Goal: Task Accomplishment & Management: Complete application form

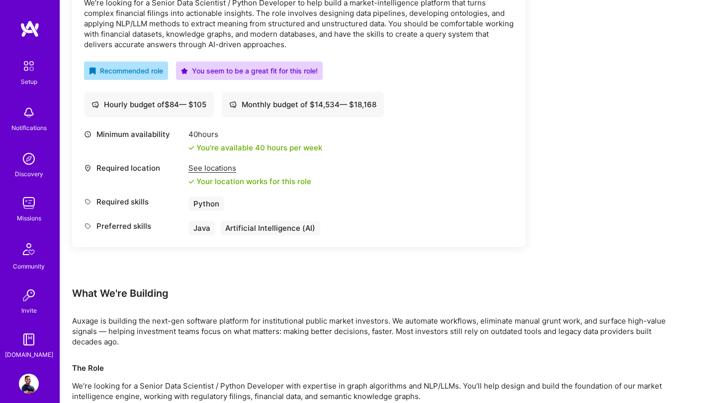
scroll to position [259, 0]
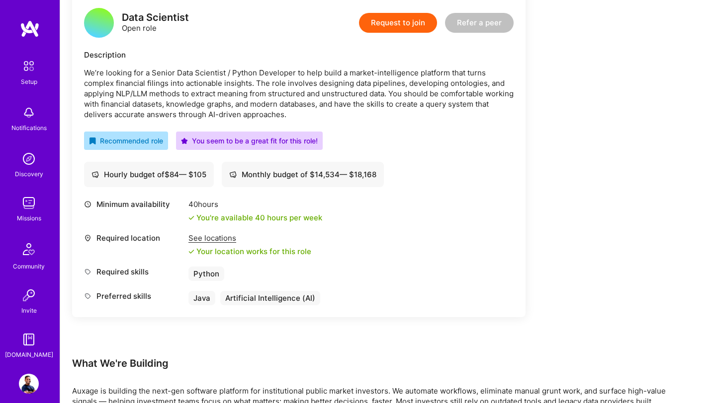
click at [28, 387] on img at bounding box center [29, 384] width 20 height 20
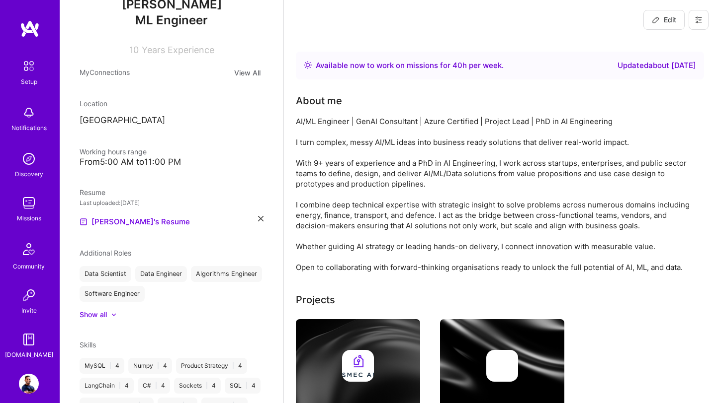
scroll to position [126, 0]
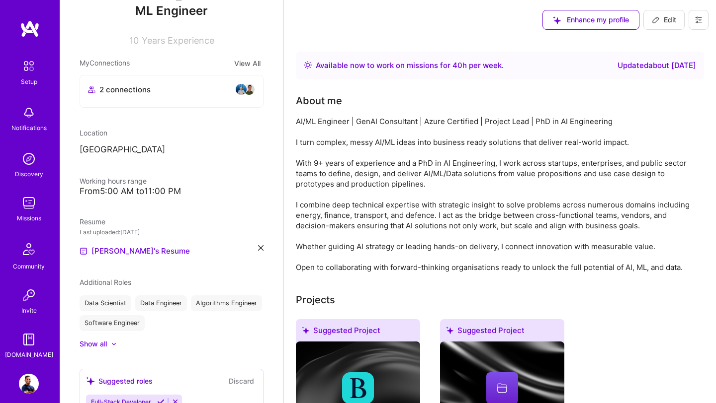
click at [261, 250] on icon at bounding box center [260, 247] width 5 height 5
click at [134, 242] on div "Upload your Resume PDF file format" at bounding box center [133, 245] width 68 height 21
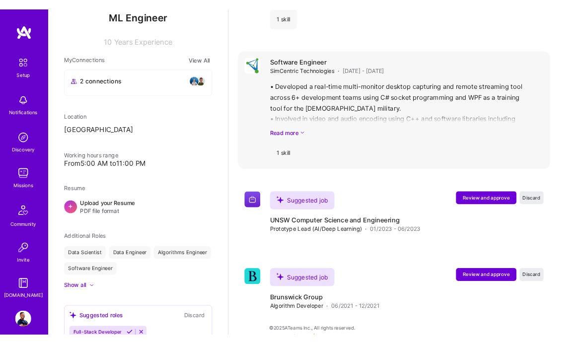
scroll to position [2944, 0]
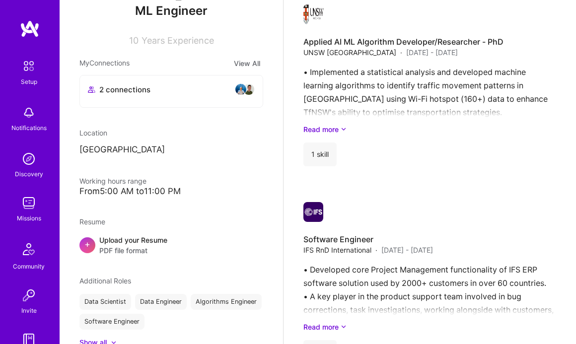
click at [137, 248] on span "PDF file format" at bounding box center [133, 250] width 68 height 10
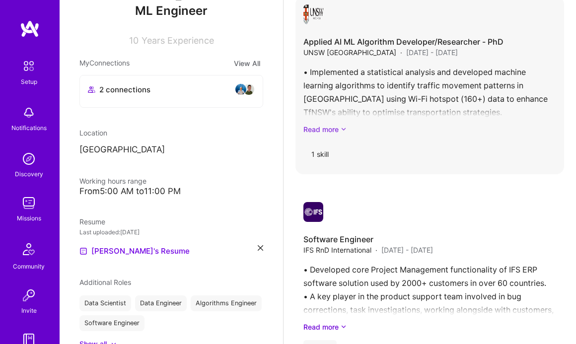
click at [342, 124] on icon at bounding box center [344, 129] width 6 height 10
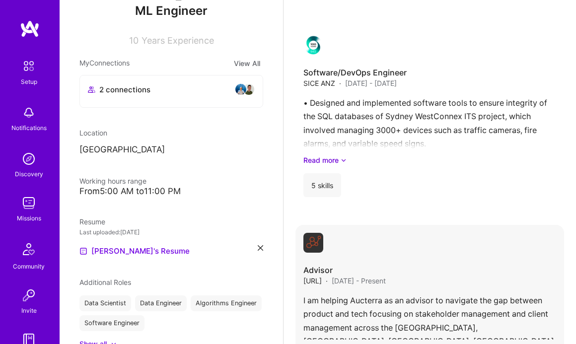
scroll to position [2584, 0]
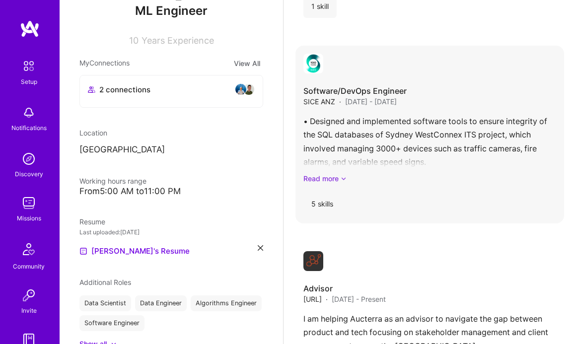
click at [342, 173] on icon at bounding box center [344, 178] width 6 height 10
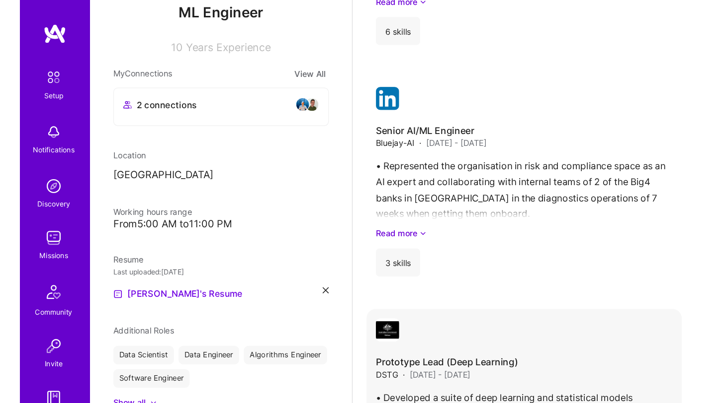
scroll to position [2151, 0]
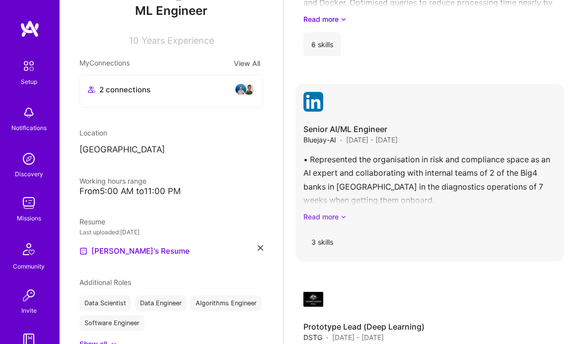
click at [343, 212] on icon at bounding box center [344, 217] width 6 height 10
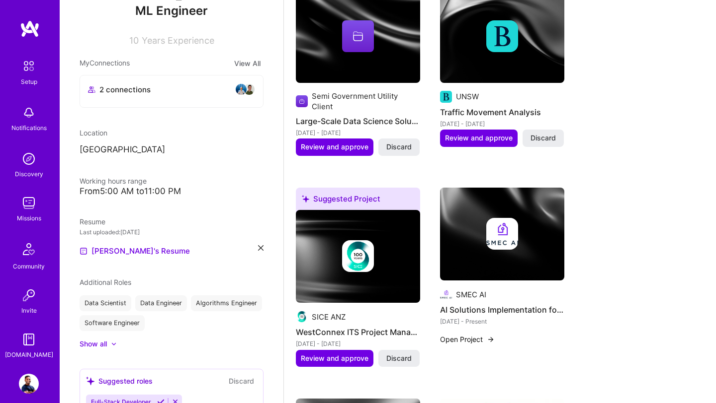
scroll to position [0, 0]
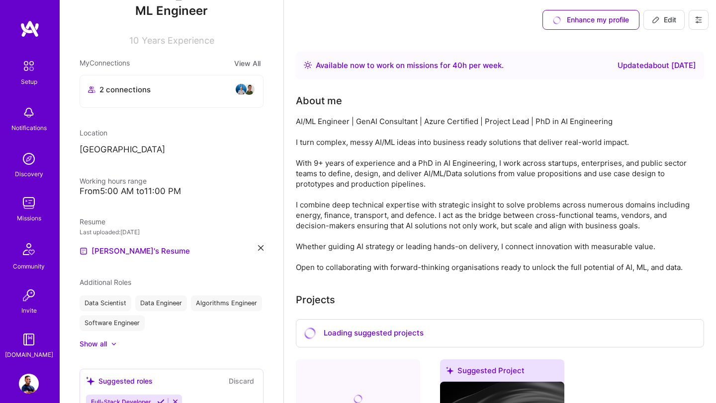
click at [665, 20] on span "Edit" at bounding box center [663, 20] width 24 height 10
select select "US"
select select "Right Now"
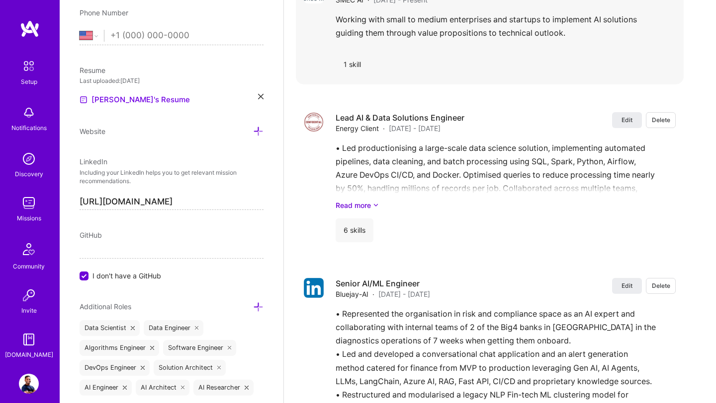
scroll to position [2316, 0]
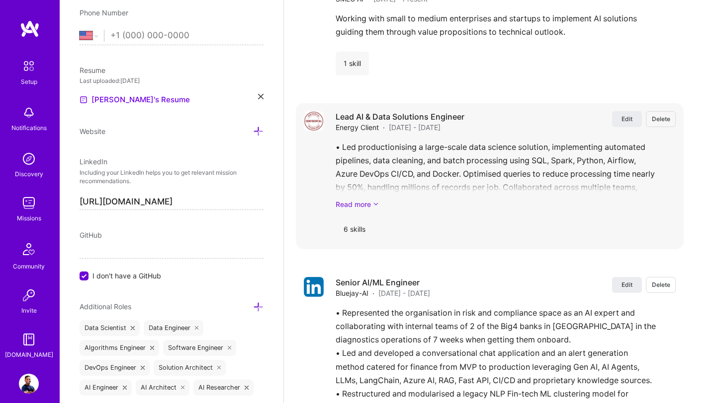
click at [374, 199] on icon at bounding box center [376, 204] width 6 height 10
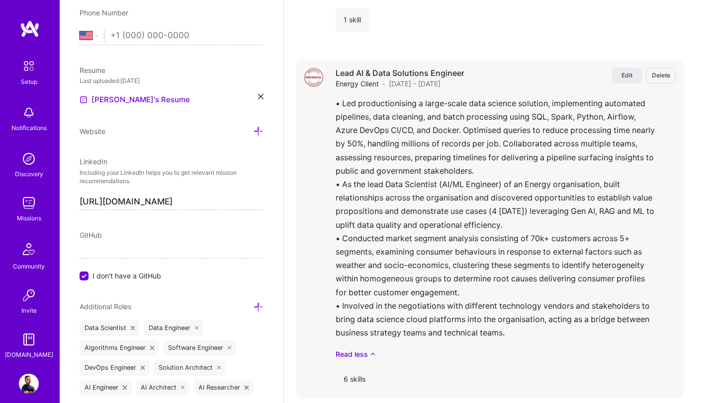
scroll to position [2362, 0]
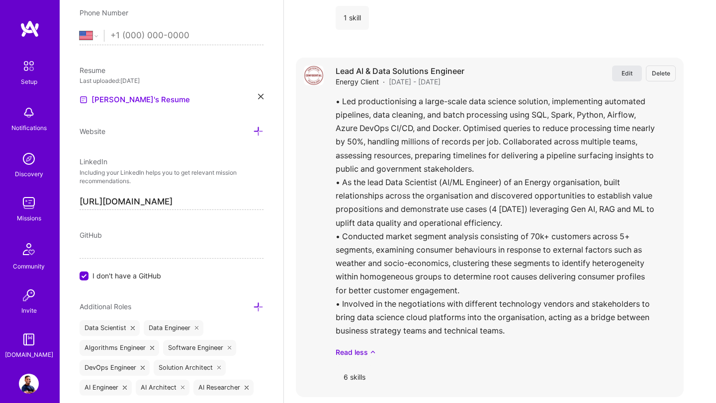
click at [632, 69] on span "Edit" at bounding box center [626, 73] width 11 height 8
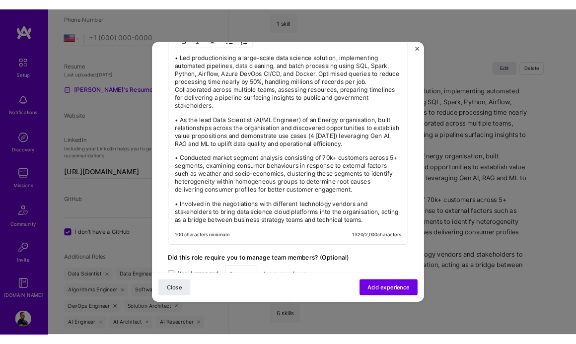
scroll to position [613, 0]
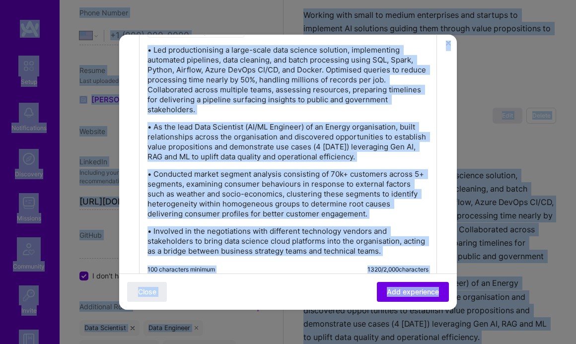
click at [257, 217] on p "• Conducted market segment analysis consisting of 70k+ customers across 5+ segm…" at bounding box center [288, 194] width 281 height 50
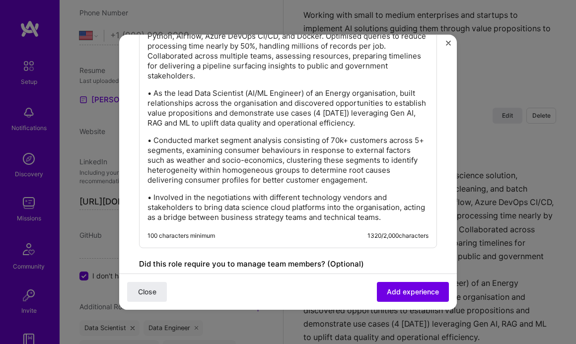
scroll to position [649, 0]
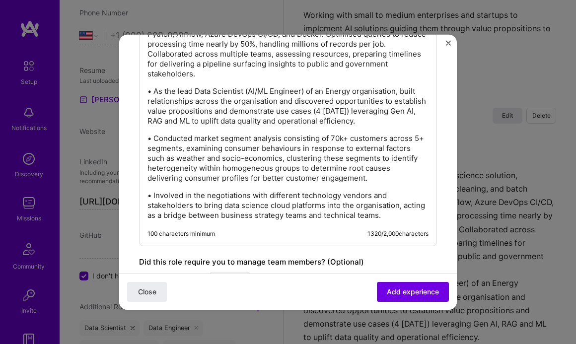
click at [398, 217] on p "• Involved in the negotiations with different technology vendors and stakeholde…" at bounding box center [288, 205] width 281 height 30
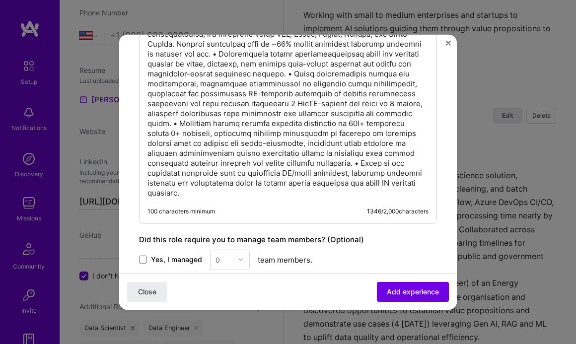
click at [174, 126] on p at bounding box center [288, 103] width 281 height 189
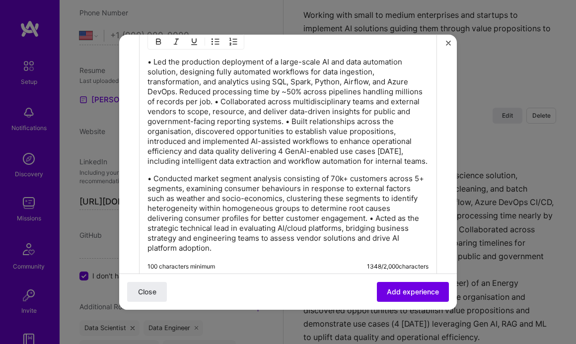
scroll to position [577, 0]
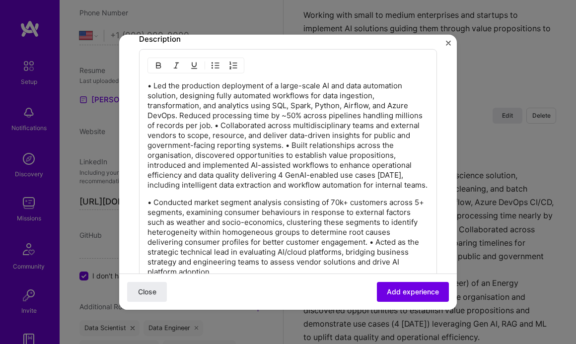
click at [285, 145] on p "• Led the production deployment of a large-scale AI and data automation solutio…" at bounding box center [288, 135] width 281 height 109
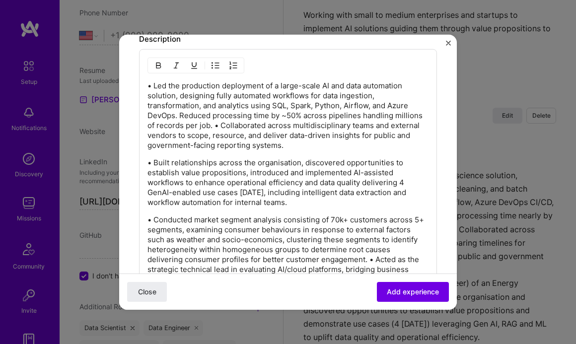
click at [215, 127] on p "• Led the production deployment of a large-scale AI and data automation solutio…" at bounding box center [288, 116] width 281 height 70
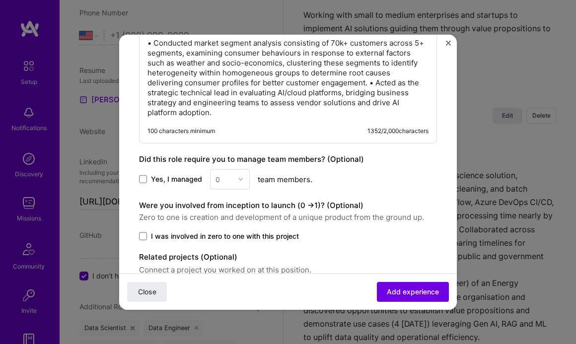
scroll to position [810, 0]
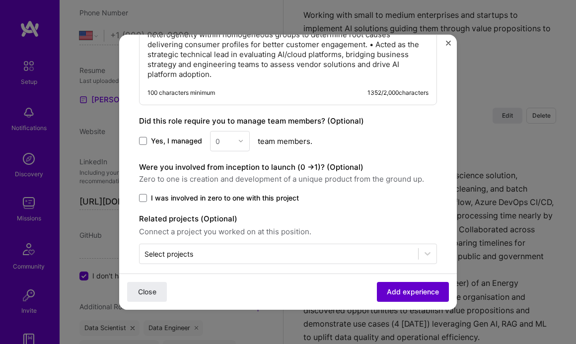
click at [419, 292] on span "Add experience" at bounding box center [413, 292] width 52 height 10
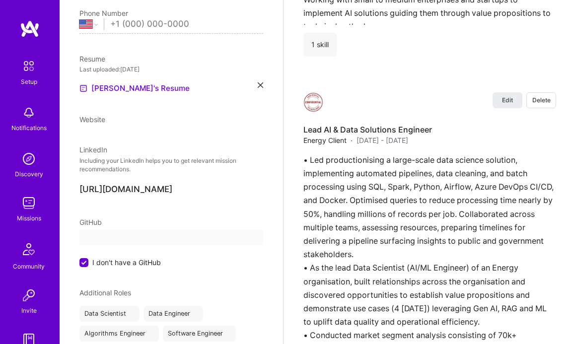
select select "US"
select select "Right Now"
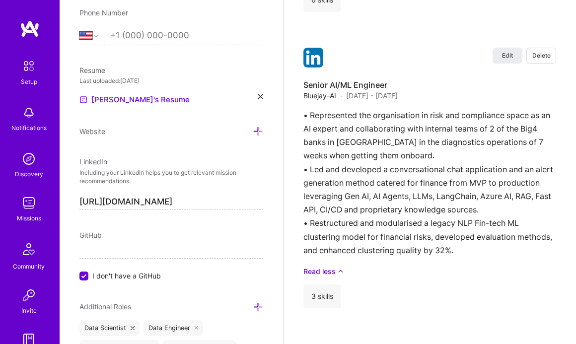
scroll to position [3363, 0]
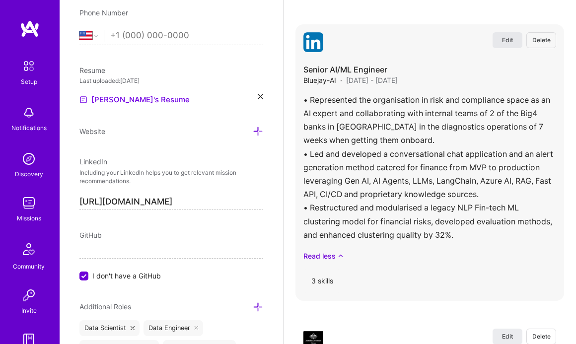
click at [502, 39] on span "Edit" at bounding box center [507, 40] width 11 height 8
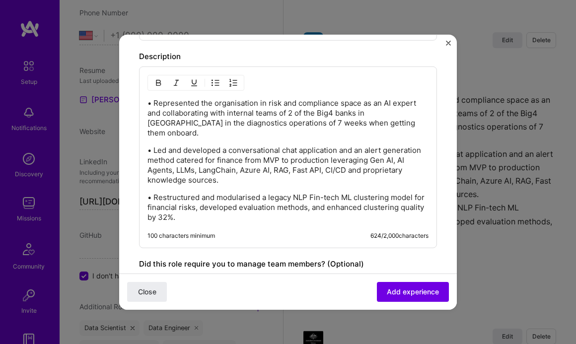
scroll to position [549, 0]
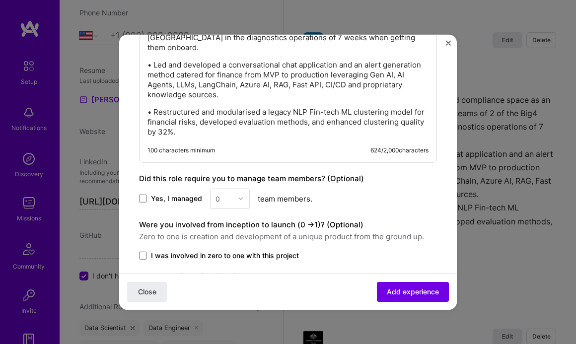
click at [309, 125] on p "• Restructured and modularised a legacy NLP Fin-tech ML clustering model for fi…" at bounding box center [288, 122] width 281 height 30
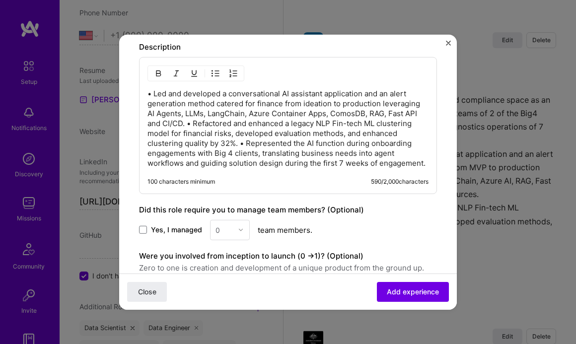
scroll to position [460, 0]
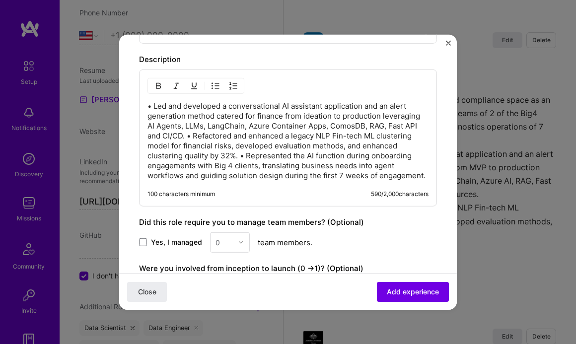
click at [189, 138] on p "• Led and developed a conversational AI assistant application and an alert gene…" at bounding box center [288, 141] width 281 height 80
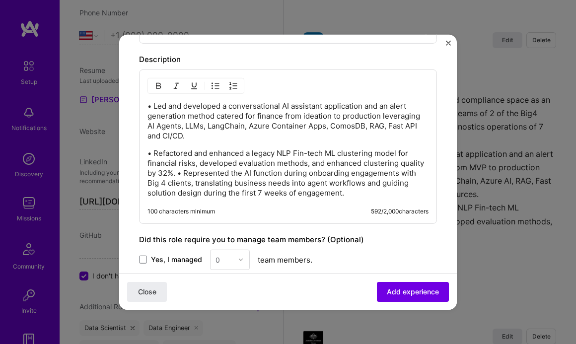
click at [178, 173] on p "• Refactored and enhanced a legacy NLP Fin-tech ML clustering model for financi…" at bounding box center [288, 173] width 281 height 50
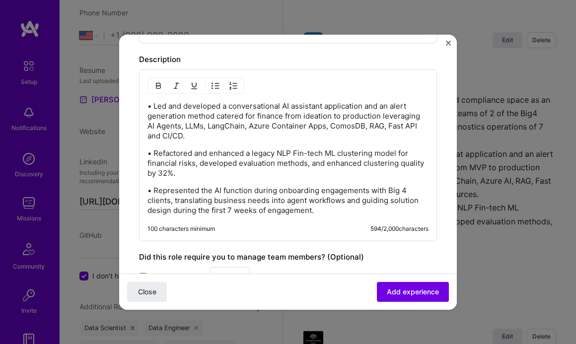
scroll to position [444, 0]
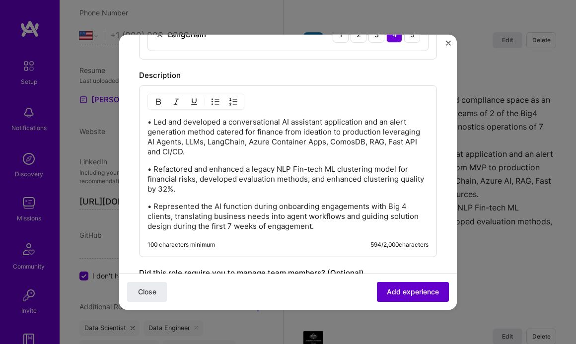
click at [415, 293] on span "Add experience" at bounding box center [413, 292] width 52 height 10
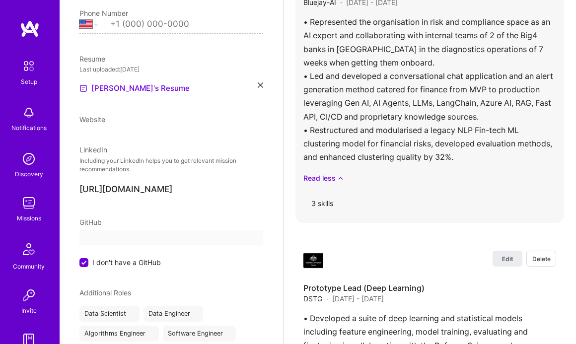
select select "US"
select select "Right Now"
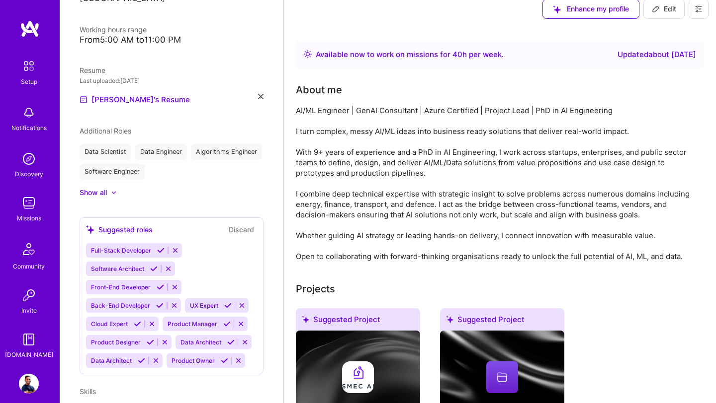
scroll to position [0, 0]
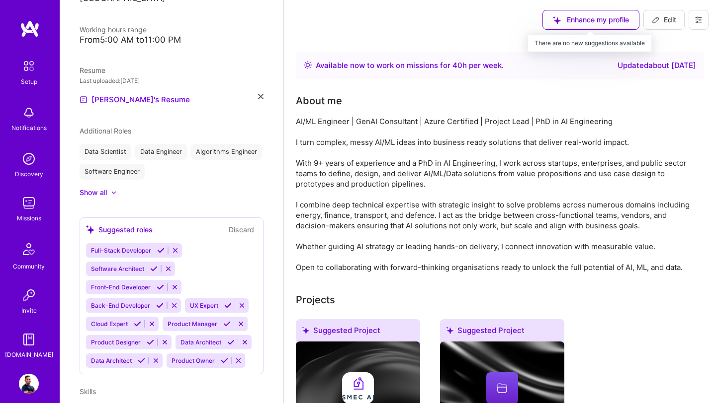
click at [589, 20] on div "Enhance my profile" at bounding box center [590, 20] width 97 height 20
click at [558, 14] on div "Enhance my profile" at bounding box center [590, 20] width 97 height 20
click at [671, 24] on span "Edit" at bounding box center [663, 20] width 24 height 10
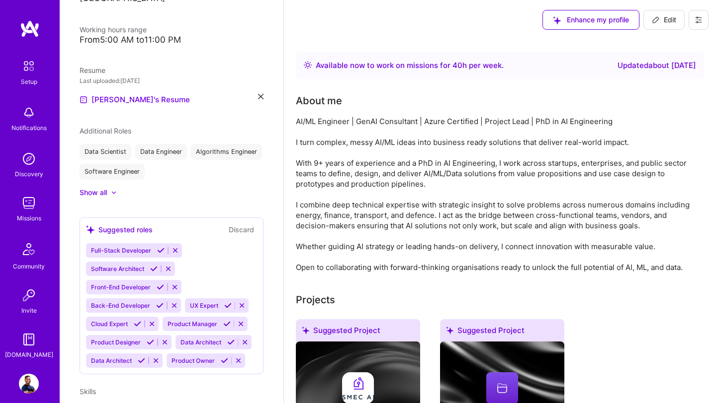
select select "US"
select select "Right Now"
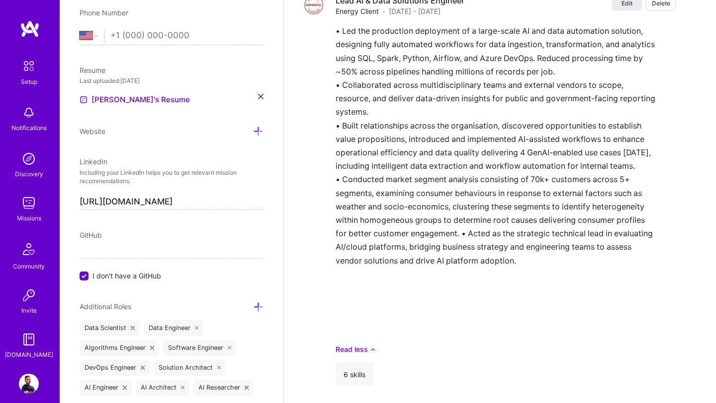
scroll to position [2790, 0]
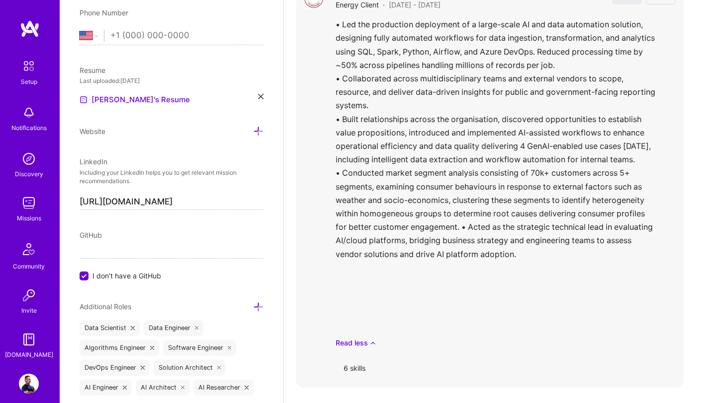
click at [467, 238] on div "• Led the production deployment of a large-scale AI and data automation solutio…" at bounding box center [505, 183] width 340 height 330
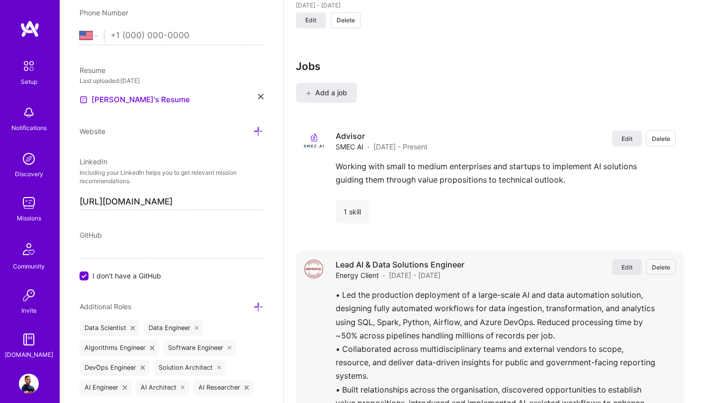
scroll to position [2531, 0]
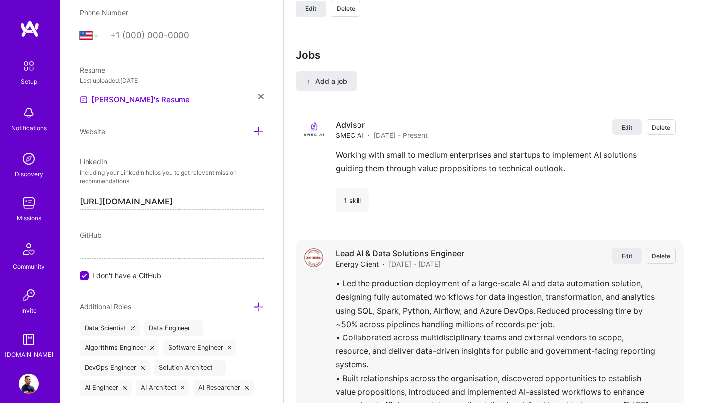
click at [659, 254] on span "Delete" at bounding box center [660, 256] width 18 height 8
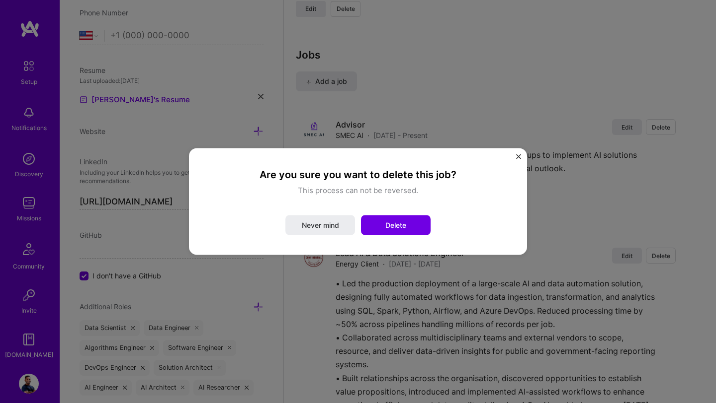
click at [517, 157] on img "Close" at bounding box center [518, 157] width 5 height 5
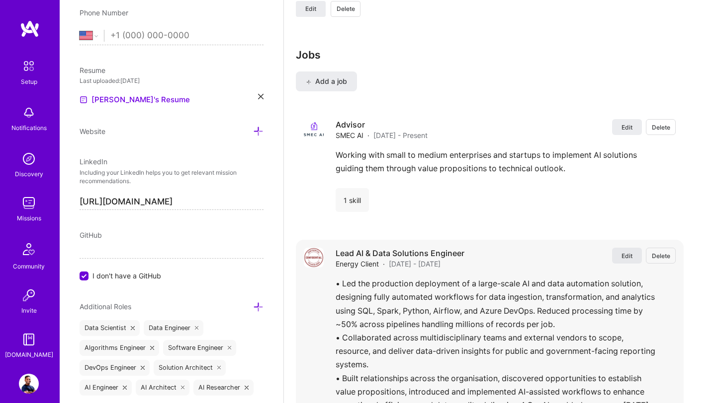
click at [625, 259] on span "Edit" at bounding box center [626, 256] width 11 height 8
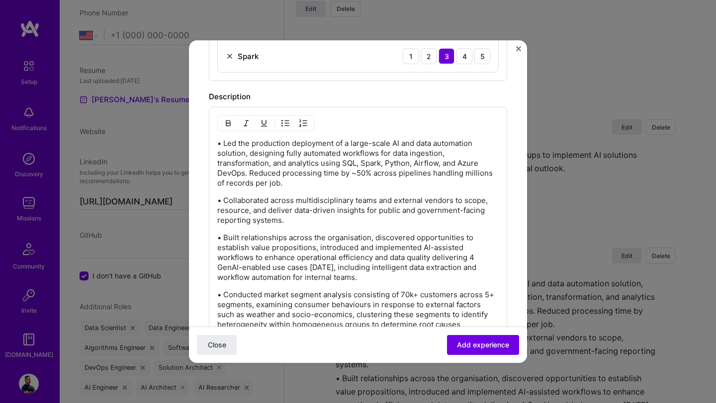
scroll to position [763, 0]
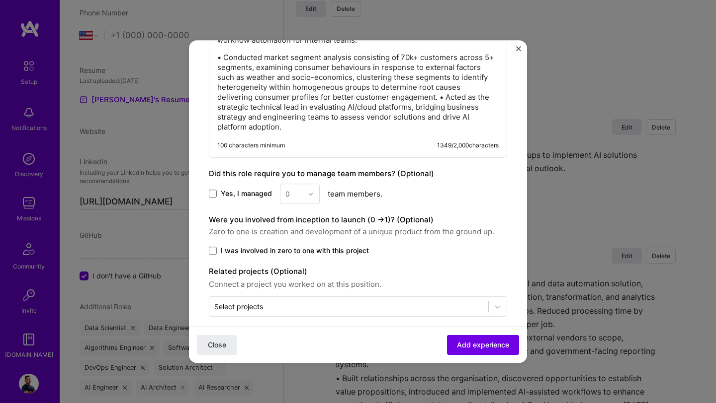
click at [402, 95] on p "• Conducted market segment analysis consisting of 70k+ customers across 5+ segm…" at bounding box center [357, 93] width 281 height 80
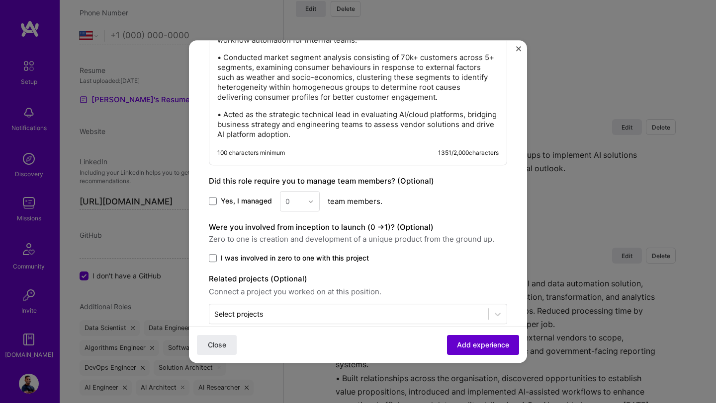
click at [470, 350] on button "Add experience" at bounding box center [483, 345] width 72 height 20
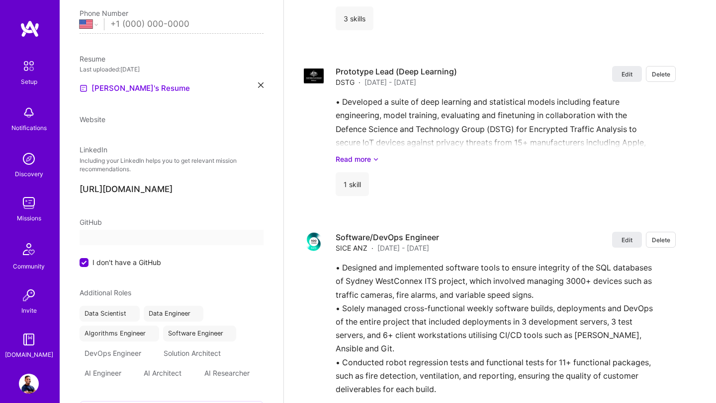
select select "US"
select select "Right Now"
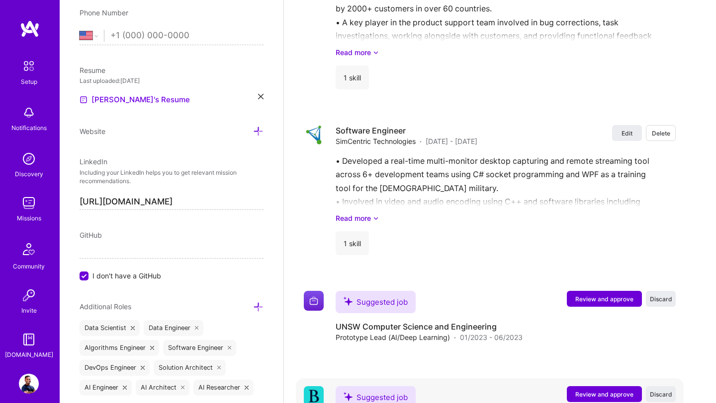
scroll to position [4506, 0]
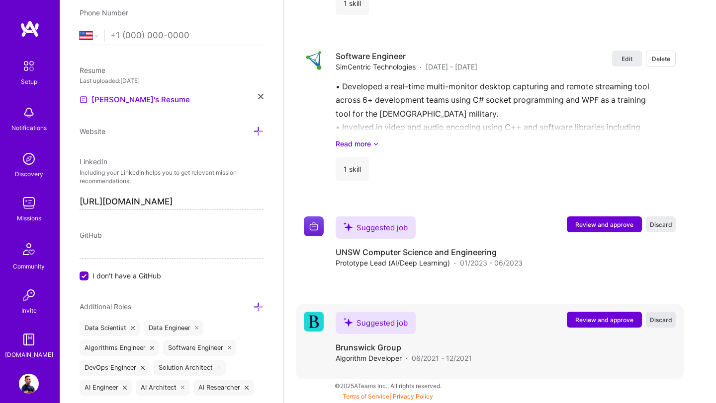
click at [662, 320] on span "Discard" at bounding box center [660, 320] width 22 height 8
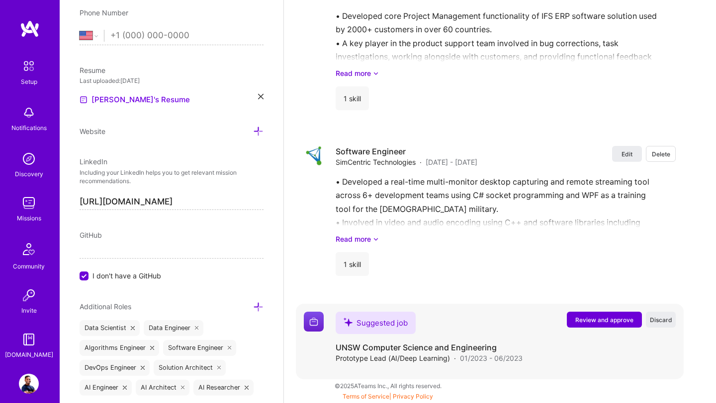
scroll to position [4411, 0]
click at [661, 322] on span "Discard" at bounding box center [660, 320] width 22 height 8
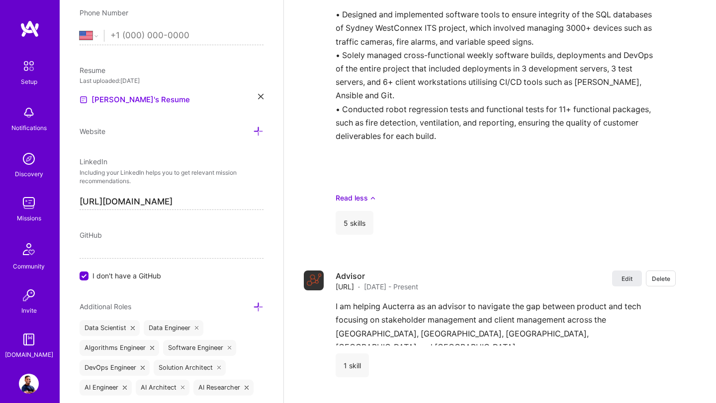
scroll to position [3616, 0]
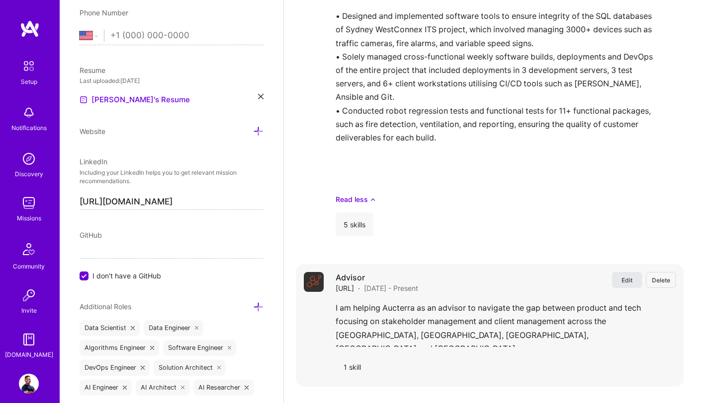
click at [629, 280] on span "Edit" at bounding box center [626, 280] width 11 height 8
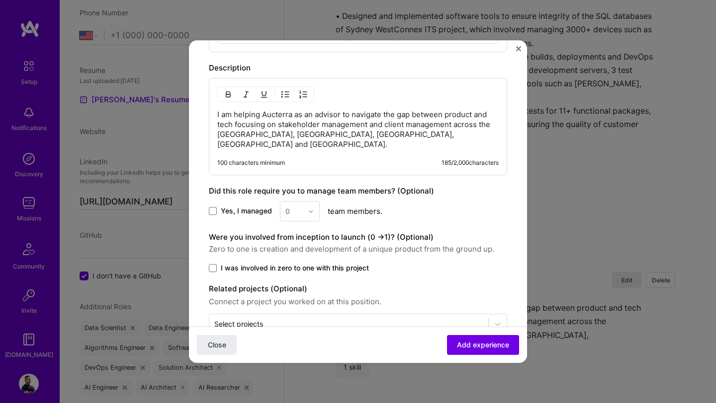
scroll to position [396, 0]
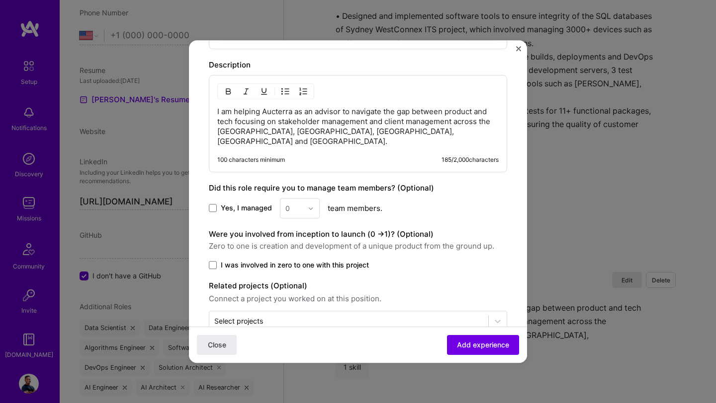
click at [259, 132] on p "I am helping Aucterra as an advisor to navigate the gap between product and tec…" at bounding box center [357, 127] width 281 height 40
click at [340, 132] on p "I am helping Aucterra as an advisor to navigate the gap between product and tec…" at bounding box center [357, 127] width 281 height 40
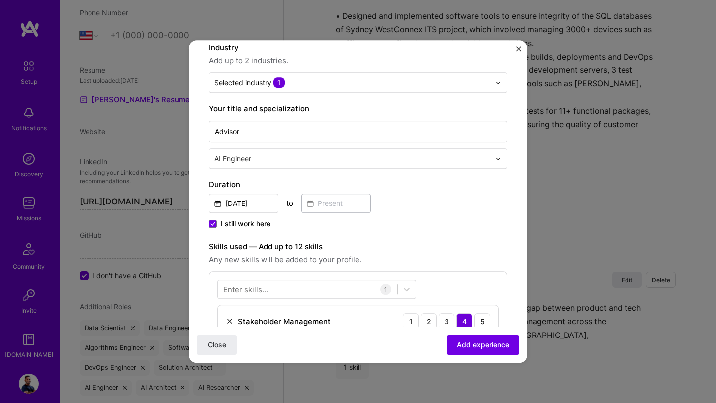
scroll to position [9, 0]
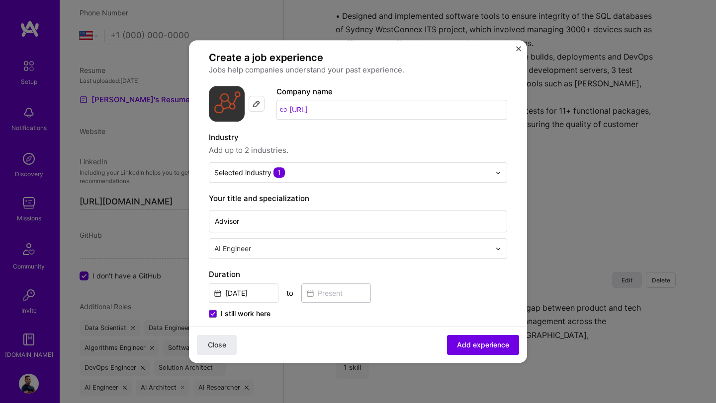
click at [501, 343] on span "Add experience" at bounding box center [483, 345] width 52 height 10
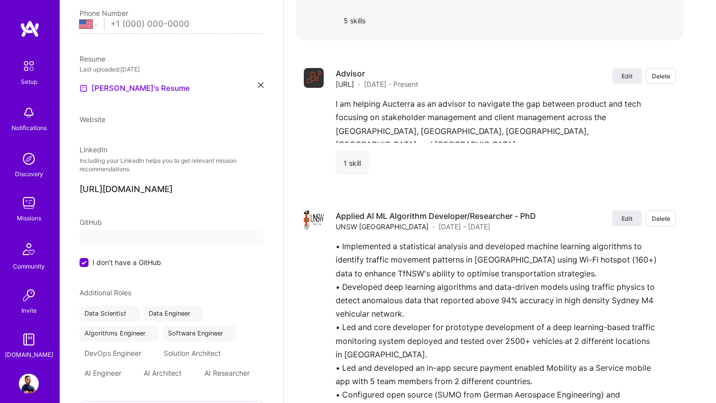
select select "US"
select select "Right Now"
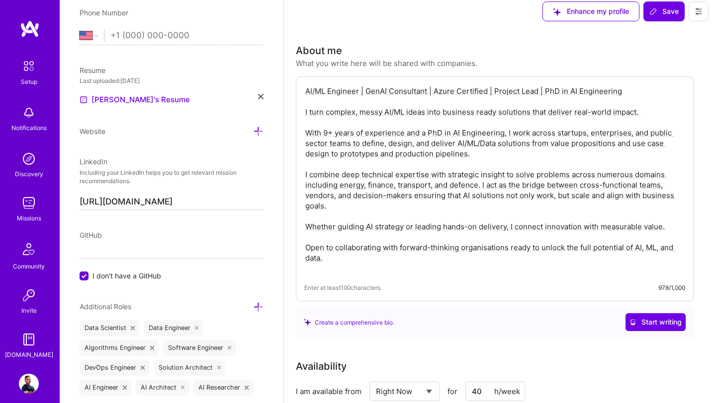
scroll to position [0, 0]
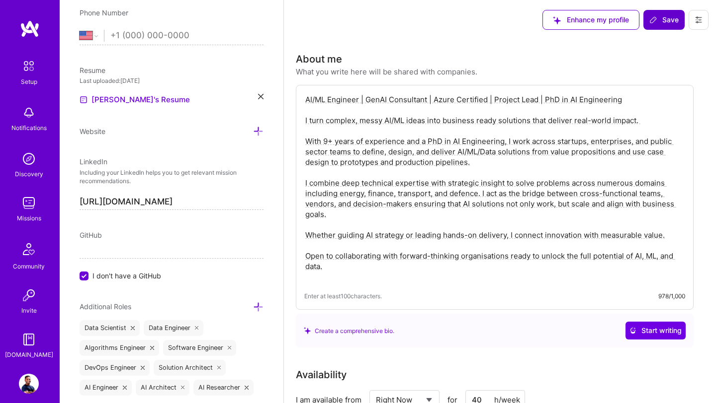
click at [660, 26] on button "Save" at bounding box center [663, 20] width 41 height 20
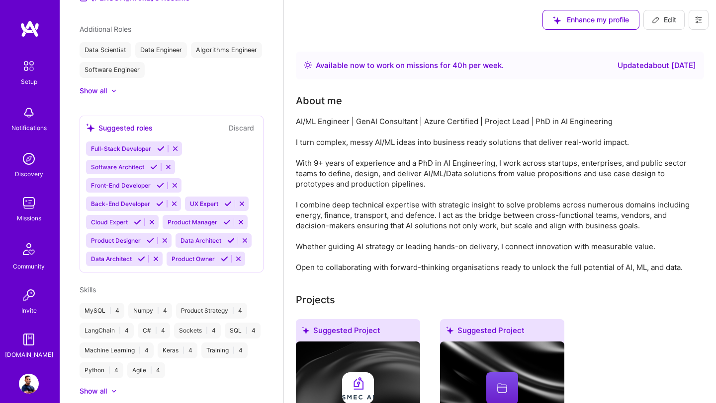
scroll to position [278, 0]
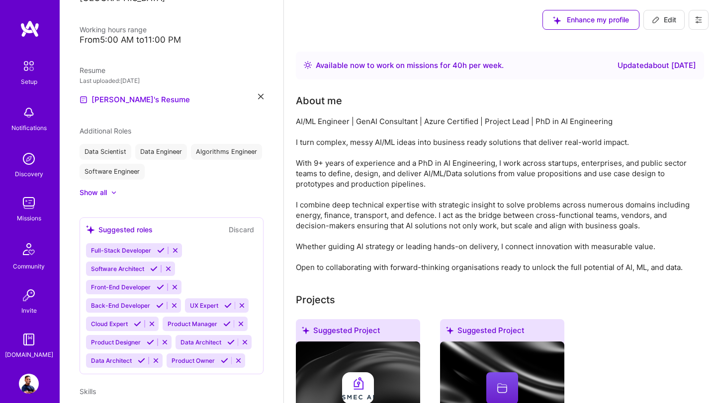
click at [35, 200] on img at bounding box center [29, 203] width 20 height 20
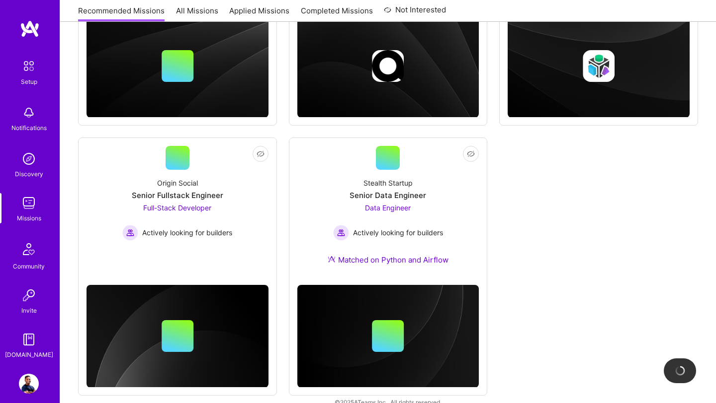
scroll to position [337, 0]
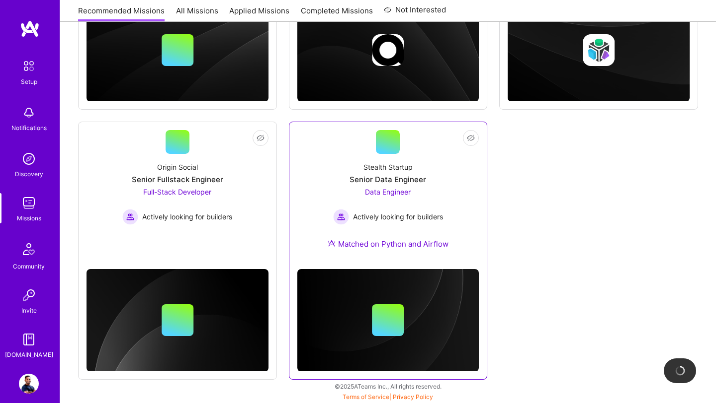
click at [386, 244] on div "Matched on Python and Airflow" at bounding box center [387, 244] width 121 height 10
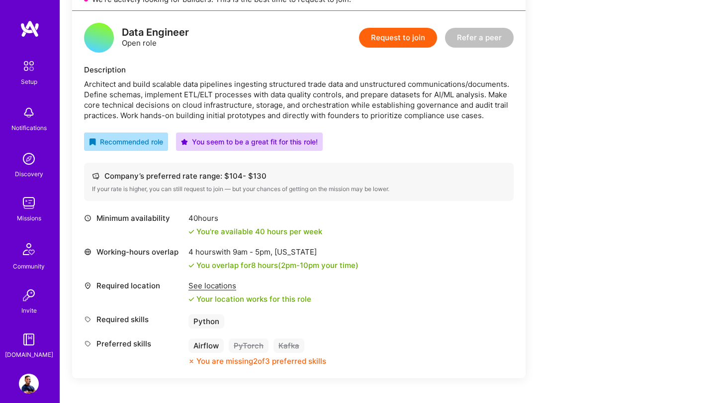
scroll to position [271, 0]
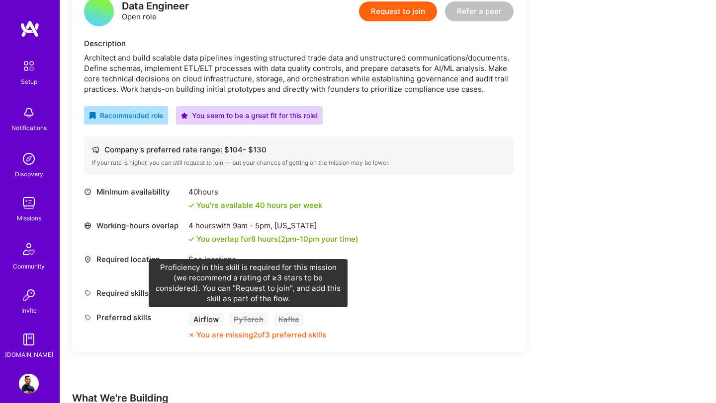
click at [249, 320] on div "PyTorch" at bounding box center [249, 320] width 40 height 14
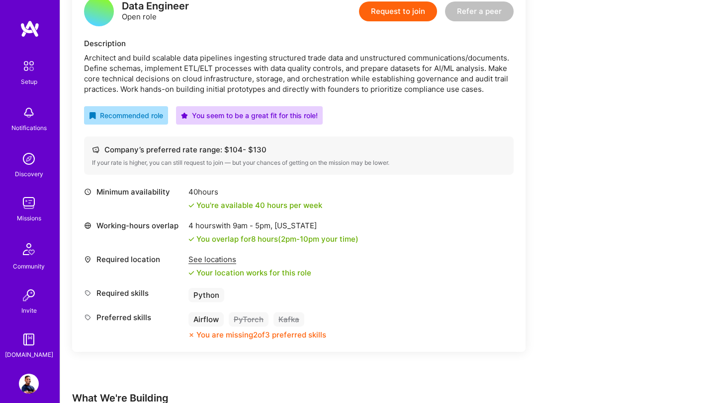
click at [249, 320] on div "PyTorch" at bounding box center [249, 320] width 40 height 14
click at [249, 315] on div "PyTorch" at bounding box center [249, 320] width 40 height 14
click at [218, 258] on div "See locations" at bounding box center [249, 259] width 123 height 10
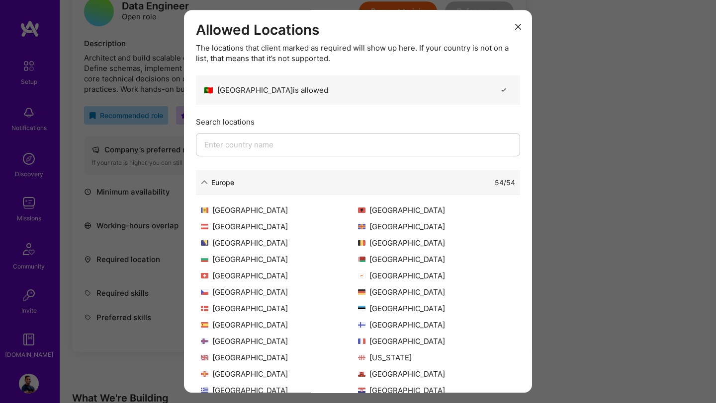
click at [275, 147] on input "modal" at bounding box center [358, 144] width 324 height 23
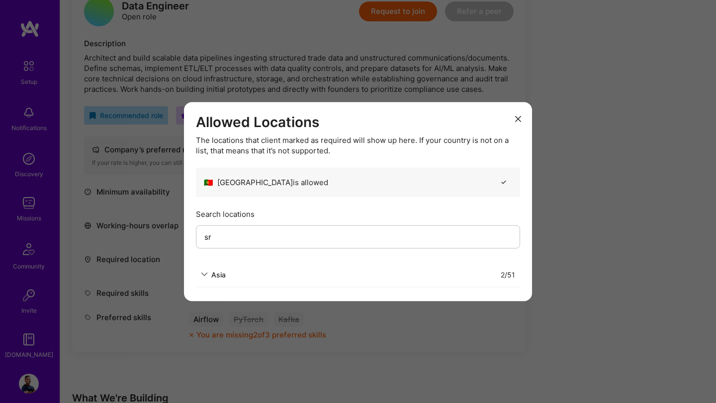
type input "s"
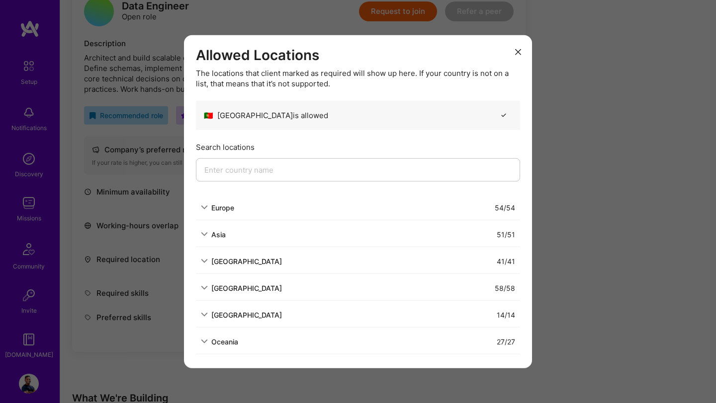
click at [518, 50] on icon "modal" at bounding box center [518, 52] width 6 height 6
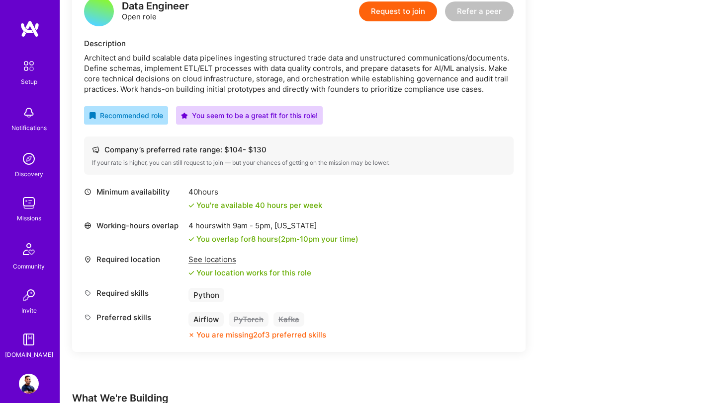
click at [30, 383] on img at bounding box center [29, 384] width 20 height 20
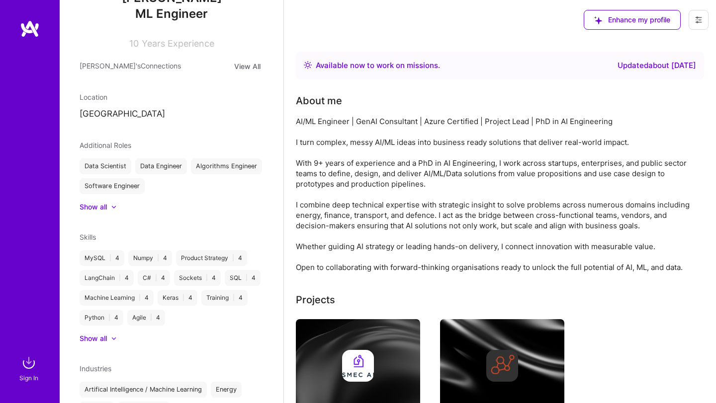
scroll to position [124, 0]
click at [88, 239] on span "Skills" at bounding box center [88, 236] width 16 height 8
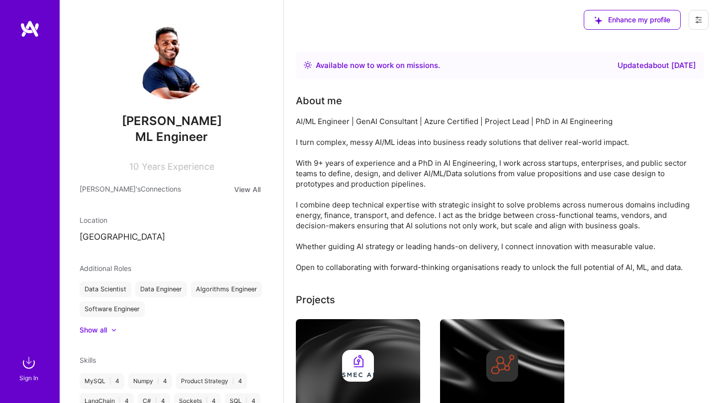
click at [22, 30] on img at bounding box center [30, 29] width 20 height 18
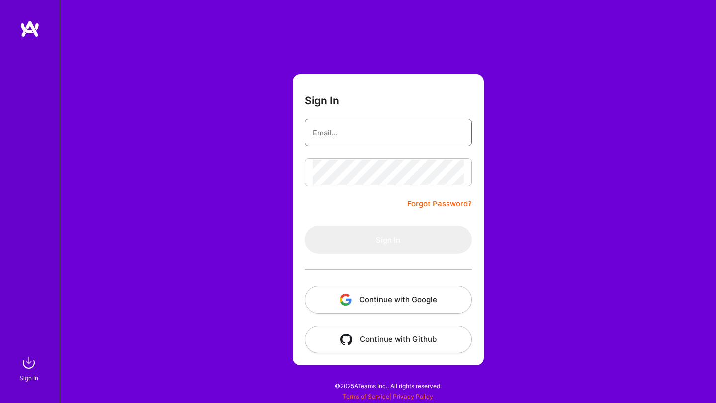
click at [345, 141] on input "email" at bounding box center [388, 132] width 151 height 25
click at [404, 135] on input "malithrana@gmail.com" at bounding box center [388, 132] width 151 height 25
type input "malithrana@gmail.com"
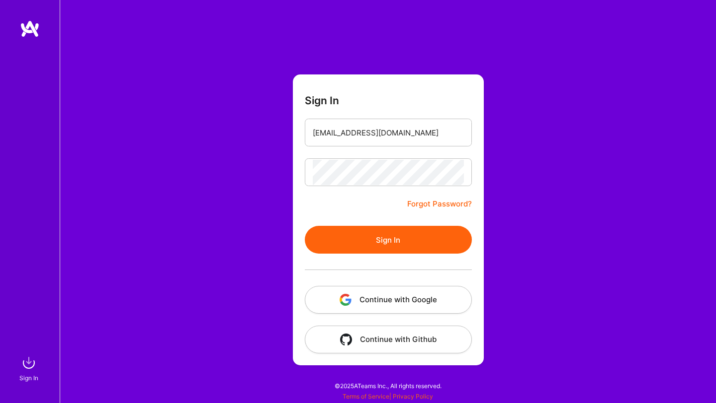
click at [410, 247] on button "Sign In" at bounding box center [388, 240] width 167 height 28
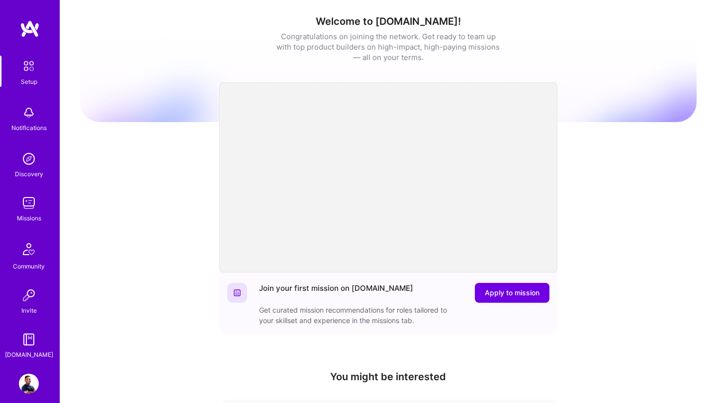
click at [29, 203] on img at bounding box center [29, 203] width 20 height 20
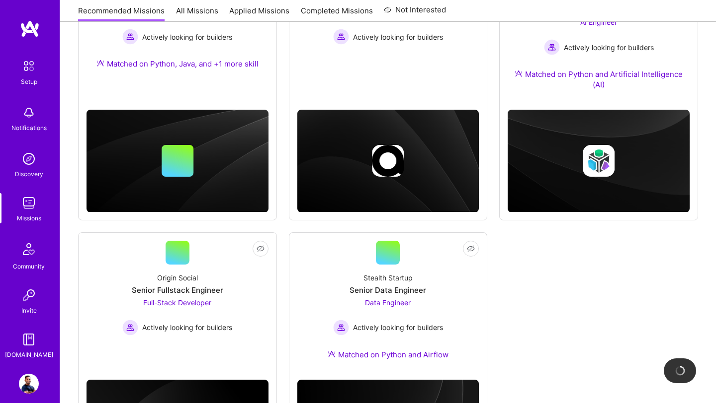
scroll to position [227, 0]
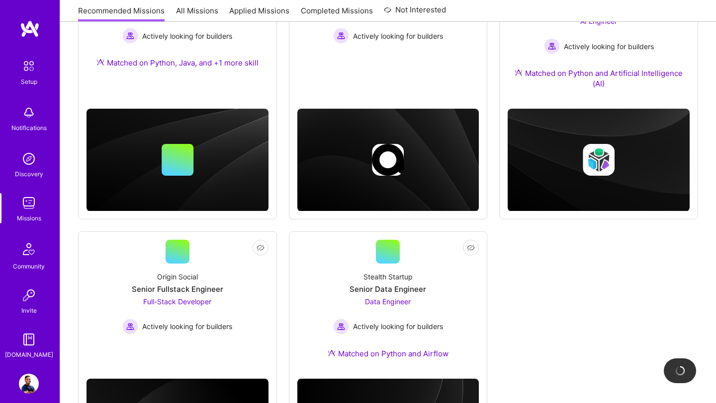
click at [26, 383] on img at bounding box center [29, 384] width 20 height 20
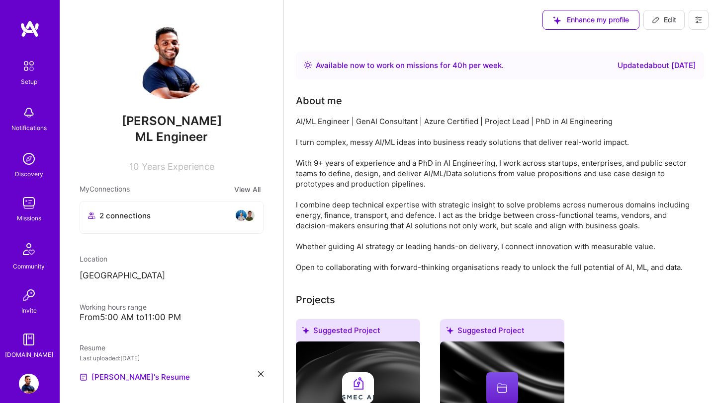
click at [674, 19] on span "Edit" at bounding box center [663, 20] width 24 height 10
select select "US"
select select "Right Now"
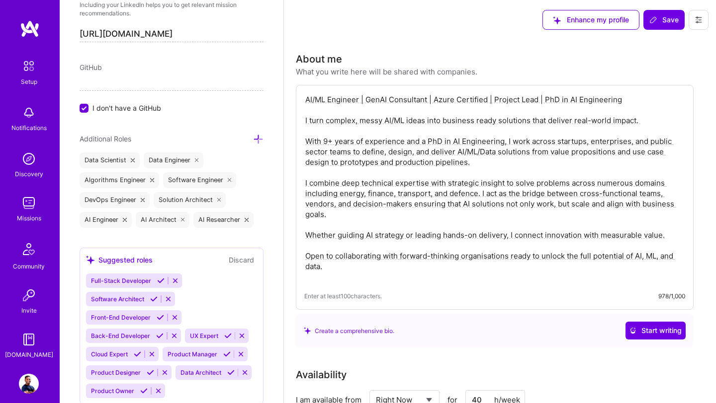
scroll to position [555, 0]
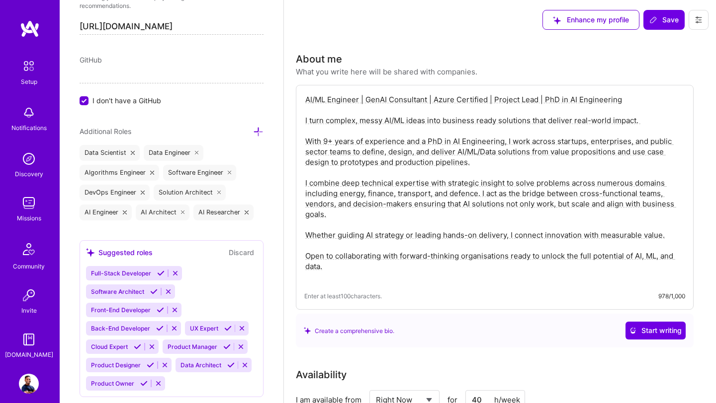
click at [209, 297] on div "Full-Stack Developer Software Architect Front-End Developer Back-End Developer …" at bounding box center [171, 328] width 171 height 125
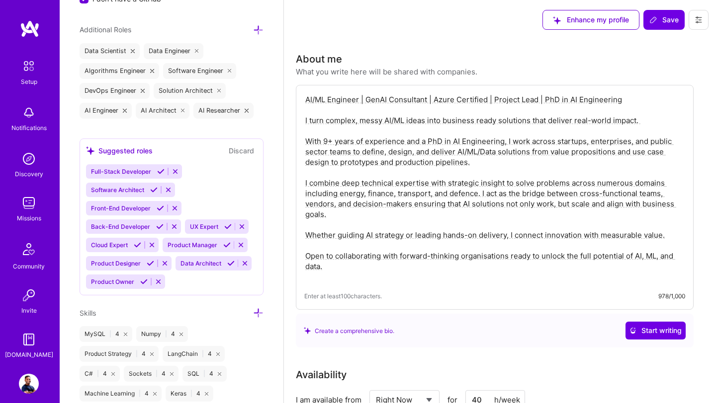
scroll to position [658, 0]
click at [260, 311] on icon at bounding box center [258, 312] width 10 height 10
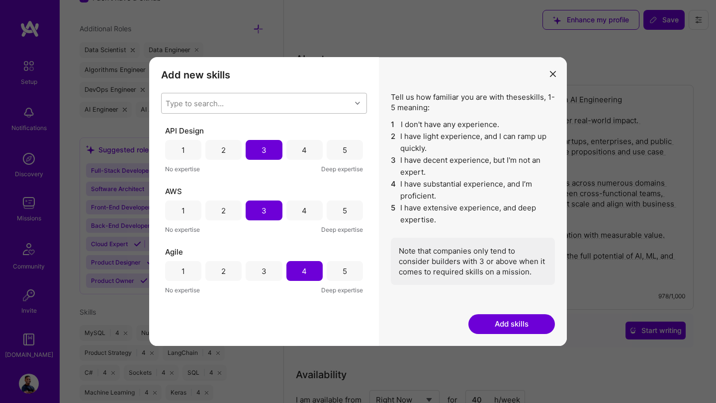
click at [300, 107] on div "Type to search..." at bounding box center [255, 103] width 189 height 20
type input "p"
type input "P"
type input "k"
click at [263, 311] on div "Add new skills Tell us how familiar you are with given skills, using between 1 …" at bounding box center [264, 201] width 230 height 289
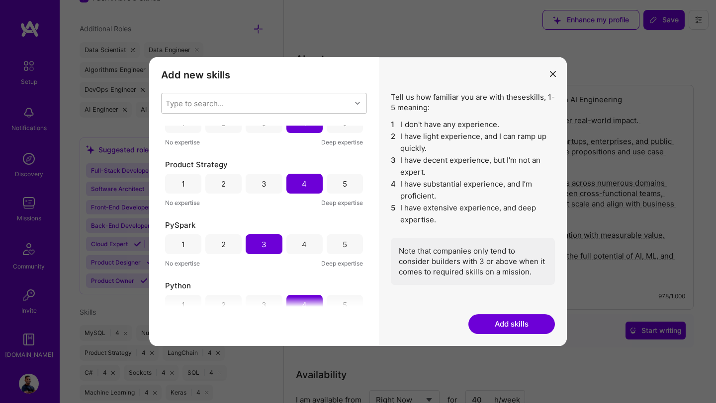
scroll to position [2595, 0]
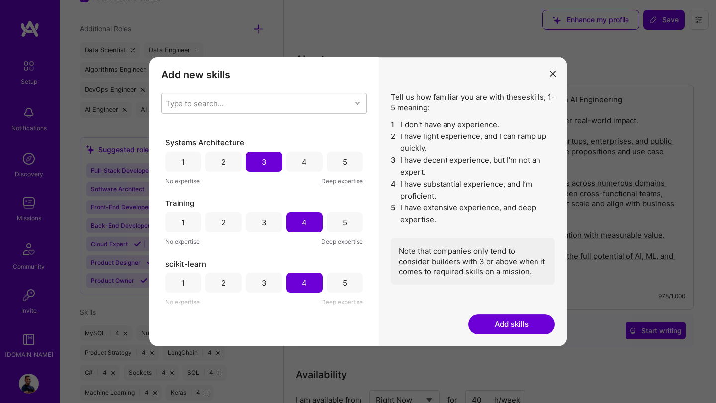
click at [552, 71] on icon "modal" at bounding box center [553, 74] width 6 height 6
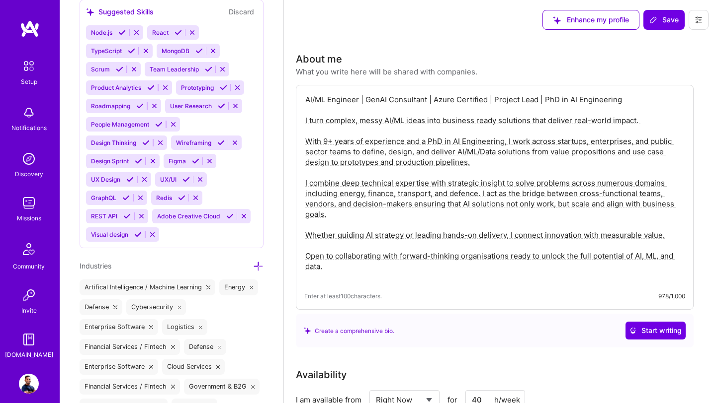
scroll to position [1337, 0]
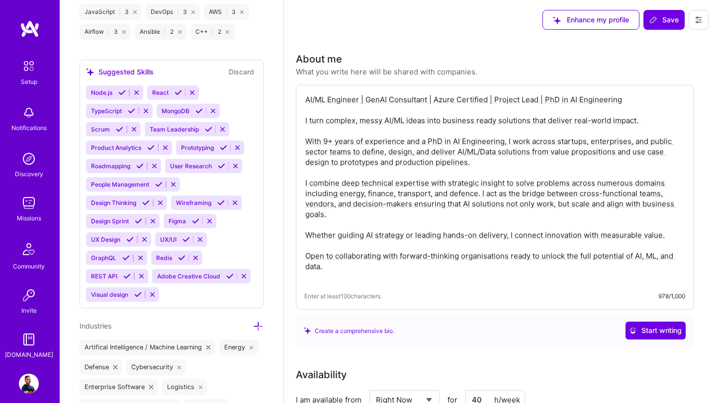
click at [235, 141] on div "Prototyping" at bounding box center [210, 148] width 69 height 14
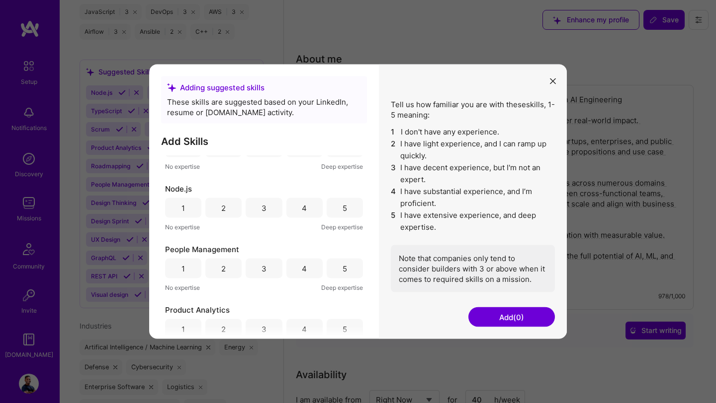
scroll to position [0, 0]
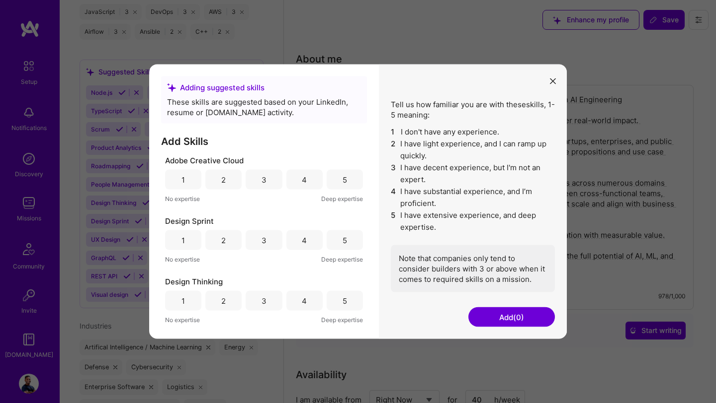
click at [552, 78] on icon "modal" at bounding box center [553, 81] width 6 height 6
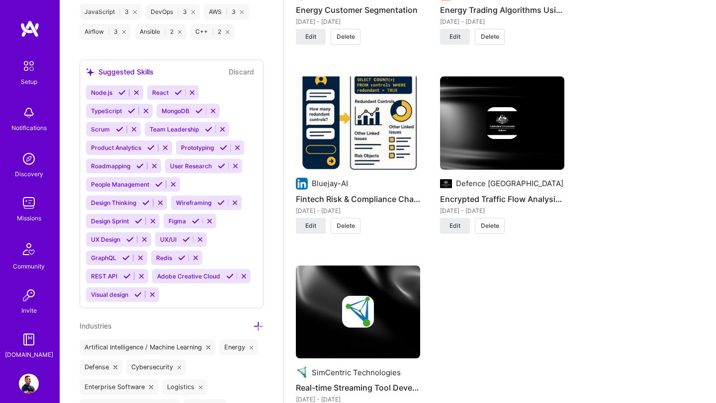
scroll to position [2206, 0]
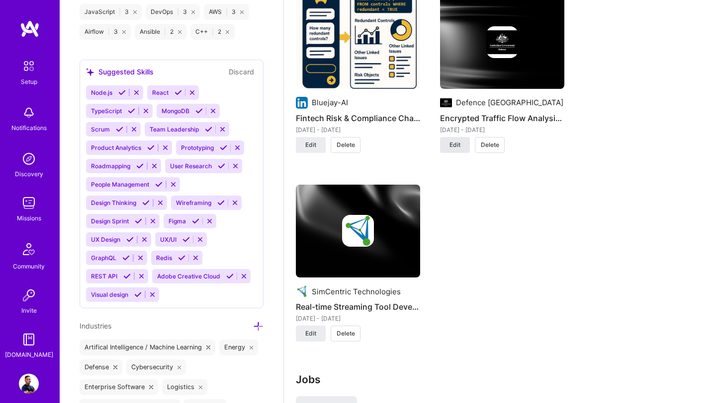
click at [453, 147] on span "Edit" at bounding box center [454, 145] width 11 height 9
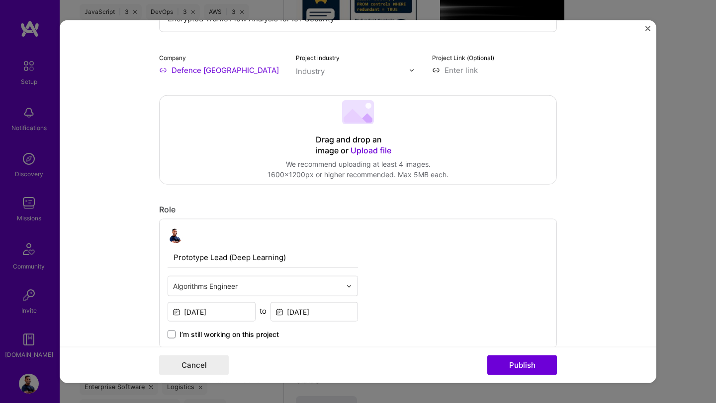
scroll to position [101, 0]
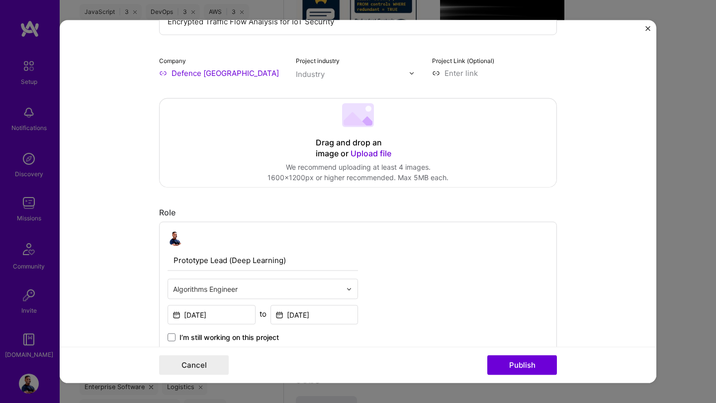
click at [647, 28] on img "Close" at bounding box center [647, 28] width 5 height 5
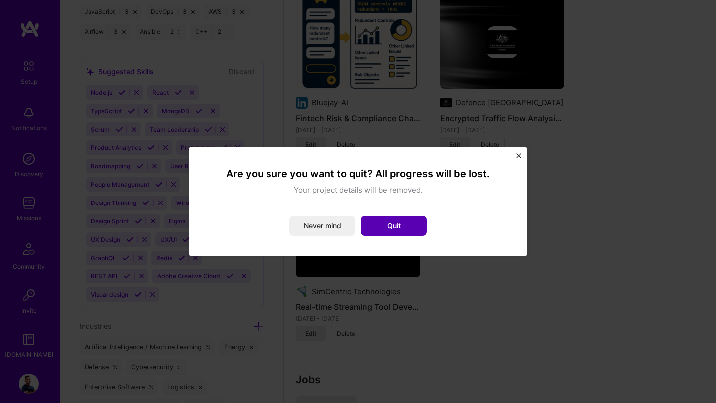
click at [400, 221] on button "Quit" at bounding box center [394, 226] width 66 height 20
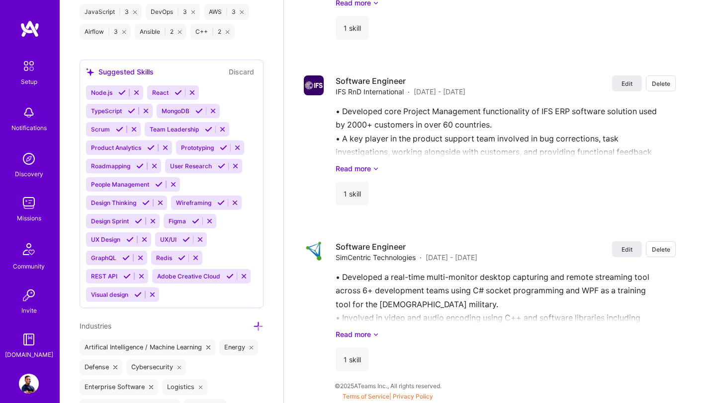
scroll to position [3666, 0]
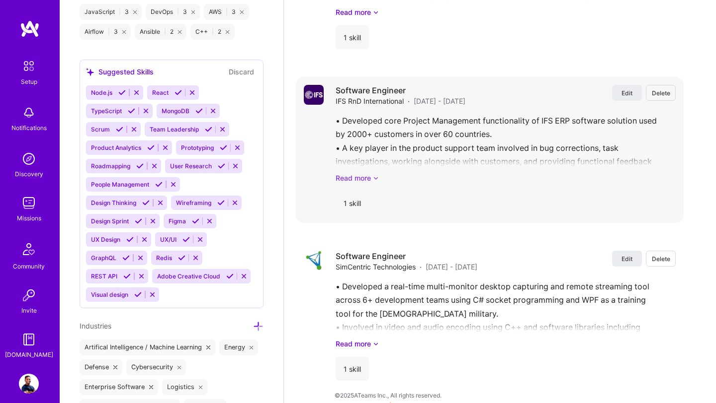
click at [371, 178] on link "Read more" at bounding box center [505, 178] width 340 height 10
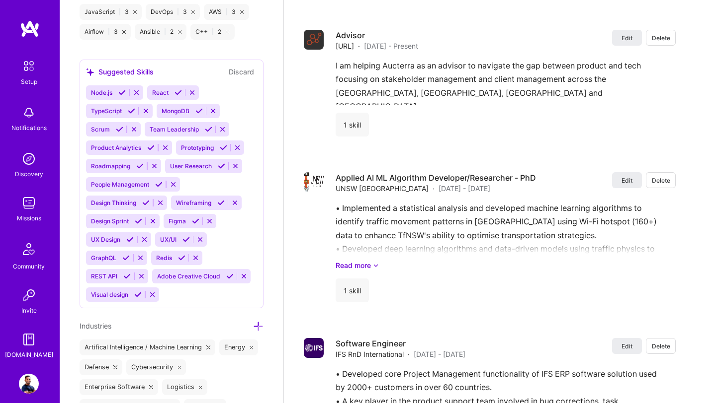
scroll to position [3381, 0]
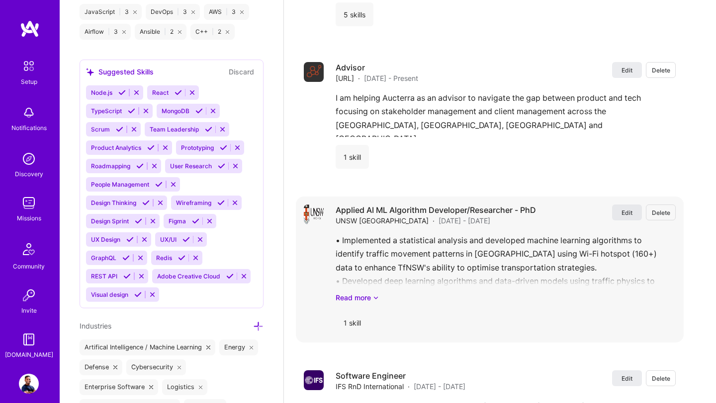
click at [630, 213] on span "Edit" at bounding box center [626, 213] width 11 height 8
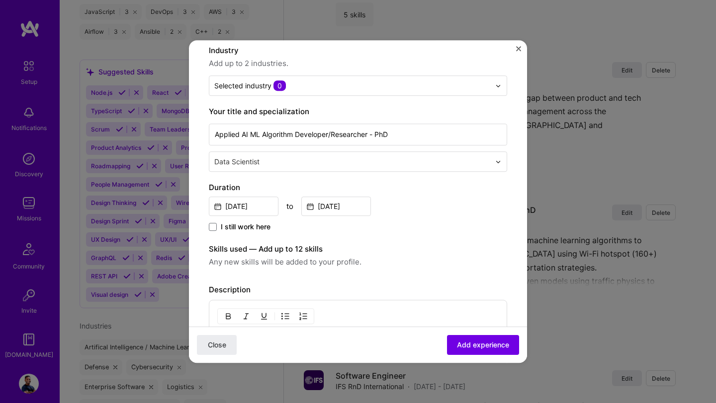
scroll to position [42, 0]
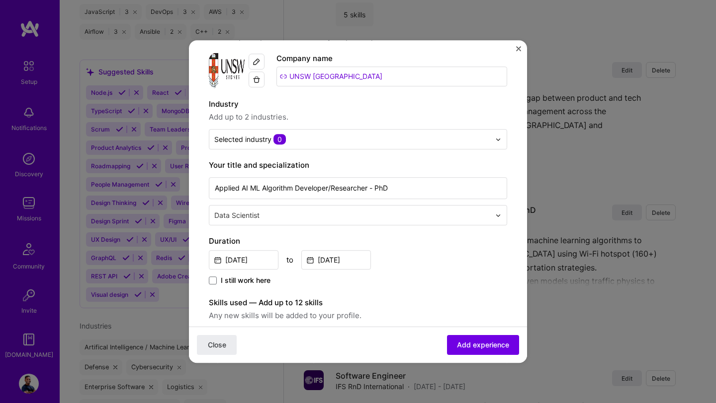
click at [520, 46] on img "Close" at bounding box center [518, 48] width 5 height 5
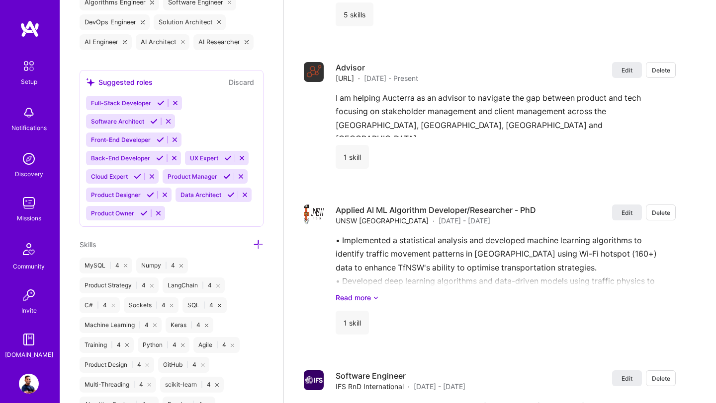
scroll to position [768, 0]
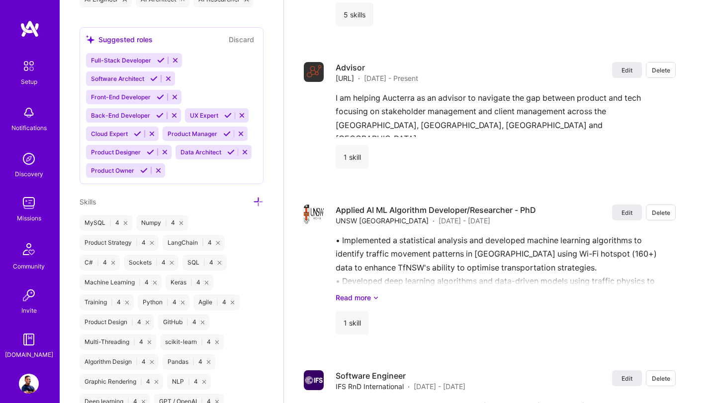
click at [258, 200] on icon at bounding box center [258, 202] width 10 height 10
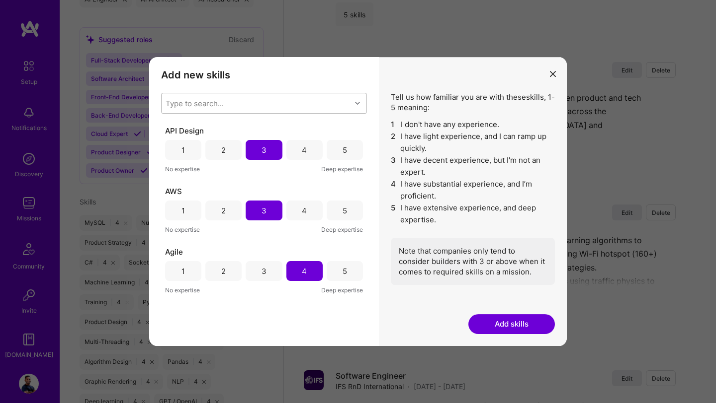
click at [249, 111] on div "Type to search..." at bounding box center [255, 103] width 189 height 20
type input "a"
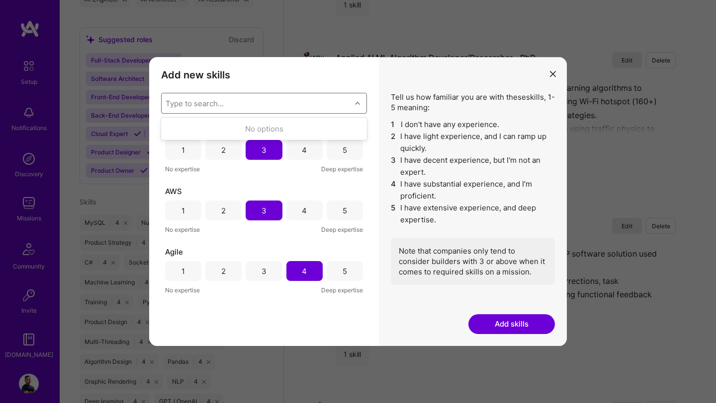
scroll to position [3534, 0]
click at [521, 324] on button "Add skills" at bounding box center [511, 325] width 86 height 20
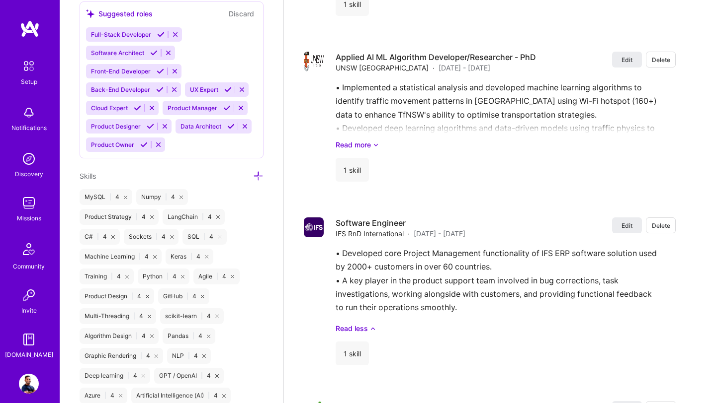
scroll to position [766, 0]
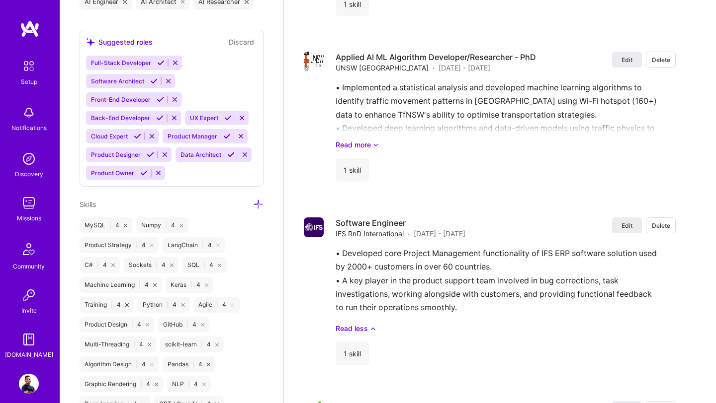
click at [191, 176] on div "Full-Stack Developer Software Architect Front-End Developer Back-End Developer …" at bounding box center [171, 118] width 171 height 125
click at [262, 204] on icon at bounding box center [258, 204] width 10 height 10
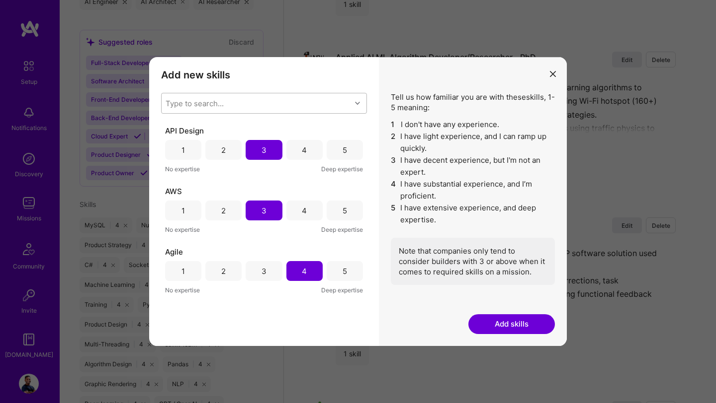
click at [350, 98] on div "Type to search..." at bounding box center [255, 103] width 189 height 20
click at [241, 80] on h3 "Add new skills" at bounding box center [264, 75] width 206 height 12
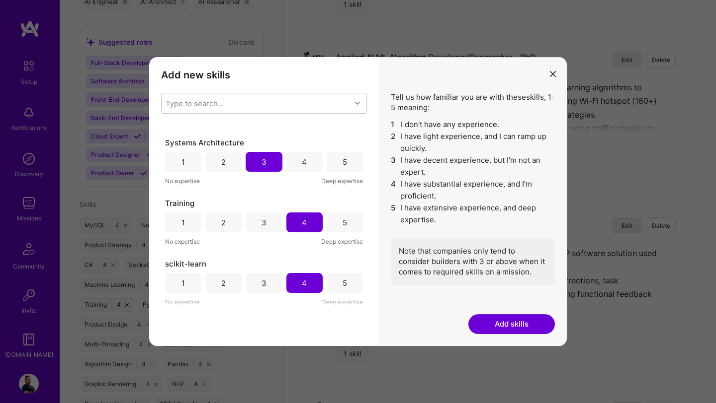
scroll to position [3694, 0]
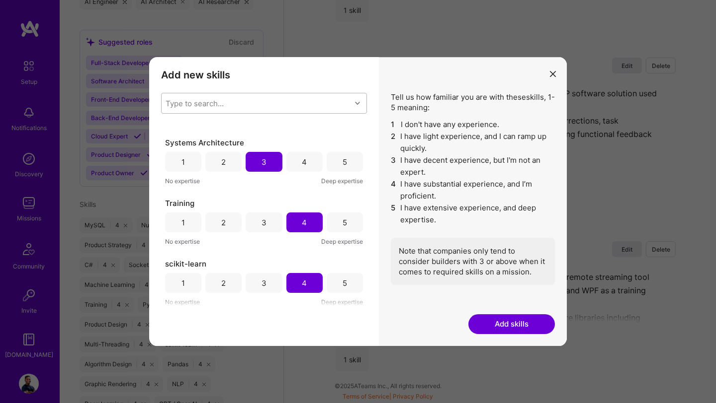
click at [257, 104] on div "Type to search..." at bounding box center [255, 103] width 189 height 20
type input "s"
type input "p"
click at [517, 327] on button "Add skills" at bounding box center [511, 325] width 86 height 20
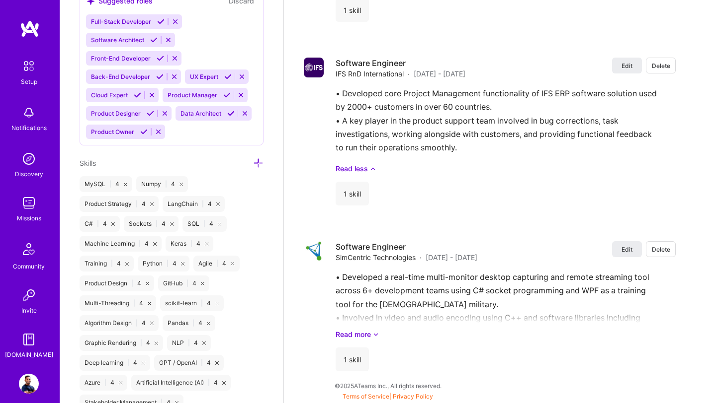
scroll to position [820, 0]
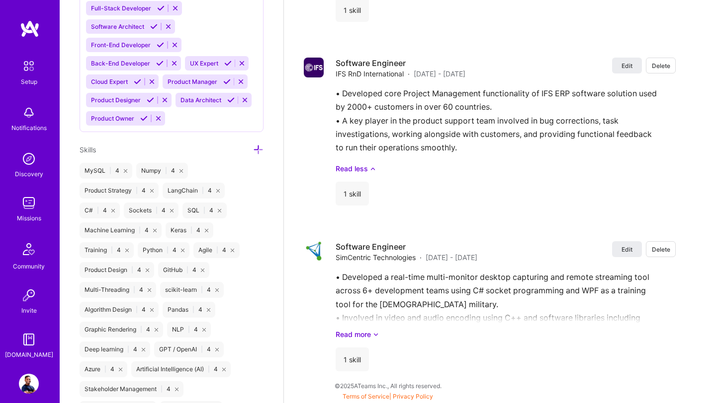
click at [240, 63] on icon at bounding box center [241, 63] width 7 height 7
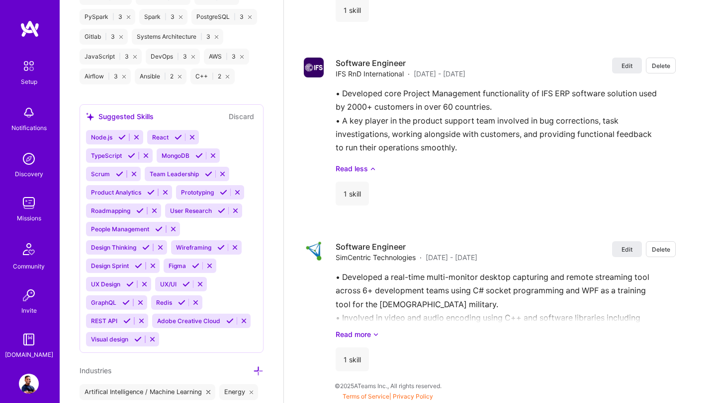
scroll to position [1294, 0]
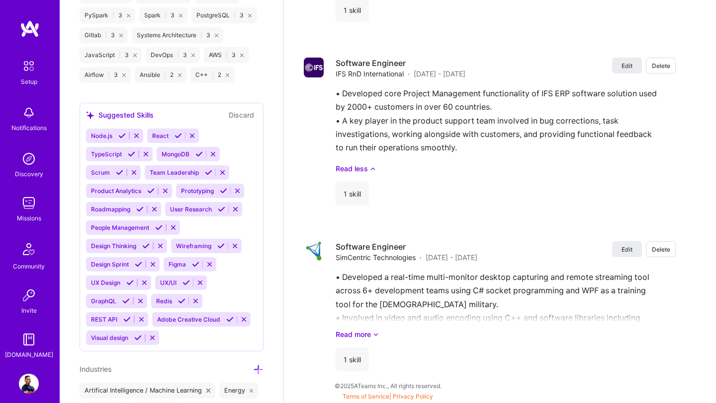
click at [194, 338] on div "Node.js React TypeScript MongoDB Scrum Team Leadership Product Analytics Protot…" at bounding box center [171, 237] width 171 height 217
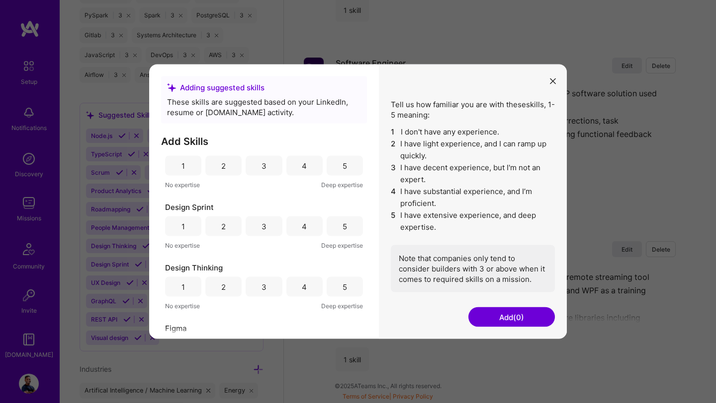
scroll to position [0, 0]
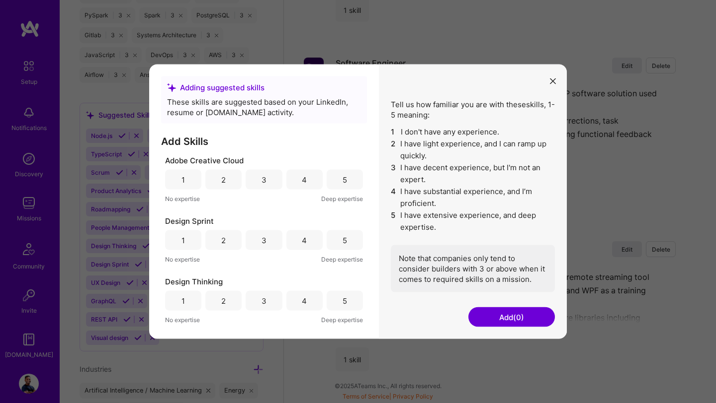
click at [191, 90] on div "Adding suggested skills" at bounding box center [264, 87] width 194 height 10
click at [552, 80] on icon "modal" at bounding box center [553, 81] width 6 height 6
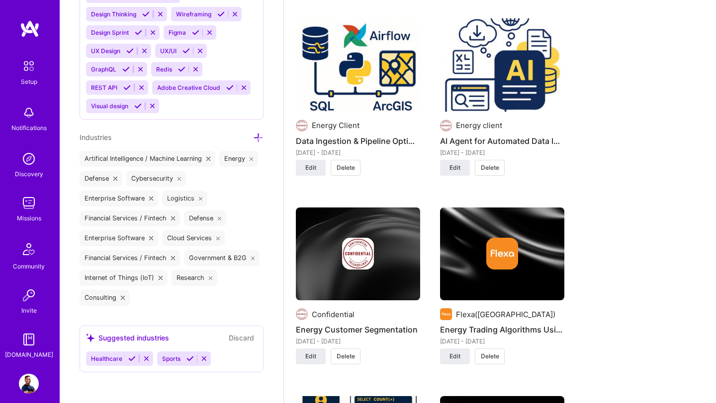
scroll to position [1067, 0]
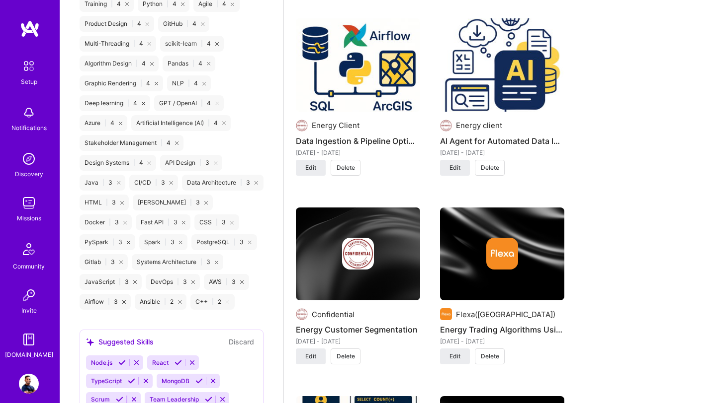
click at [230, 222] on icon at bounding box center [231, 222] width 3 height 3
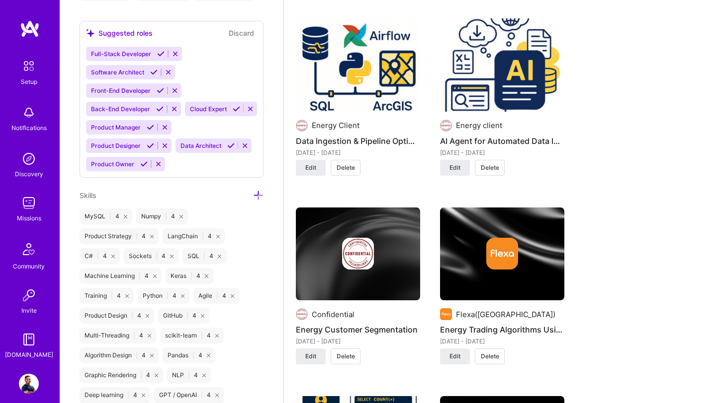
scroll to position [638, 0]
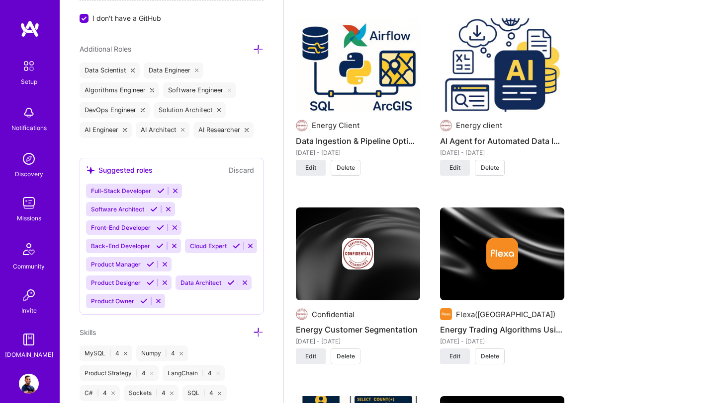
click at [261, 330] on icon at bounding box center [258, 332] width 10 height 10
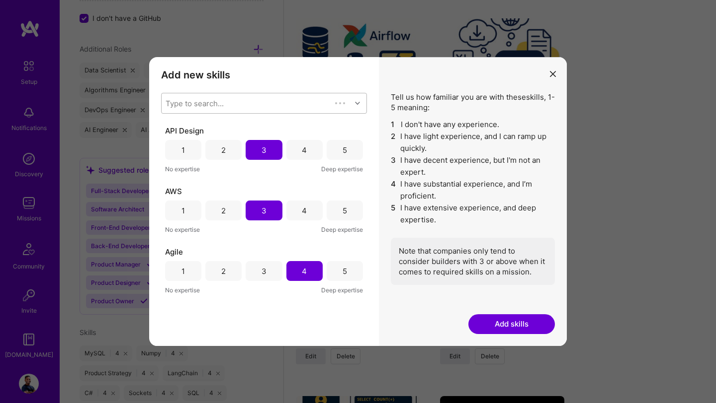
click at [252, 102] on div "Type to search..." at bounding box center [245, 103] width 169 height 20
type input "J"
type input "PyTorch"
click at [555, 76] on icon "modal" at bounding box center [553, 74] width 6 height 6
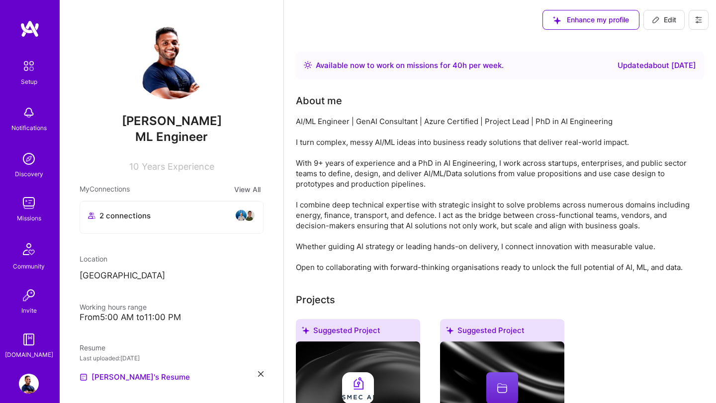
scroll to position [1805, 0]
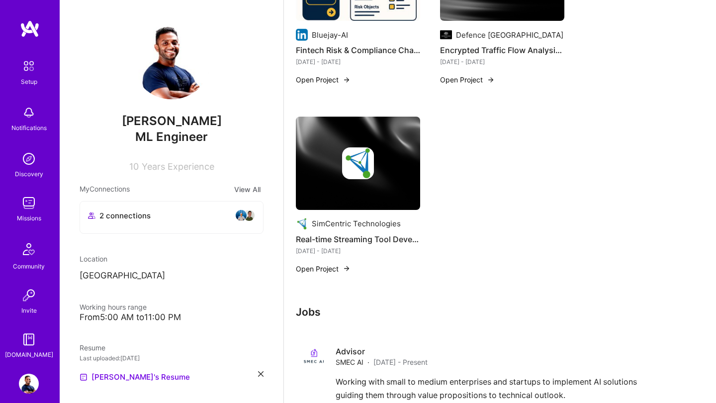
click at [30, 208] on img at bounding box center [29, 203] width 20 height 20
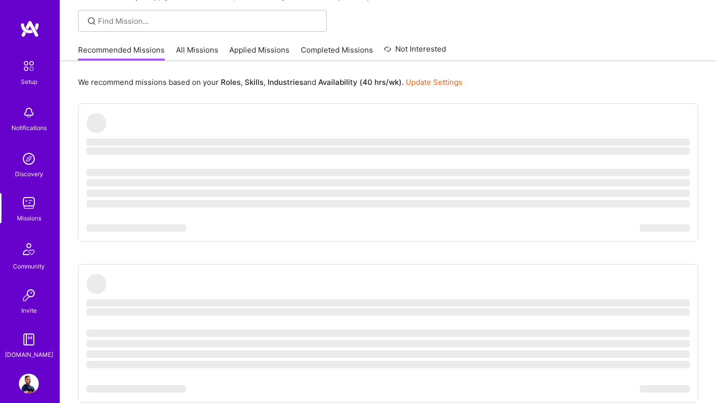
scroll to position [65, 0]
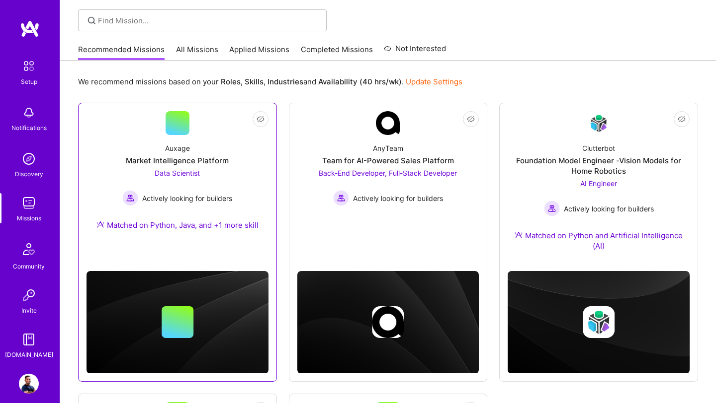
click at [197, 183] on div "Data Scientist Actively looking for builders" at bounding box center [177, 187] width 110 height 38
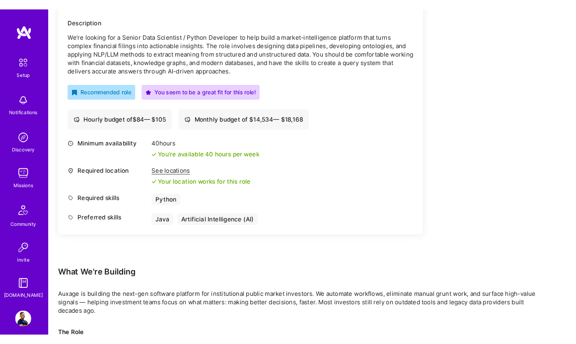
scroll to position [88, 0]
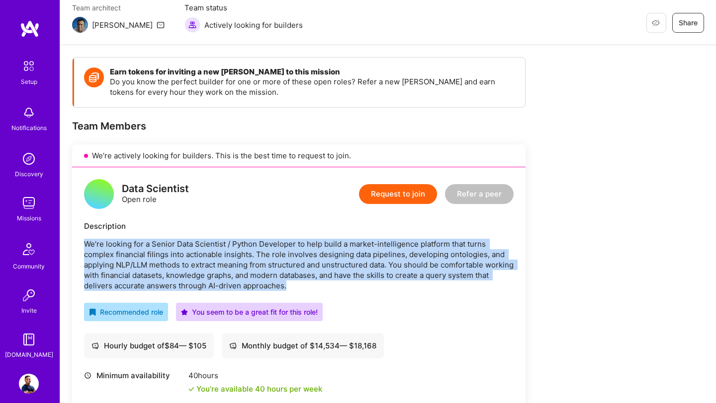
drag, startPoint x: 83, startPoint y: 243, endPoint x: 307, endPoint y: 289, distance: 228.6
click at [309, 290] on div "Data Scientist Open role Request to join Refer a peer Description We’re looking…" at bounding box center [298, 328] width 453 height 322
copy p "We’re looking for a Senior Data Scientist / Python Developer to help build a ma…"
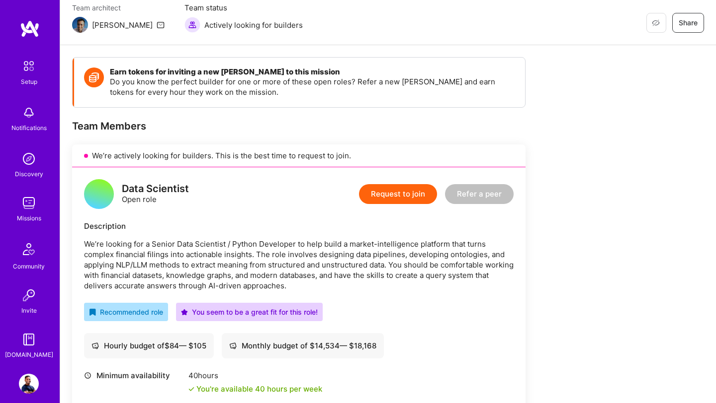
click at [302, 208] on div "Data Scientist Open role Request to join Refer a peer" at bounding box center [298, 194] width 429 height 30
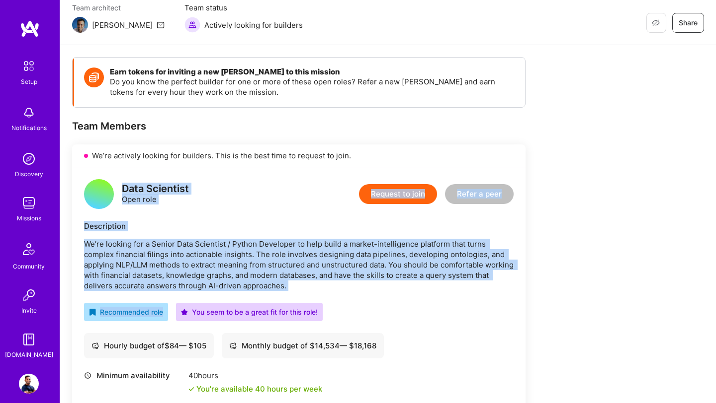
drag, startPoint x: 119, startPoint y: 187, endPoint x: 308, endPoint y: 291, distance: 215.5
click at [308, 291] on div "Data Scientist Open role Request to join Refer a peer Description We’re looking…" at bounding box center [298, 328] width 453 height 322
click at [309, 291] on div "Data Scientist Open role Request to join Refer a peer Description We’re looking…" at bounding box center [298, 328] width 453 height 322
drag, startPoint x: 301, startPoint y: 288, endPoint x: 77, endPoint y: 229, distance: 231.8
click at [77, 228] on div "Data Scientist Open role Request to join Refer a peer Description We’re looking…" at bounding box center [298, 328] width 453 height 322
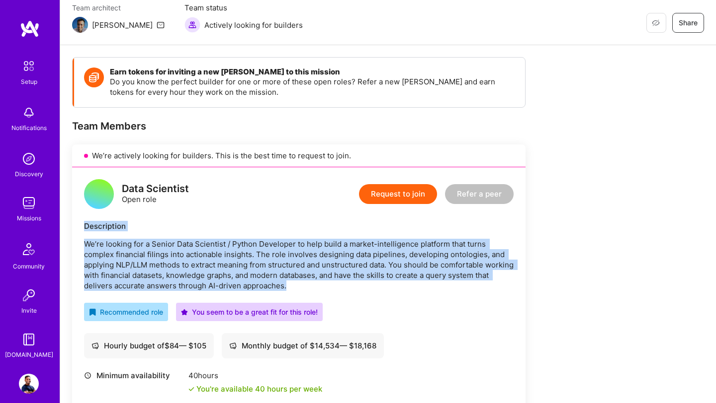
copy div "Description We’re looking for a Senior Data Scientist / Python Developer to hel…"
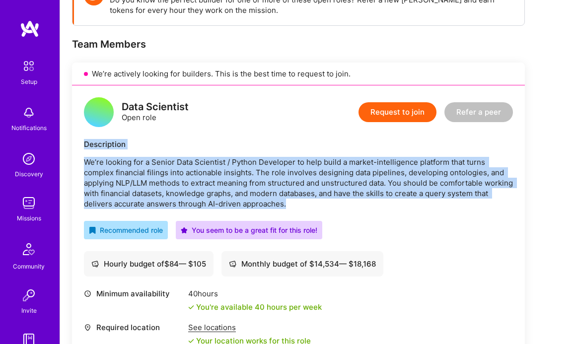
scroll to position [26, 0]
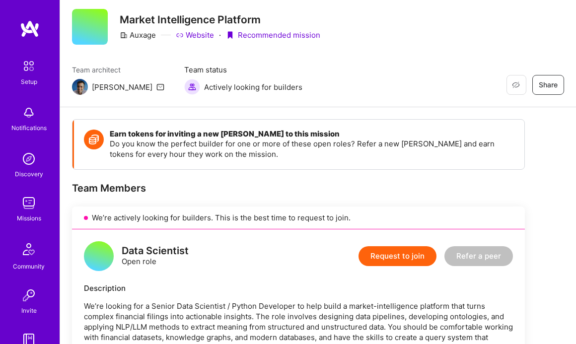
click at [141, 34] on div "Auxage" at bounding box center [138, 35] width 36 height 10
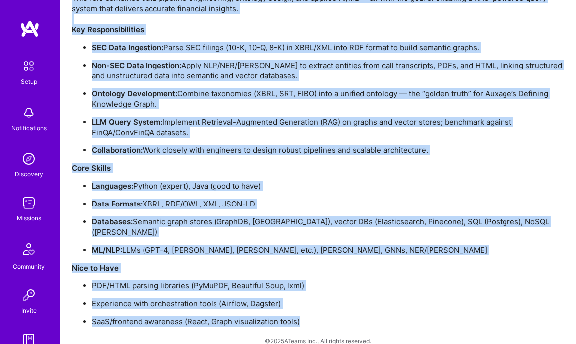
scroll to position [760, 0]
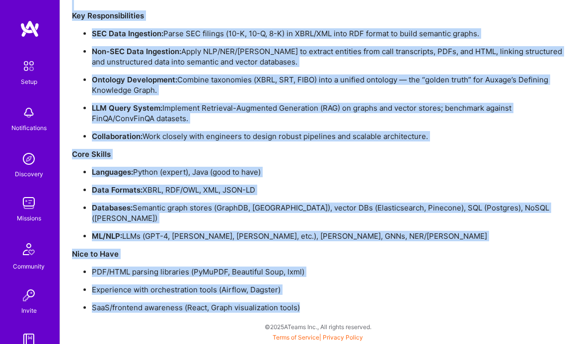
drag, startPoint x: 108, startPoint y: 80, endPoint x: 311, endPoint y: 306, distance: 304.1
copy div "loremips dol sita-con adipisci elitsedd eiu temporincidid utlabo etdolo magnaal…"
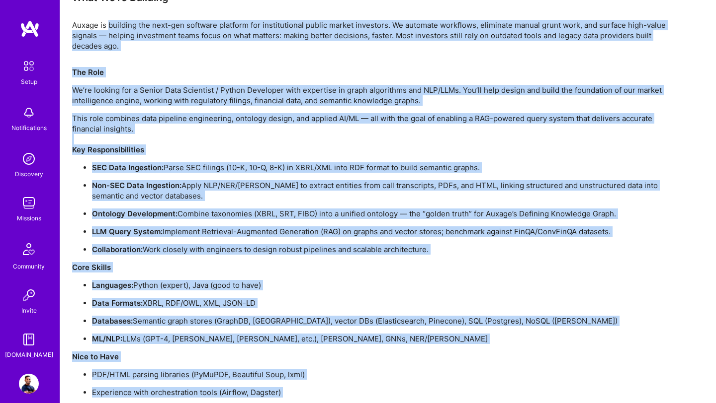
scroll to position [669, 0]
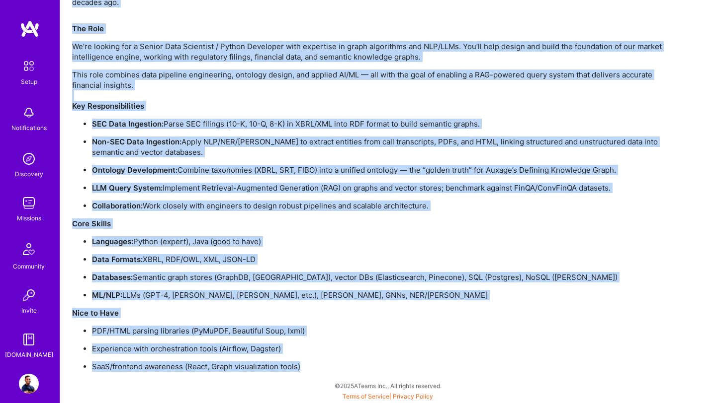
click at [264, 327] on p "PDF/HTML parsing libraries (PyMuPDF, Beautiful Soup, lxml)" at bounding box center [380, 331] width 576 height 10
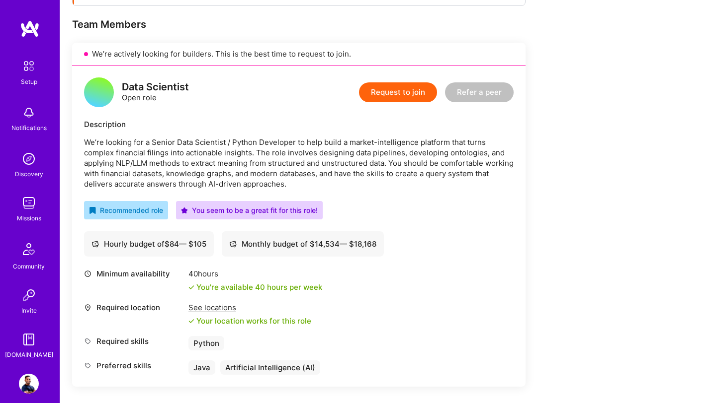
scroll to position [191, 0]
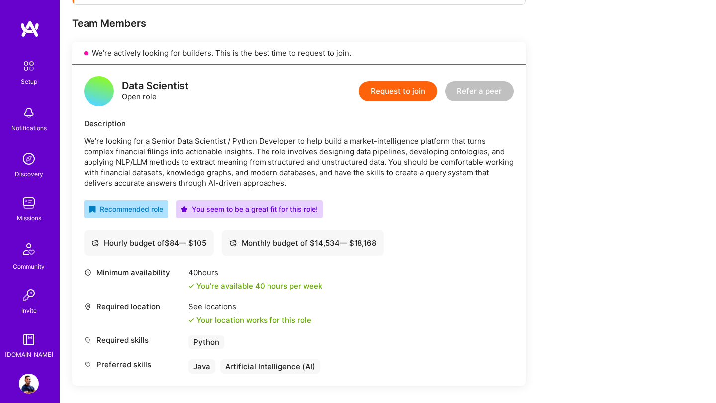
click at [410, 94] on button "Request to join" at bounding box center [398, 91] width 78 height 20
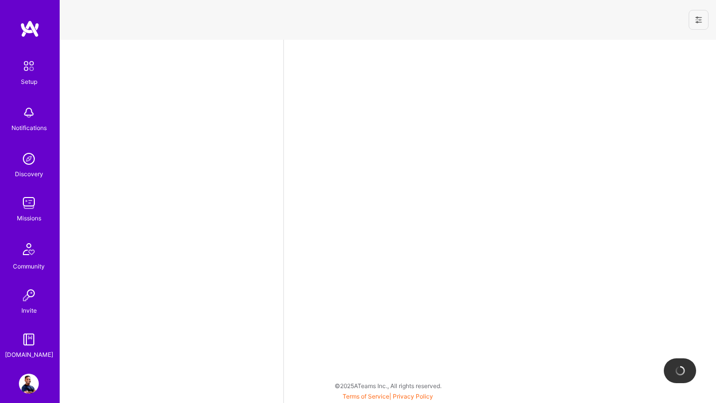
select select "US"
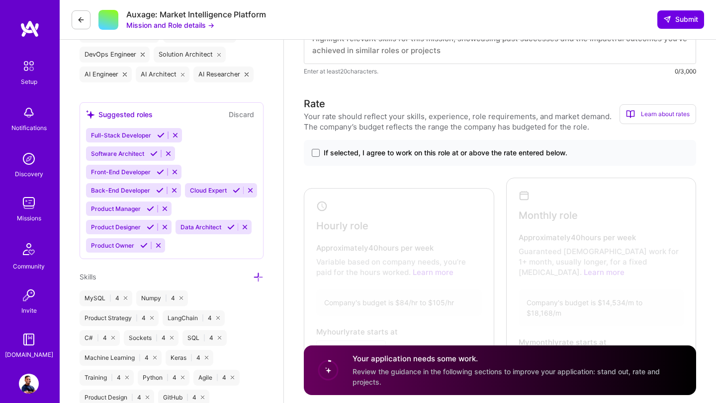
scroll to position [407, 0]
click at [316, 154] on span at bounding box center [316, 153] width 8 height 8
click at [0, 0] on input "If selected, I agree to work on this role at or above the rate entered below." at bounding box center [0, 0] width 0 height 0
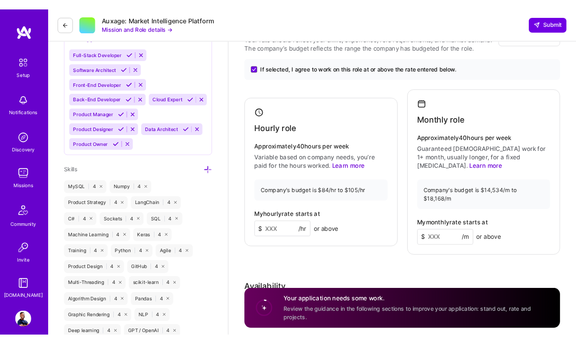
scroll to position [486, 0]
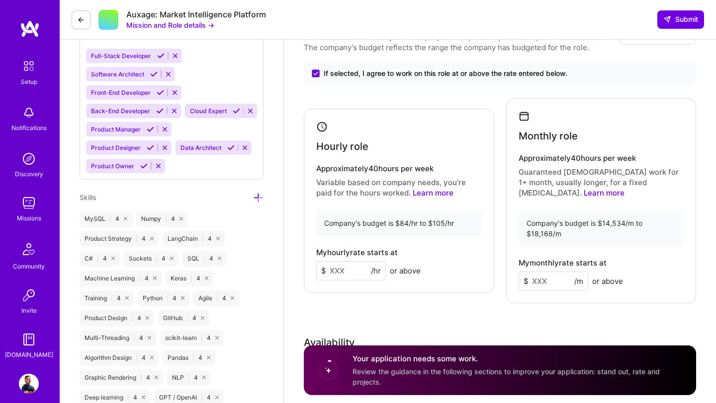
click at [351, 268] on input at bounding box center [351, 270] width 70 height 19
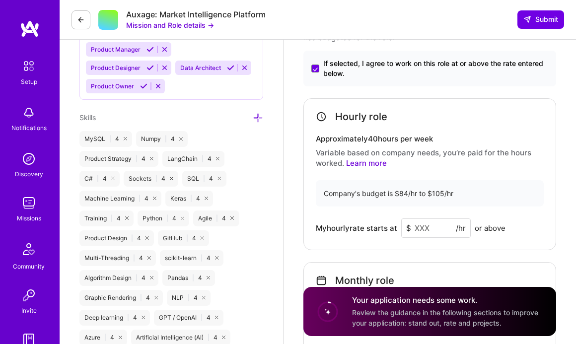
scroll to position [567, 0]
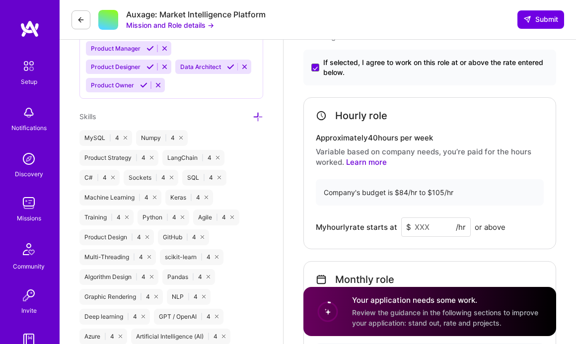
click at [431, 228] on input at bounding box center [437, 227] width 70 height 19
type input "104"
click at [468, 250] on div "Hourly role Approximately 40 hours per week Variable based on company needs, yo…" at bounding box center [430, 255] width 253 height 316
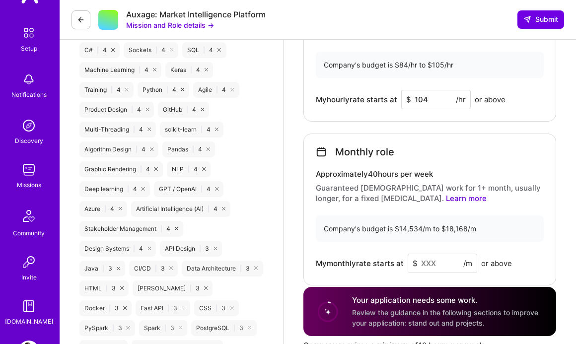
scroll to position [70, 0]
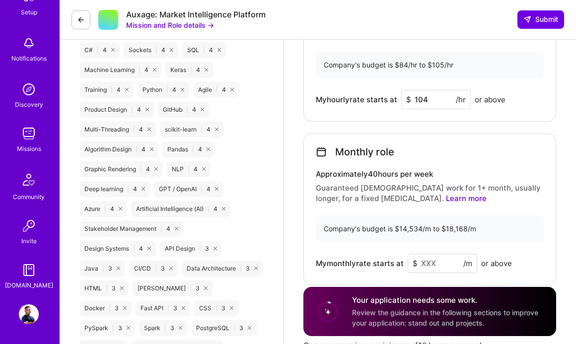
click at [33, 319] on img at bounding box center [29, 315] width 20 height 20
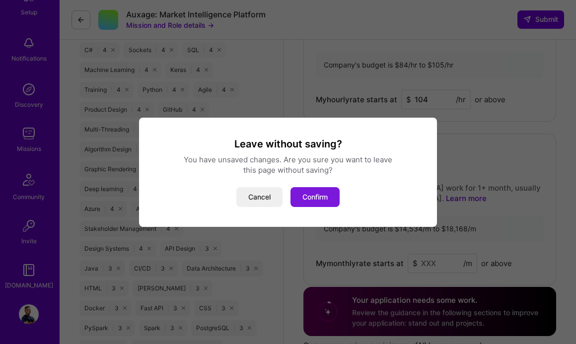
click at [330, 198] on button "Confirm" at bounding box center [315, 197] width 49 height 20
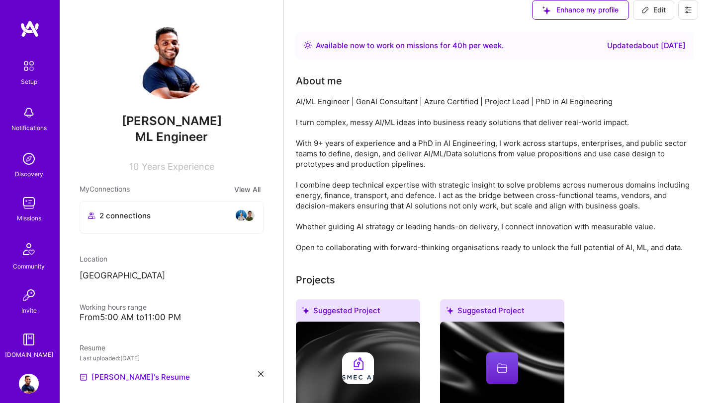
click at [665, 15] on span "Edit" at bounding box center [653, 10] width 24 height 10
select select "US"
select select "Right Now"
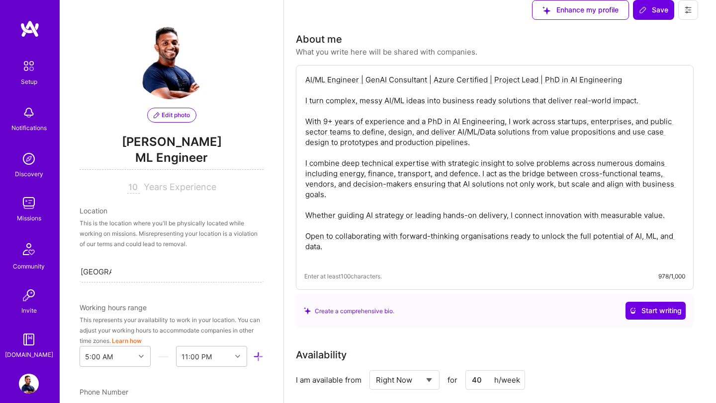
scroll to position [473, 0]
drag, startPoint x: 426, startPoint y: 156, endPoint x: 399, endPoint y: 156, distance: 27.8
type input "102"
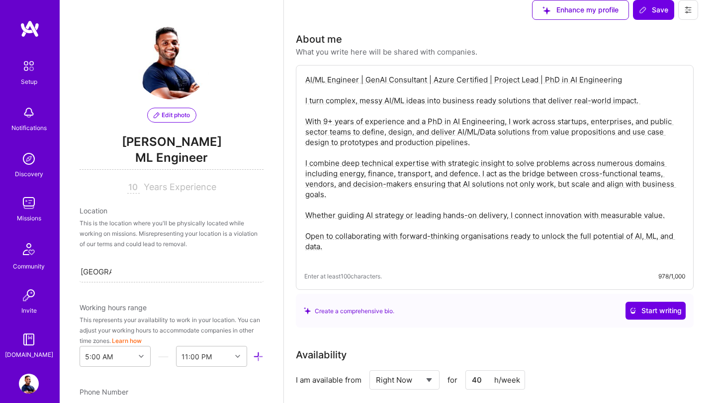
drag, startPoint x: 447, startPoint y: 229, endPoint x: 398, endPoint y: 228, distance: 49.2
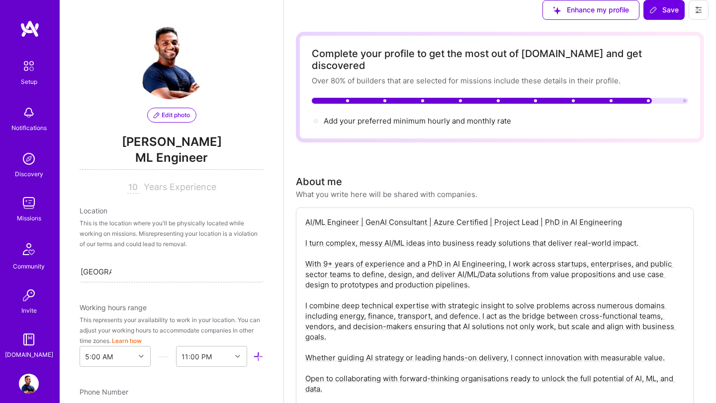
scroll to position [497, 0]
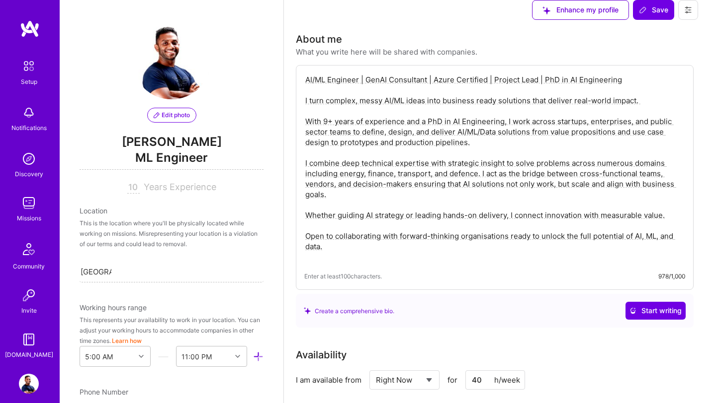
type input "17000"
drag, startPoint x: 431, startPoint y: 129, endPoint x: 400, endPoint y: 127, distance: 30.9
type input "1"
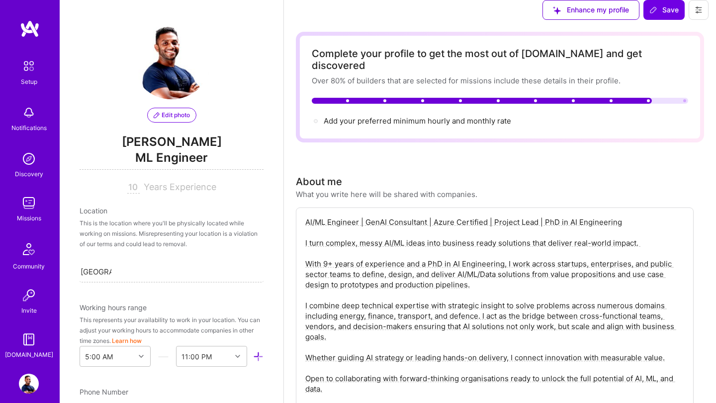
drag, startPoint x: 442, startPoint y: 338, endPoint x: 421, endPoint y: 337, distance: 21.4
type input "16000"
drag, startPoint x: 445, startPoint y: 333, endPoint x: 373, endPoint y: 332, distance: 72.1
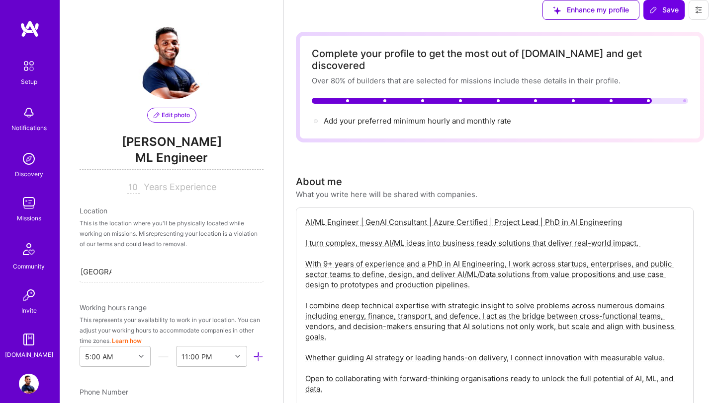
type input "120"
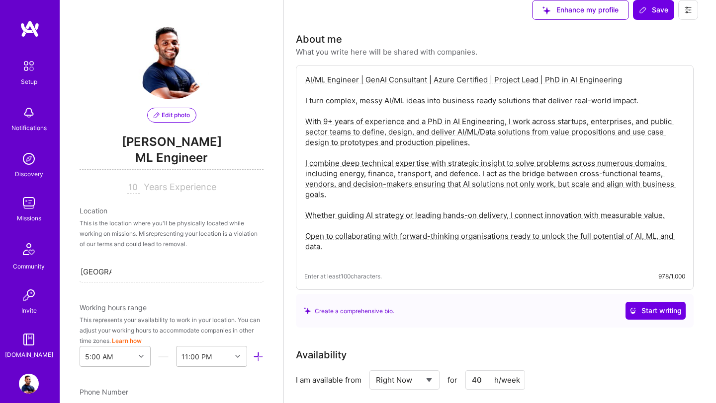
type input "15000"
click at [655, 15] on span "Save" at bounding box center [653, 10] width 29 height 10
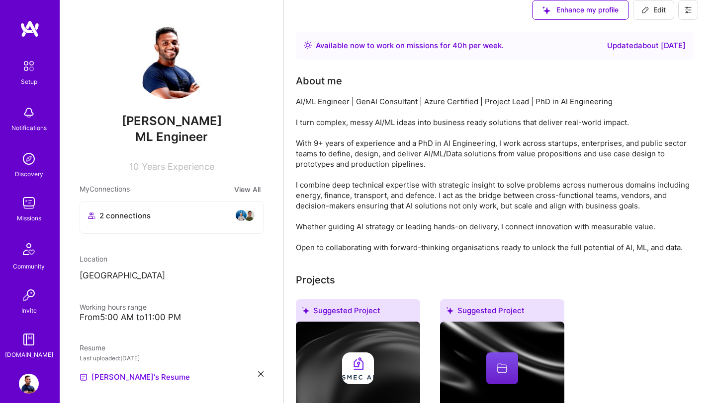
scroll to position [0, 0]
click at [665, 15] on span "Edit" at bounding box center [653, 10] width 24 height 10
select select "US"
select select "Right Now"
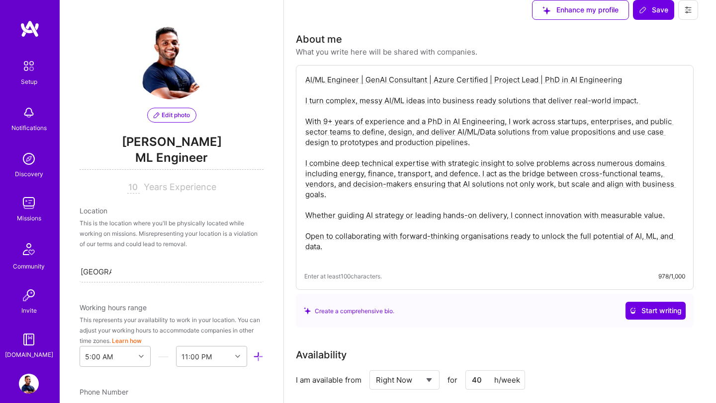
scroll to position [522, 0]
type input "15250"
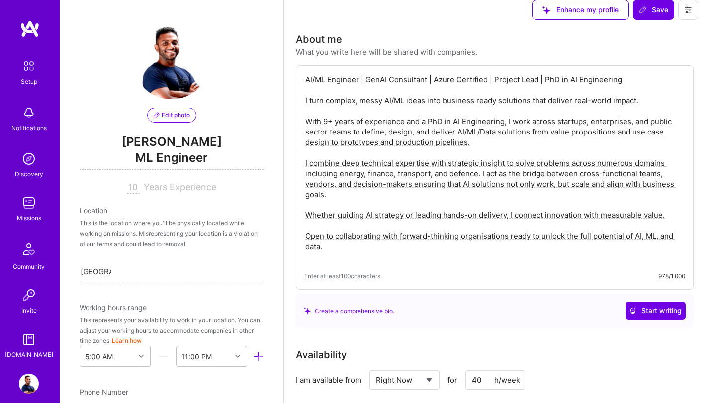
type input "120"
click at [668, 15] on span "Save" at bounding box center [653, 10] width 29 height 10
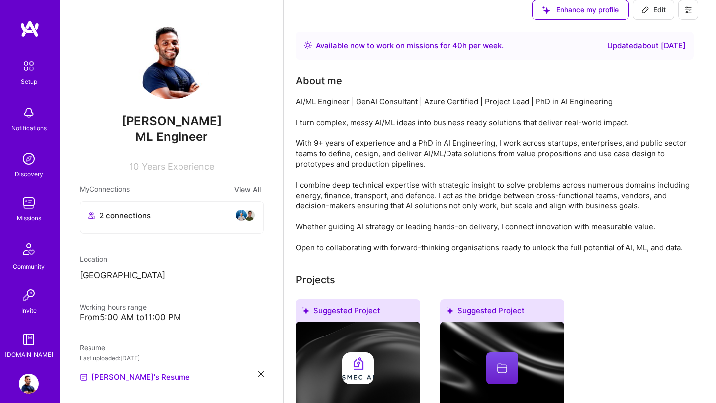
scroll to position [278, 0]
click at [33, 207] on img at bounding box center [29, 203] width 20 height 20
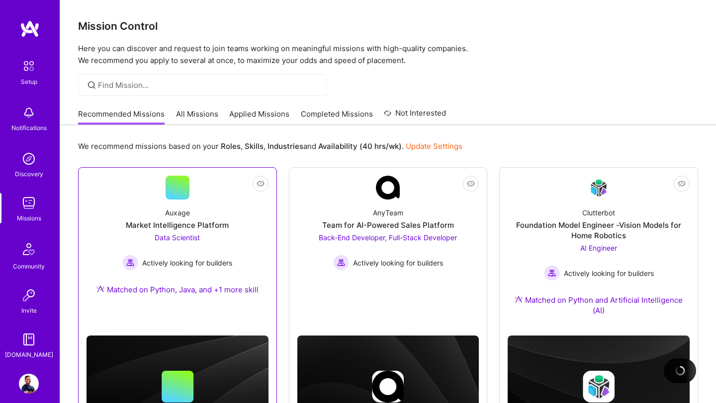
click at [185, 243] on div "Data Scientist Actively looking for builders" at bounding box center [177, 252] width 110 height 38
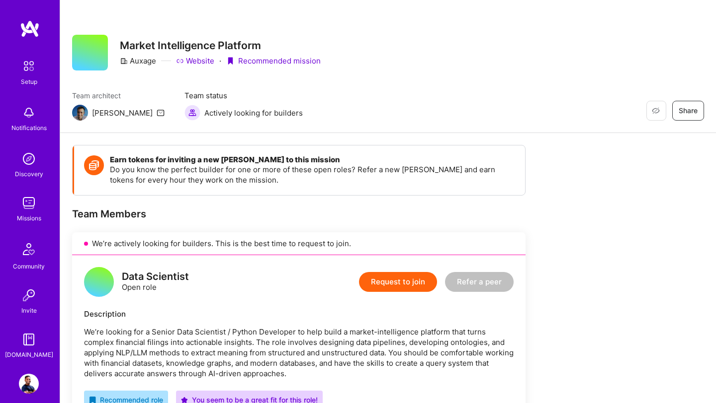
click at [403, 287] on button "Request to join" at bounding box center [398, 282] width 78 height 20
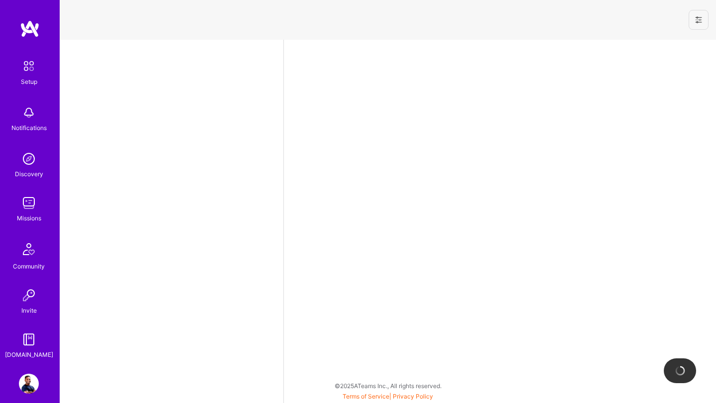
select select "US"
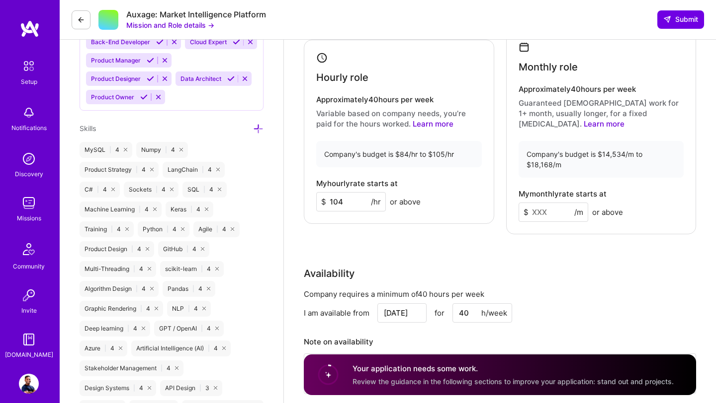
scroll to position [561, 0]
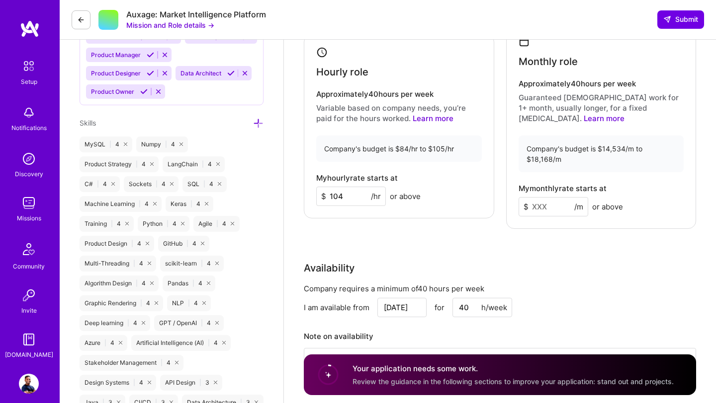
click at [347, 193] on input "104" at bounding box center [351, 196] width 70 height 19
type input "100"
click at [407, 248] on div "Rate Your rate should reflect your skills, experience, role requirements, and m…" at bounding box center [500, 171] width 392 height 459
click at [552, 197] on input at bounding box center [553, 206] width 70 height 19
click at [583, 249] on div "Rate Your rate should reflect your skills, experience, role requirements, and m…" at bounding box center [500, 171] width 392 height 459
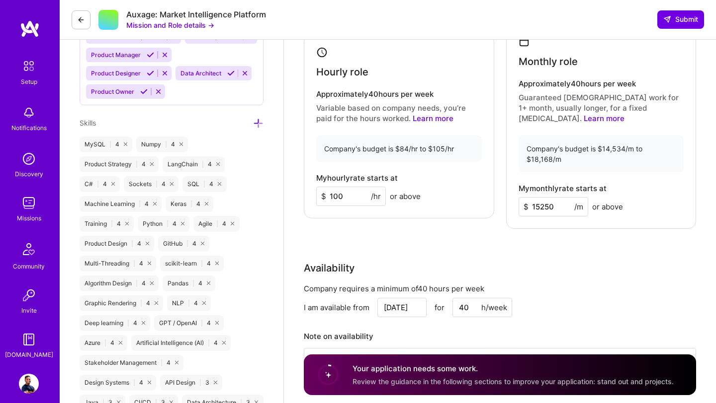
click at [549, 197] on input "15250" at bounding box center [553, 206] width 70 height 19
click at [624, 114] on link "Learn more" at bounding box center [603, 118] width 41 height 9
drag, startPoint x: 536, startPoint y: 197, endPoint x: 553, endPoint y: 199, distance: 17.0
click at [553, 199] on input "15250" at bounding box center [553, 206] width 70 height 19
type input "16000"
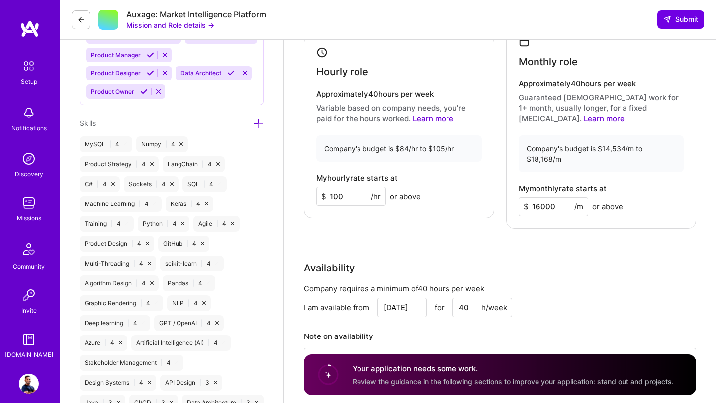
click at [573, 263] on div "Availability" at bounding box center [500, 268] width 392 height 15
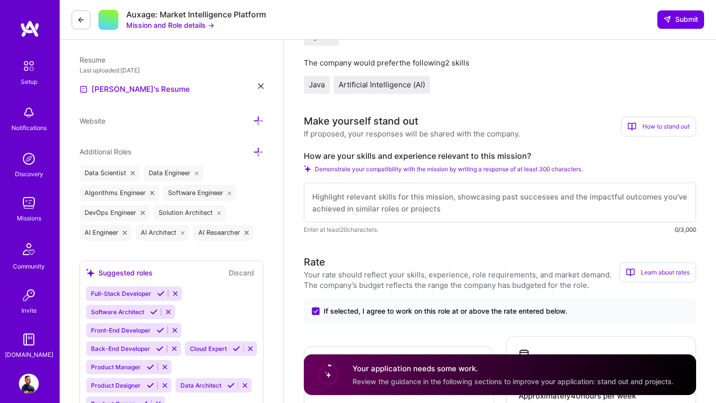
scroll to position [252, 0]
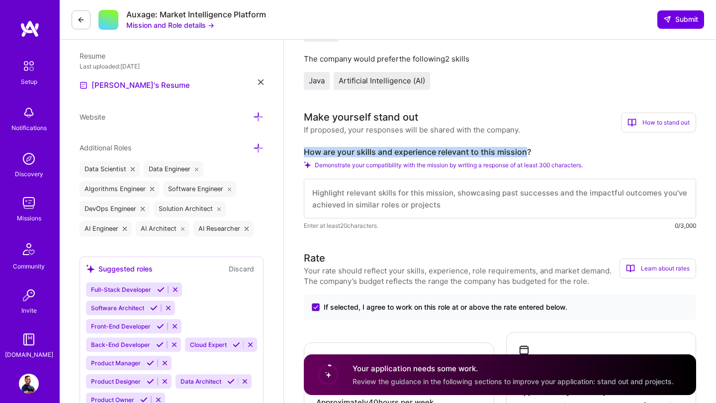
drag, startPoint x: 301, startPoint y: 151, endPoint x: 524, endPoint y: 147, distance: 223.1
drag, startPoint x: 535, startPoint y: 155, endPoint x: 288, endPoint y: 157, distance: 247.0
copy label "How are your skills and experience relevant to this mission?"
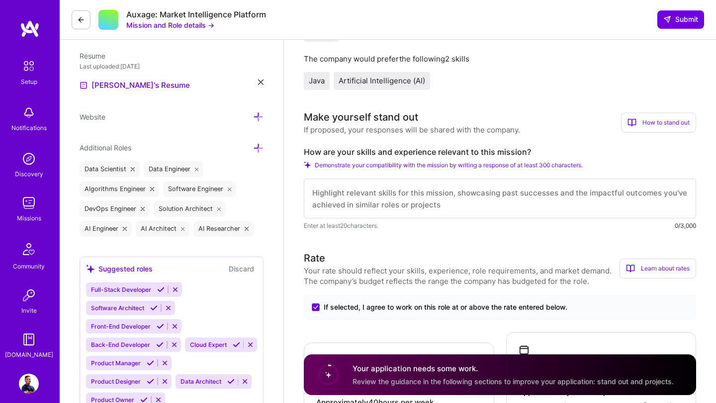
click at [328, 187] on textarea at bounding box center [500, 199] width 392 height 40
paste textarea "Lo ipsumdolor si ametco adipisc elit sedd eiusmod te inci utlabor etdolorem ali…"
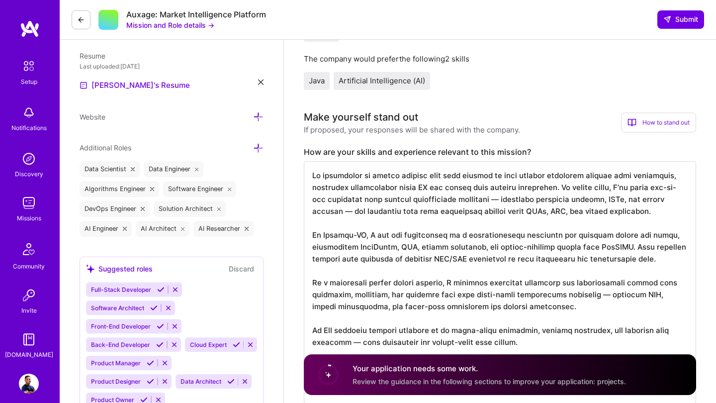
click at [386, 177] on textarea at bounding box center [500, 282] width 392 height 242
click at [443, 178] on textarea at bounding box center [500, 282] width 392 height 242
click at [588, 188] on textarea at bounding box center [500, 282] width 392 height 242
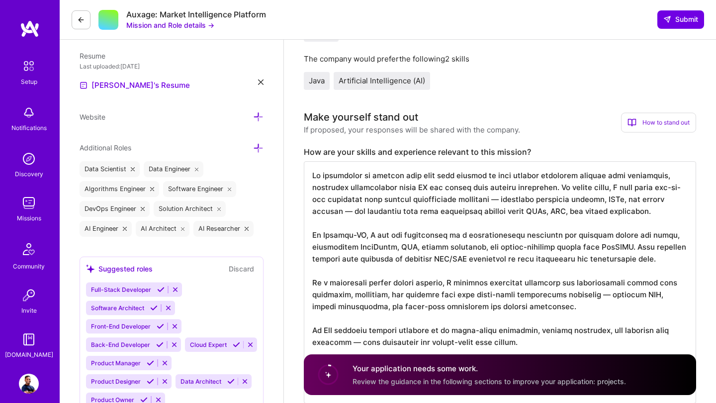
click at [491, 203] on textarea at bounding box center [500, 282] width 392 height 242
click at [680, 202] on textarea at bounding box center [500, 282] width 392 height 242
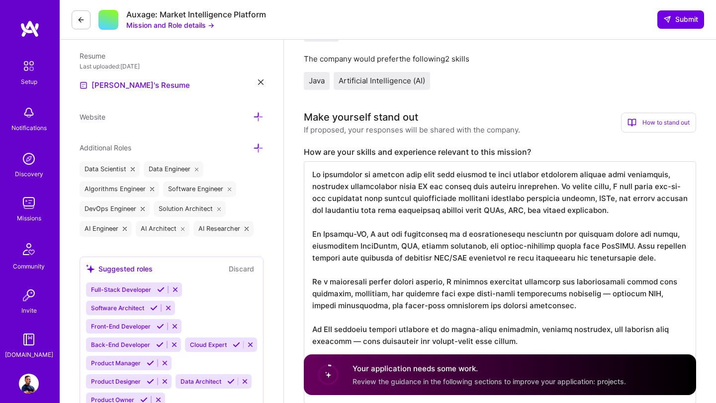
click at [583, 248] on textarea at bounding box center [500, 282] width 392 height 242
click at [589, 248] on textarea at bounding box center [500, 282] width 392 height 242
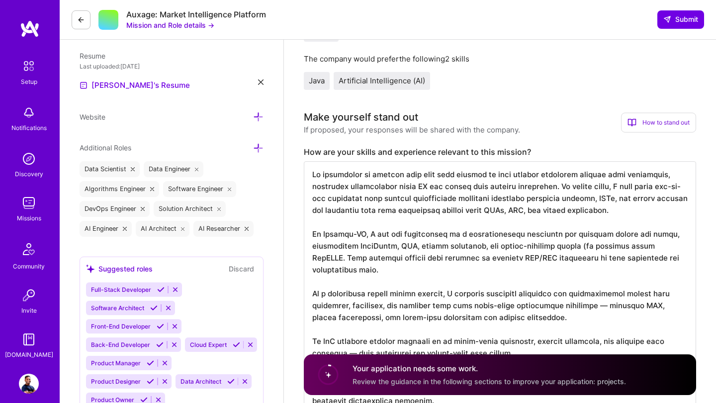
click at [677, 250] on textarea at bounding box center [500, 288] width 392 height 254
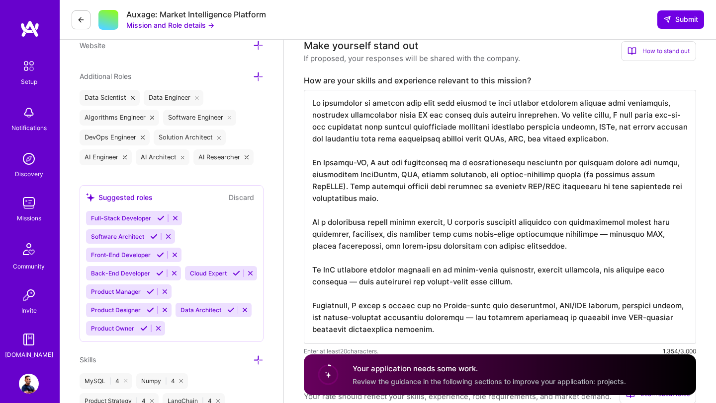
scroll to position [325, 0]
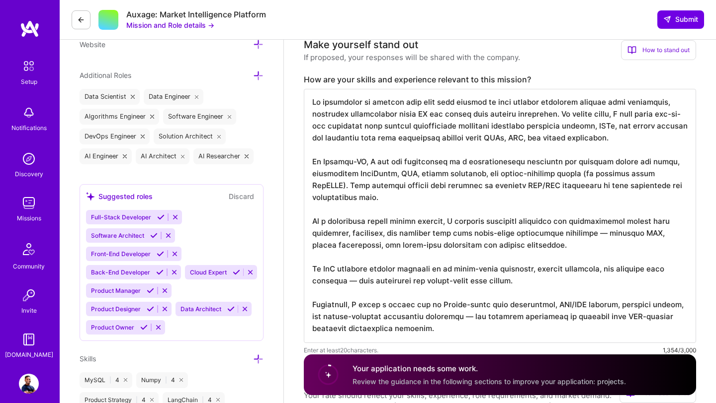
click at [608, 234] on textarea at bounding box center [500, 216] width 392 height 254
click at [355, 282] on textarea at bounding box center [500, 216] width 392 height 254
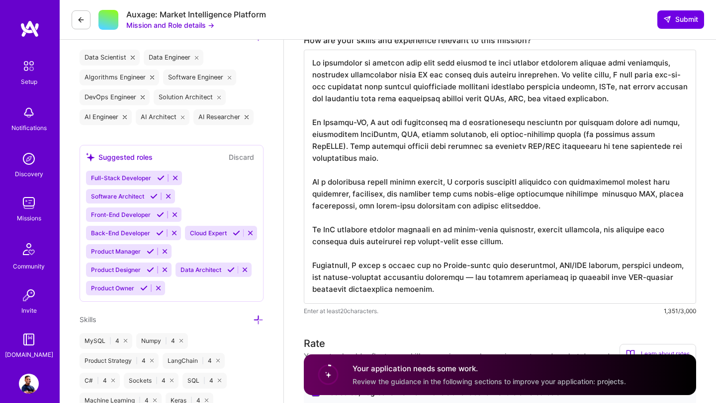
scroll to position [365, 0]
drag, startPoint x: 349, startPoint y: 267, endPoint x: 286, endPoint y: 267, distance: 63.1
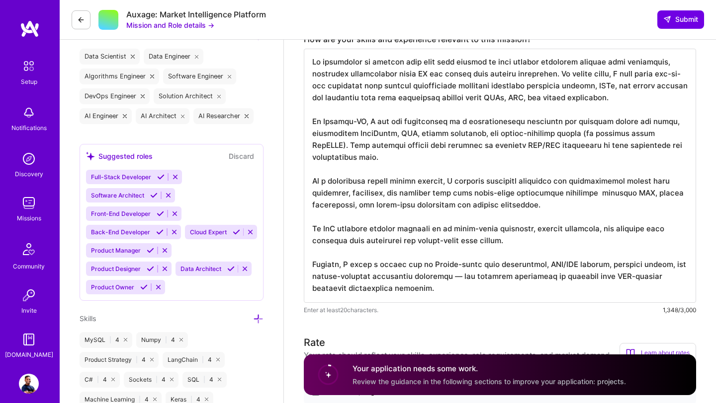
click at [336, 278] on textarea at bounding box center [500, 176] width 392 height 254
click at [465, 278] on textarea at bounding box center [500, 176] width 392 height 254
click at [314, 266] on textarea at bounding box center [500, 176] width 392 height 254
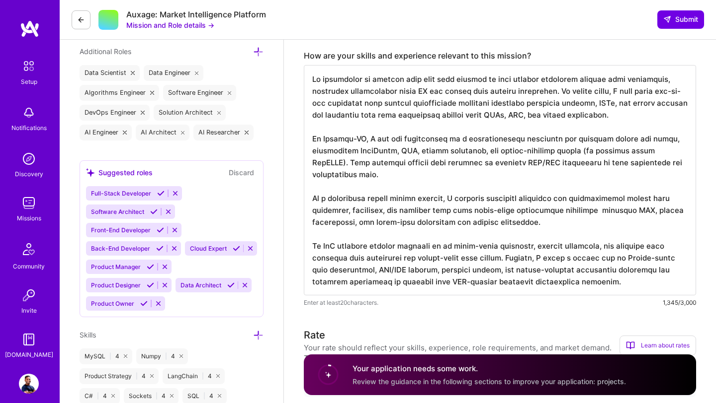
scroll to position [345, 0]
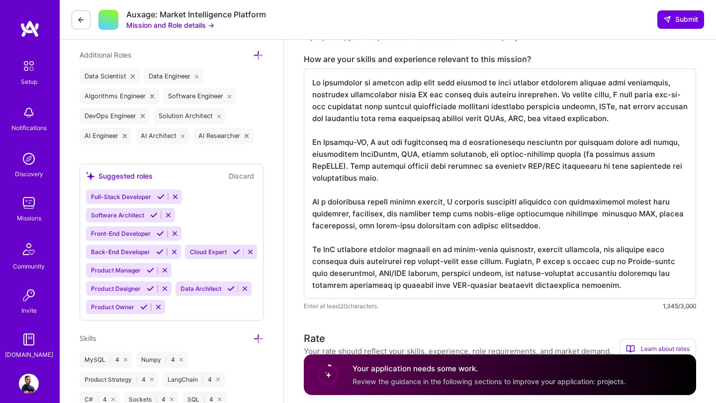
drag, startPoint x: 618, startPoint y: 250, endPoint x: 400, endPoint y: 266, distance: 218.2
click at [400, 266] on textarea at bounding box center [500, 184] width 392 height 231
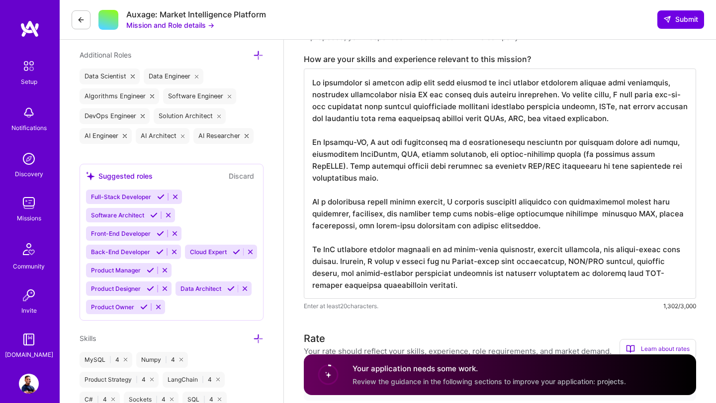
scroll to position [341, 0]
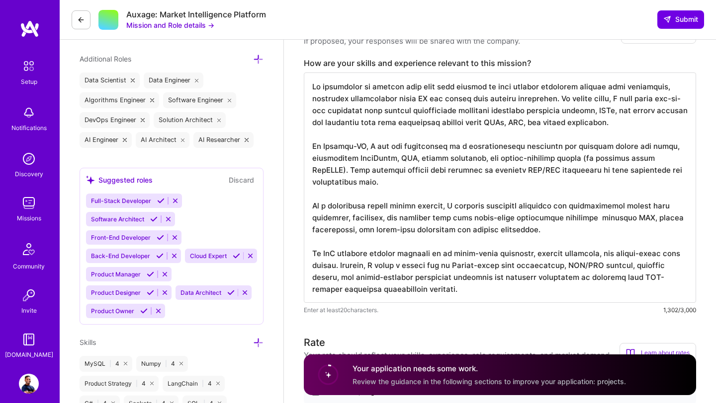
click at [478, 158] on textarea at bounding box center [500, 188] width 392 height 231
paste textarea "and semantic data modeling with ontologies"
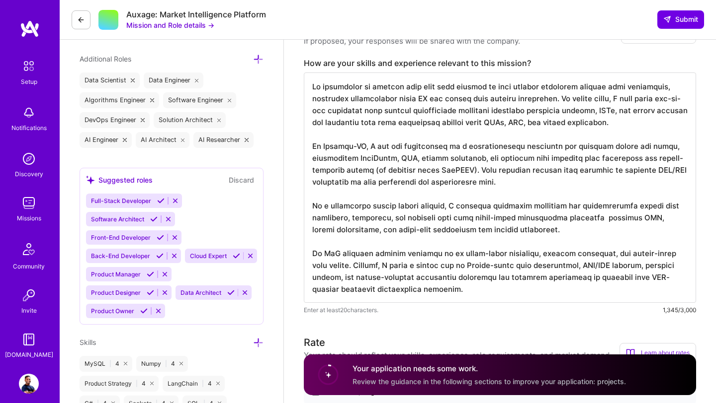
click at [495, 158] on textarea at bounding box center [500, 188] width 392 height 231
click at [556, 159] on textarea at bounding box center [500, 188] width 392 height 231
click at [548, 178] on textarea at bounding box center [500, 188] width 392 height 231
click at [624, 160] on textarea at bounding box center [500, 188] width 392 height 231
click at [539, 195] on textarea at bounding box center [500, 188] width 392 height 231
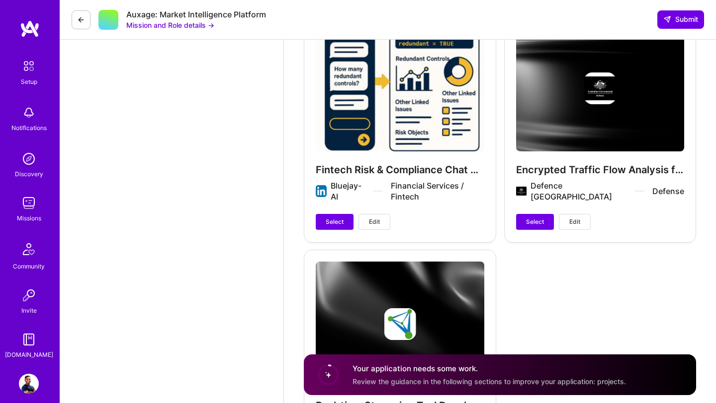
scroll to position [3060, 0]
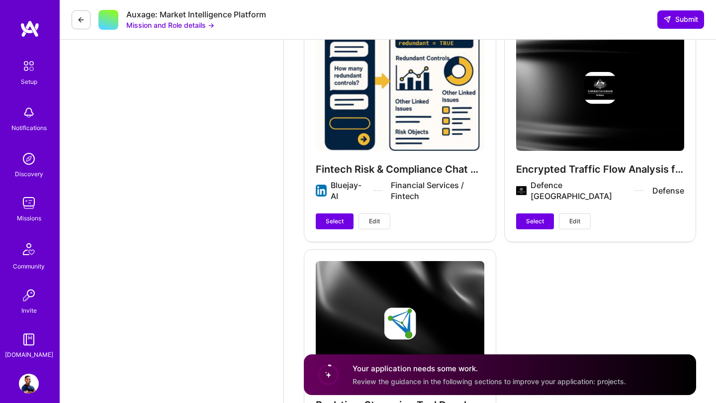
type textarea "My experience is aligned well with this mission to turn complex financial filin…"
click at [378, 217] on span "Edit" at bounding box center [374, 221] width 11 height 9
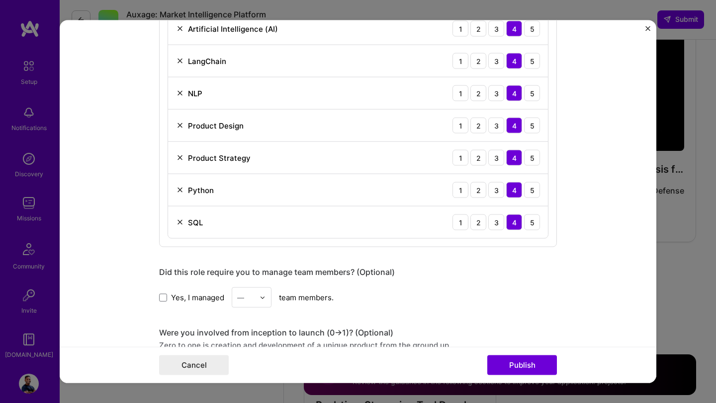
scroll to position [0, 0]
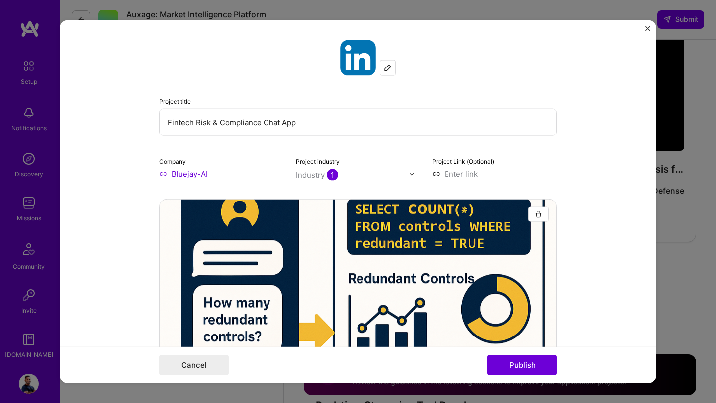
click at [646, 29] on img "Close" at bounding box center [647, 28] width 5 height 5
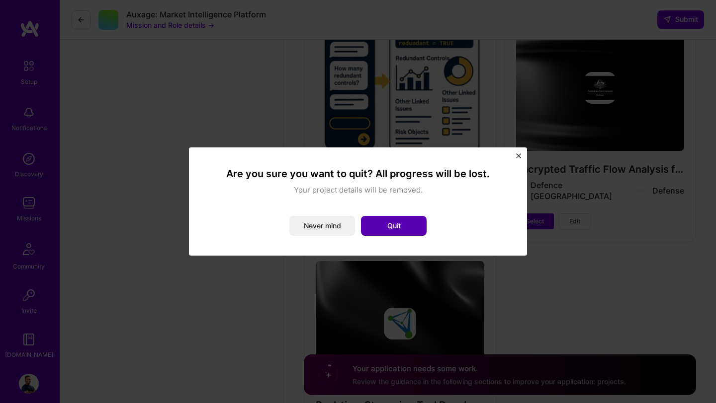
click at [401, 221] on button "Quit" at bounding box center [394, 226] width 66 height 20
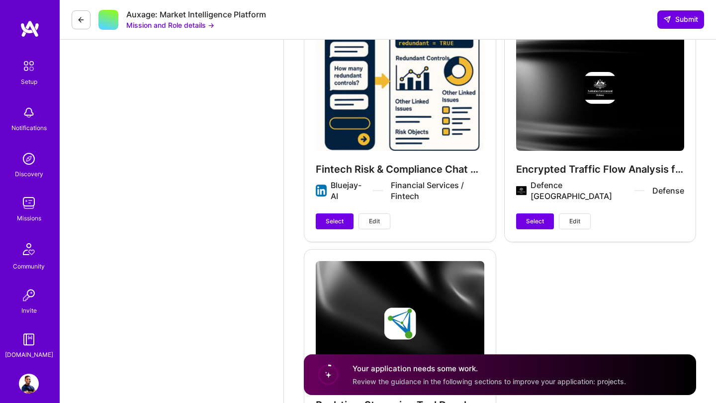
click at [335, 217] on span "Select" at bounding box center [334, 221] width 18 height 9
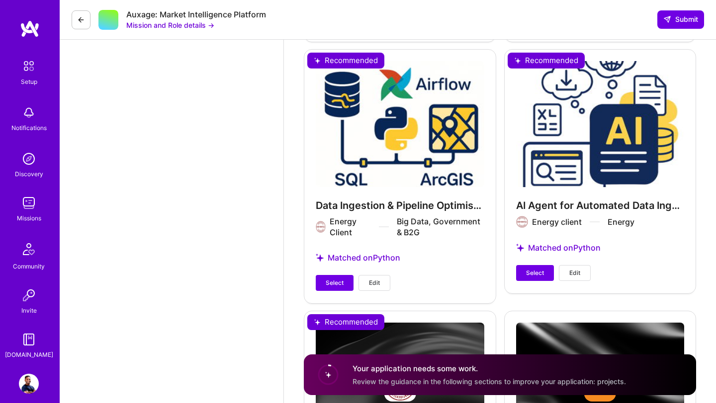
scroll to position [2470, 0]
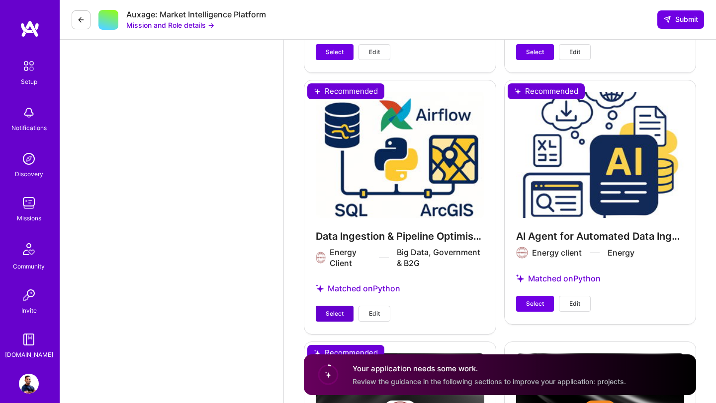
click at [340, 310] on span "Select" at bounding box center [334, 314] width 18 height 9
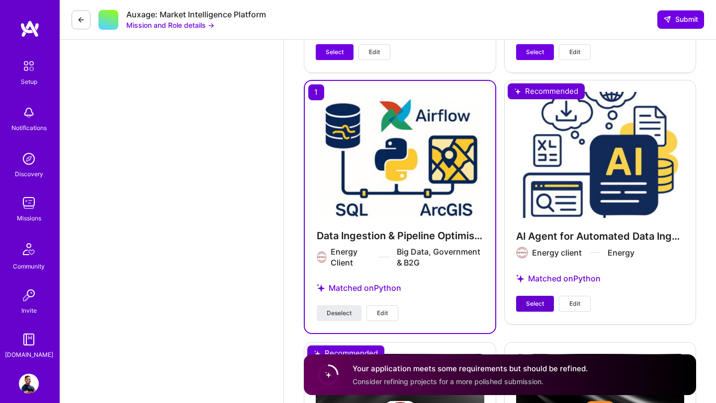
click at [528, 300] on span "Select" at bounding box center [535, 304] width 18 height 9
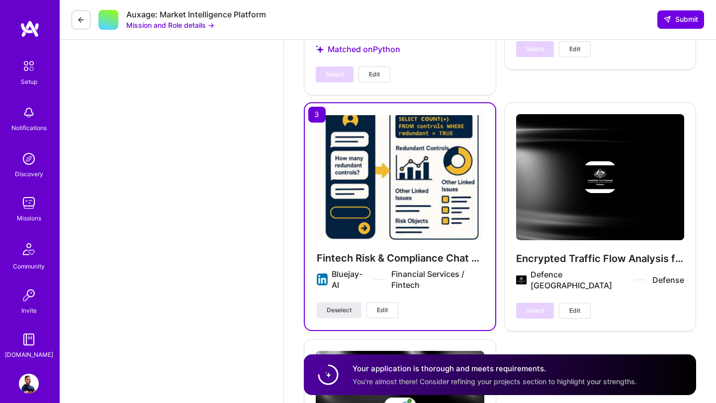
scroll to position [2991, 0]
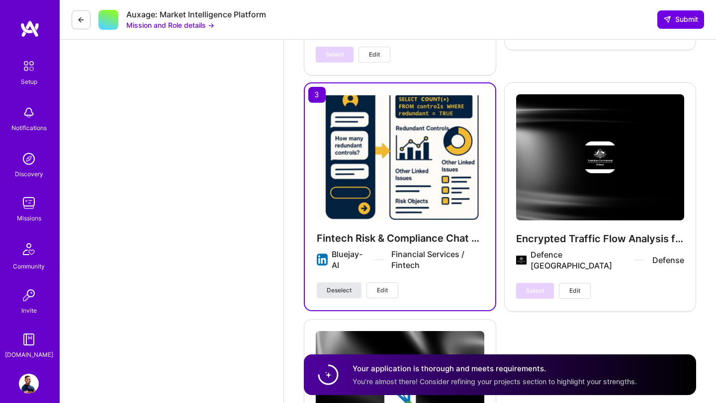
click at [344, 286] on span "Deselect" at bounding box center [338, 290] width 25 height 9
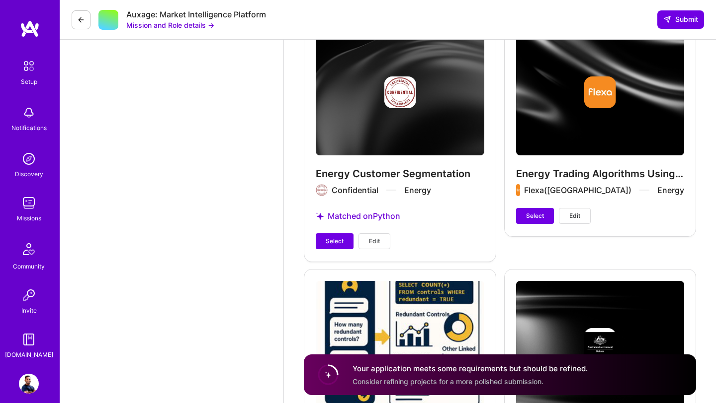
scroll to position [2793, 0]
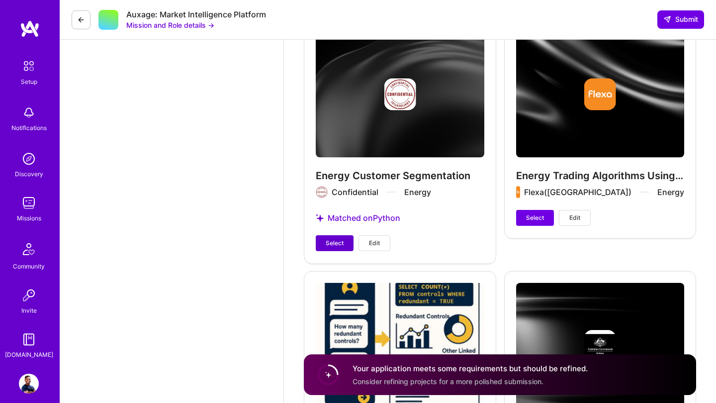
click at [339, 239] on span "Select" at bounding box center [334, 243] width 18 height 9
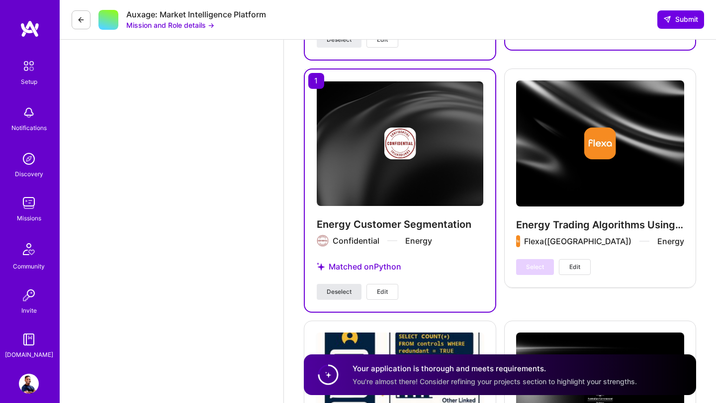
scroll to position [2745, 0]
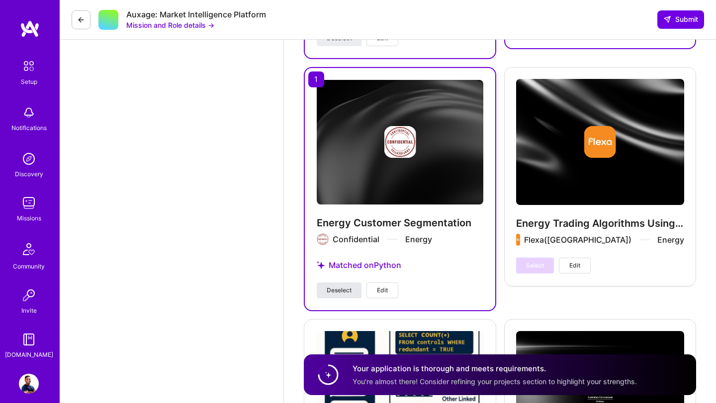
click at [337, 286] on span "Deselect" at bounding box center [338, 290] width 25 height 9
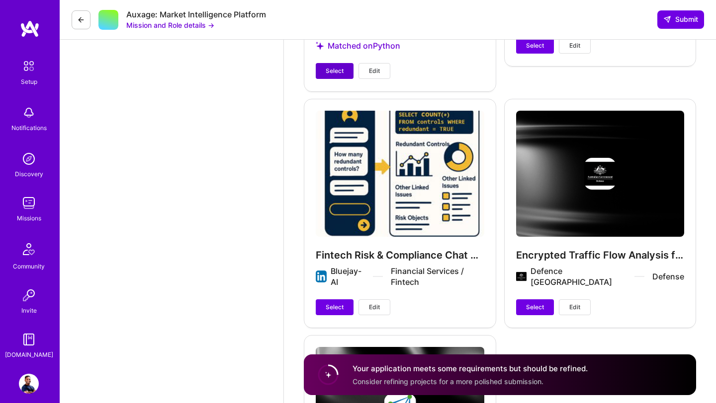
scroll to position [3045, 0]
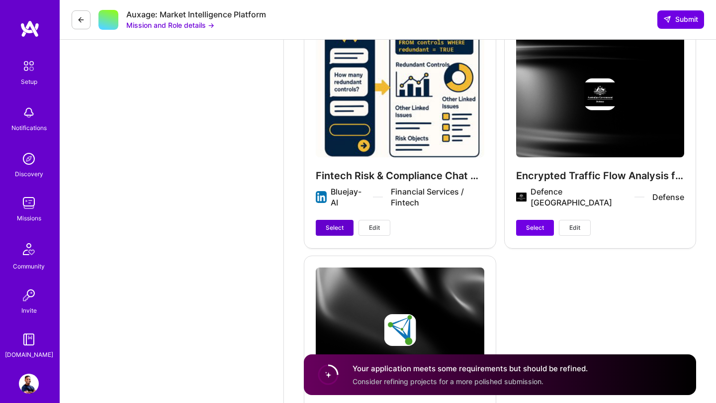
click at [336, 224] on span "Select" at bounding box center [334, 228] width 18 height 9
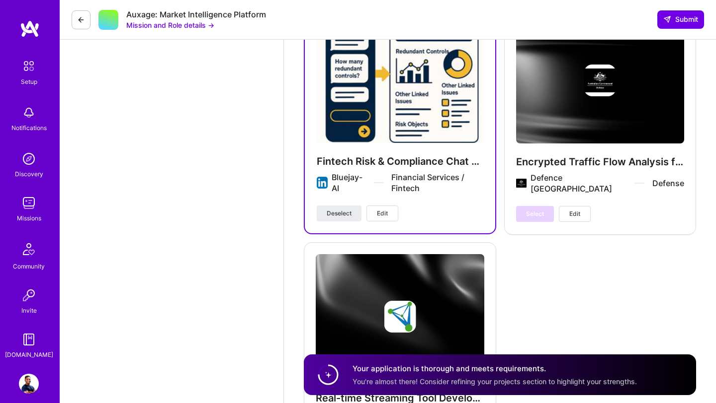
scroll to position [3069, 0]
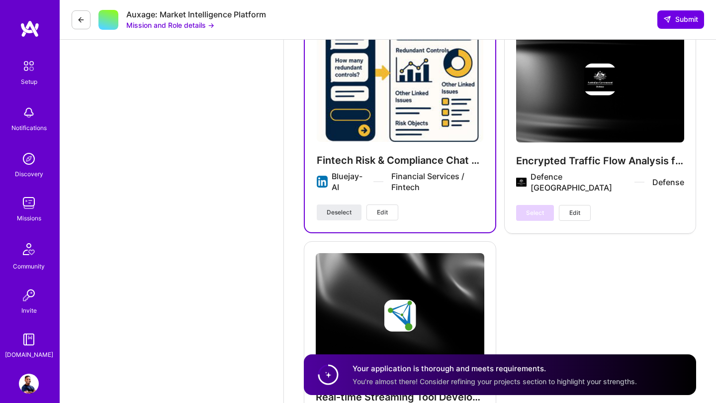
click at [383, 208] on span "Edit" at bounding box center [382, 212] width 11 height 9
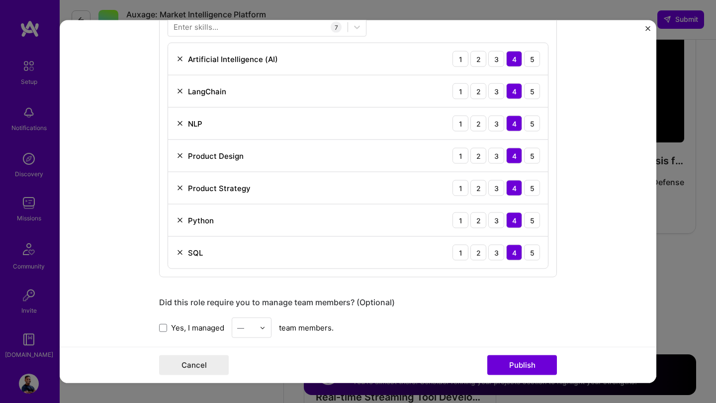
scroll to position [731, 0]
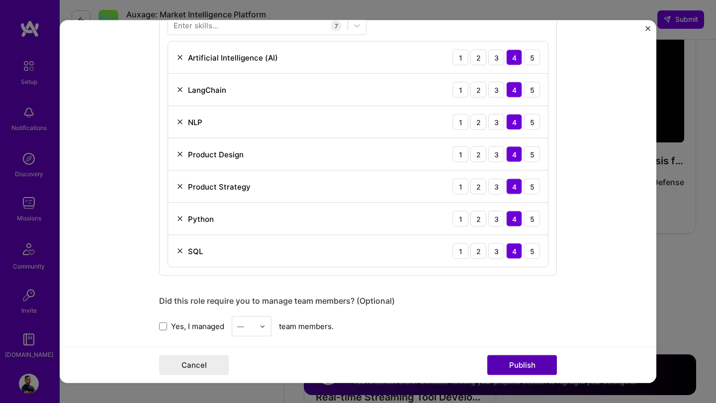
click at [511, 364] on button "Publish" at bounding box center [522, 365] width 70 height 20
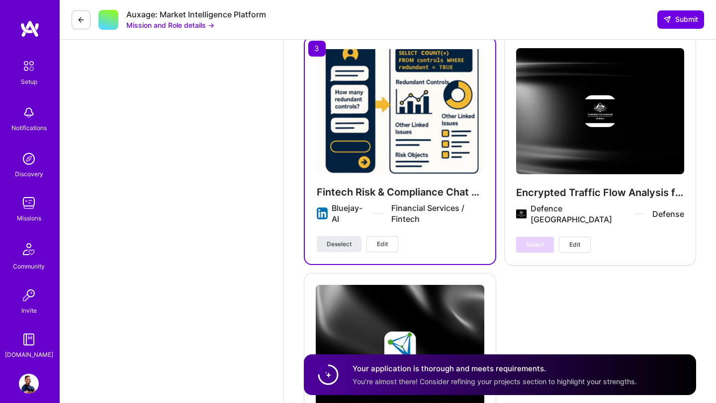
scroll to position [3038, 0]
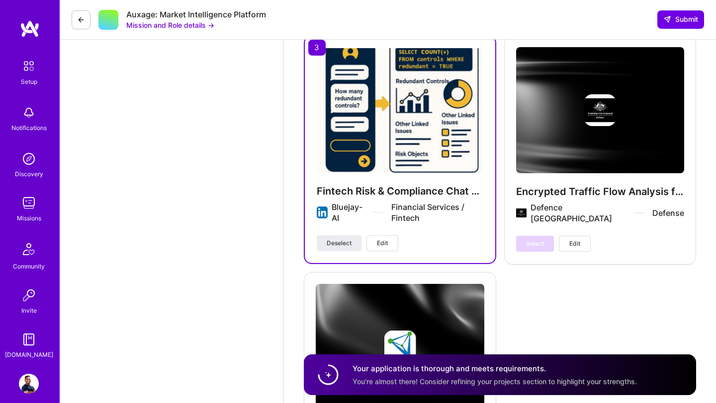
click at [381, 239] on span "Edit" at bounding box center [382, 243] width 11 height 9
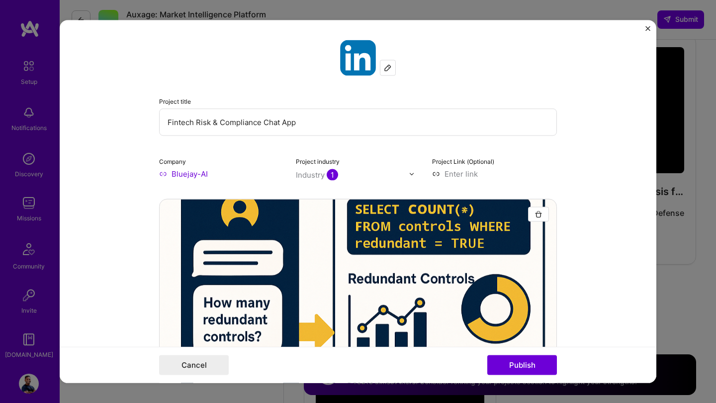
click at [180, 122] on input "Fintech Risk & Compliance Chat App" at bounding box center [358, 122] width 398 height 27
type input "FinTech Risk & Compliance Chat App"
click at [507, 367] on button "Publish" at bounding box center [522, 365] width 70 height 20
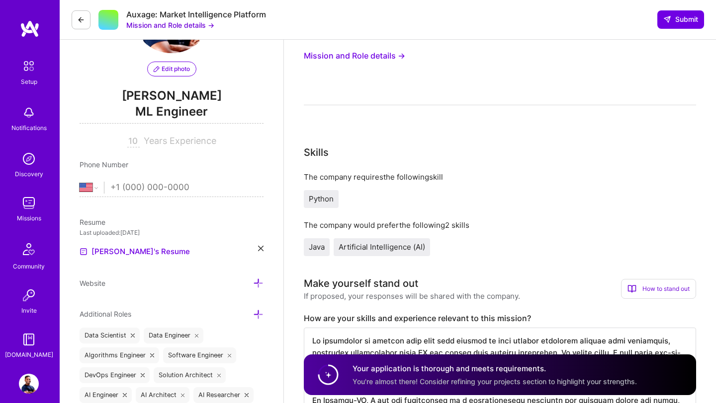
scroll to position [0, 0]
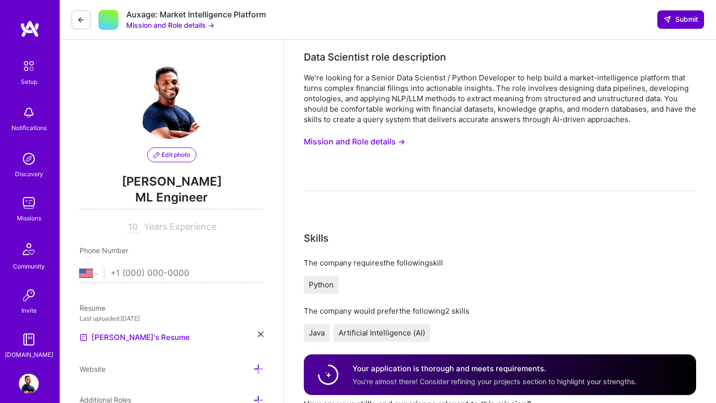
click at [666, 20] on icon at bounding box center [667, 19] width 8 height 8
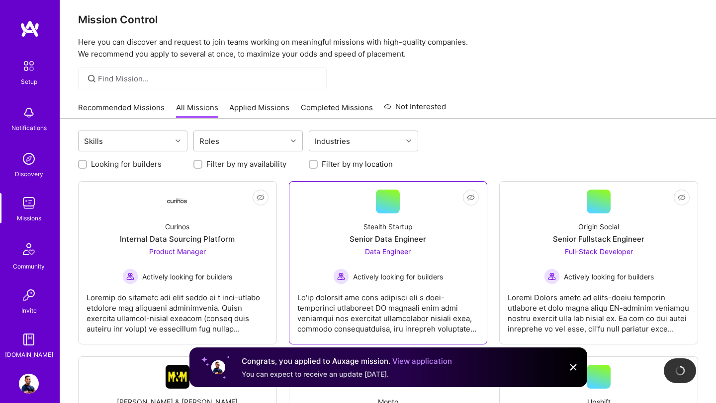
scroll to position [13, 0]
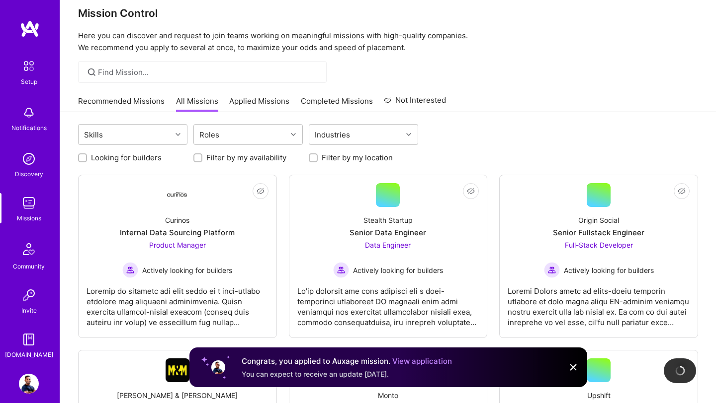
click at [262, 100] on link "Applied Missions" at bounding box center [259, 104] width 60 height 16
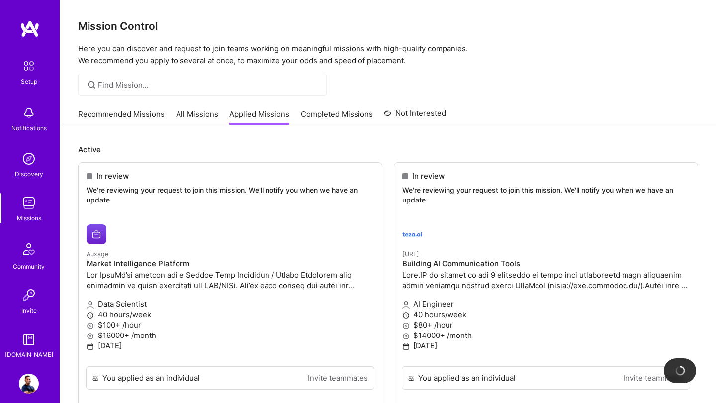
click at [119, 107] on div "Recommended Missions All Missions Applied Missions Completed Missions Not Inter…" at bounding box center [262, 113] width 368 height 21
click at [115, 112] on link "Recommended Missions" at bounding box center [121, 117] width 86 height 16
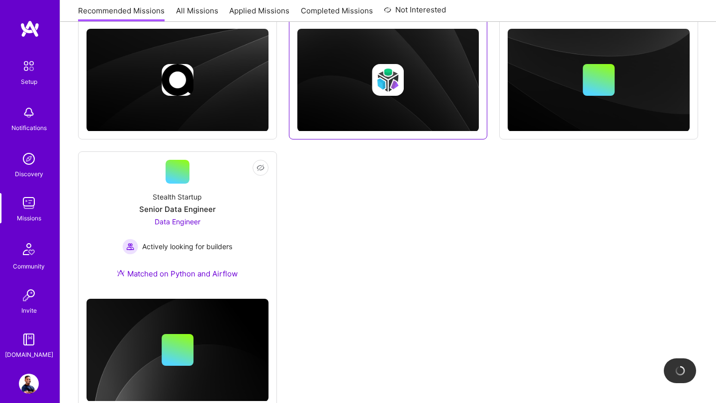
scroll to position [337, 0]
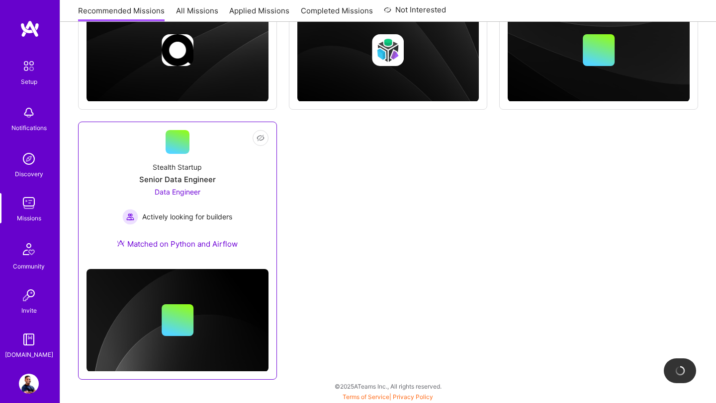
click at [194, 197] on div "Data Engineer Actively looking for builders" at bounding box center [177, 206] width 110 height 38
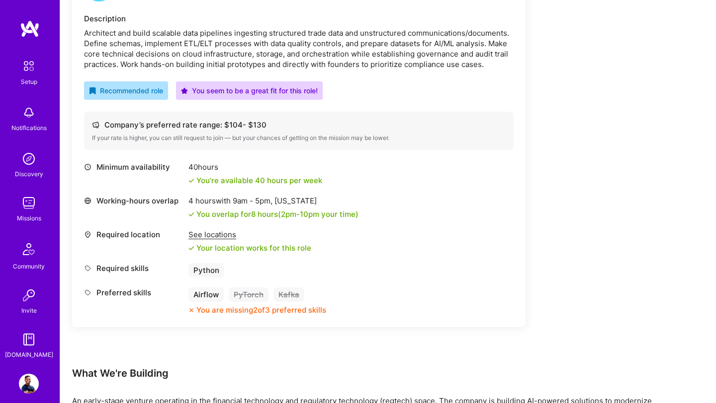
scroll to position [296, 0]
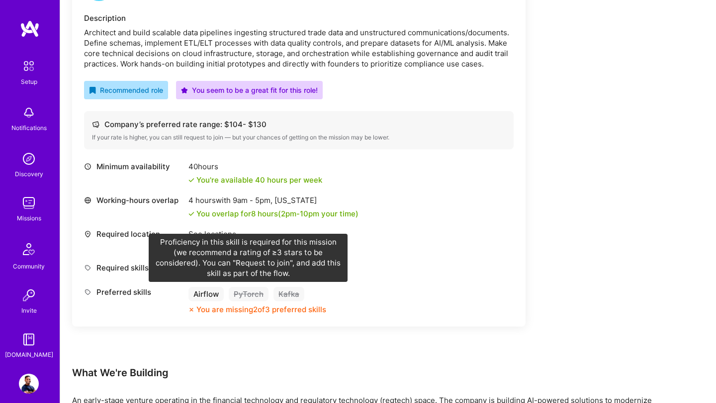
click at [257, 299] on div "PyTorch" at bounding box center [249, 294] width 40 height 14
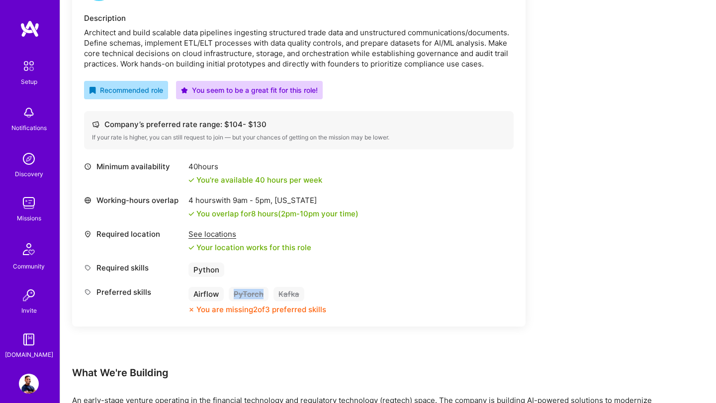
click at [257, 299] on div "PyTorch" at bounding box center [249, 294] width 40 height 14
click at [253, 295] on div "PyTorch" at bounding box center [249, 294] width 40 height 14
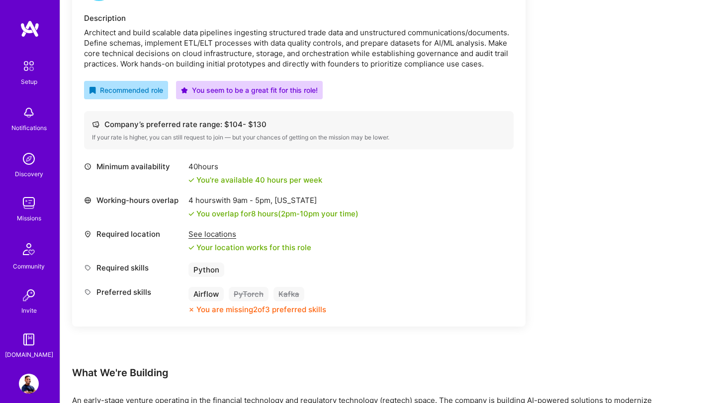
click at [318, 359] on div "Earn tokens for inviting a new [PERSON_NAME] to this mission Do you know the pe…" at bounding box center [298, 108] width 453 height 518
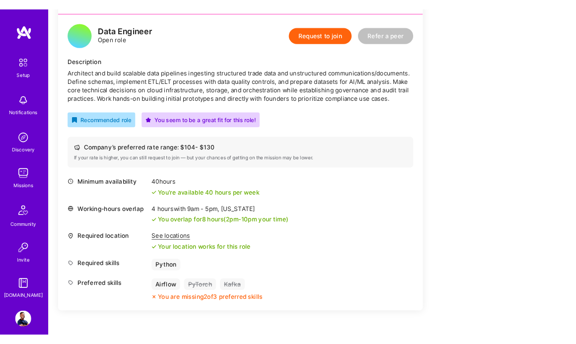
scroll to position [142, 0]
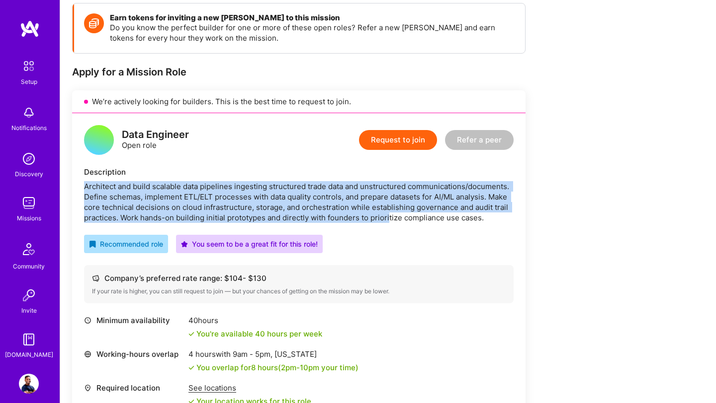
drag, startPoint x: 85, startPoint y: 187, endPoint x: 391, endPoint y: 225, distance: 307.9
click at [391, 223] on div "Data Engineer Open role Request to join Refer a peer Description Architect and …" at bounding box center [298, 297] width 453 height 368
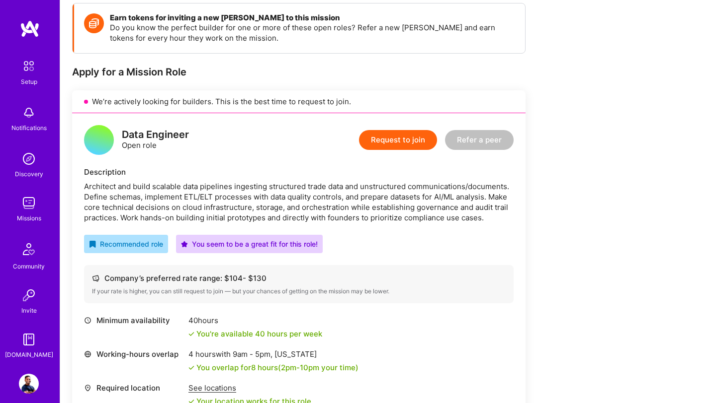
click at [276, 159] on div "Data Engineer Open role Request to join Refer a peer Description Architect and …" at bounding box center [298, 297] width 453 height 368
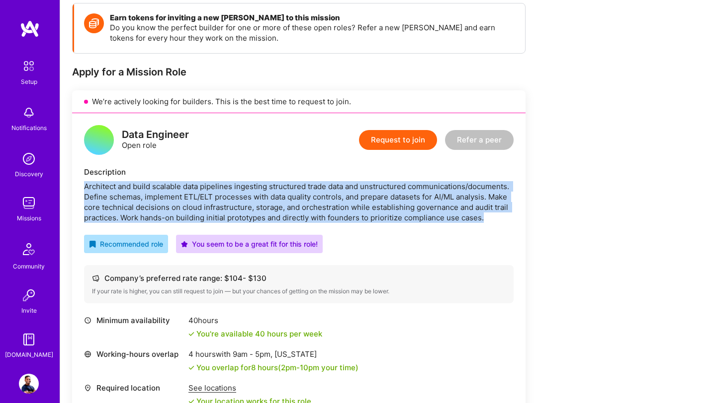
drag, startPoint x: 83, startPoint y: 186, endPoint x: 531, endPoint y: 221, distance: 449.0
copy div "Architect and build scalable data pipelines ingesting structured trade data and…"
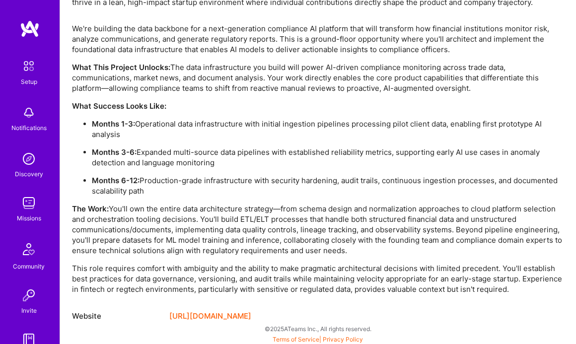
scroll to position [738, 0]
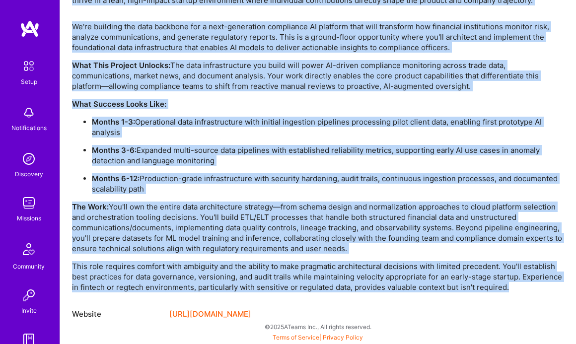
drag, startPoint x: 73, startPoint y: 182, endPoint x: 518, endPoint y: 291, distance: 458.7
copy div "An early-stage venture operating in the financial technology and regulatory tec…"
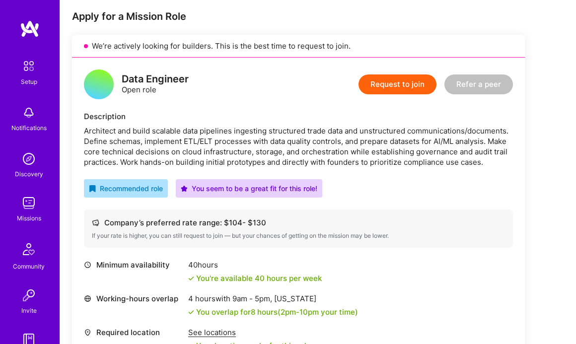
scroll to position [306, 0]
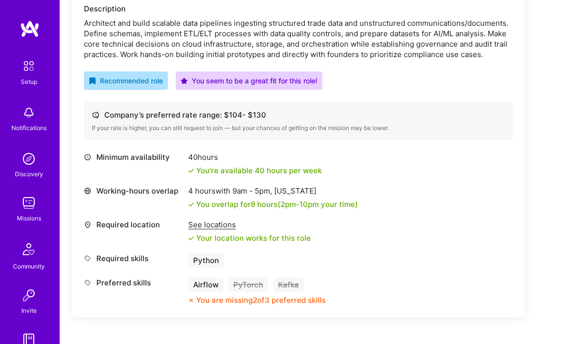
click at [230, 226] on div "See locations" at bounding box center [249, 225] width 123 height 10
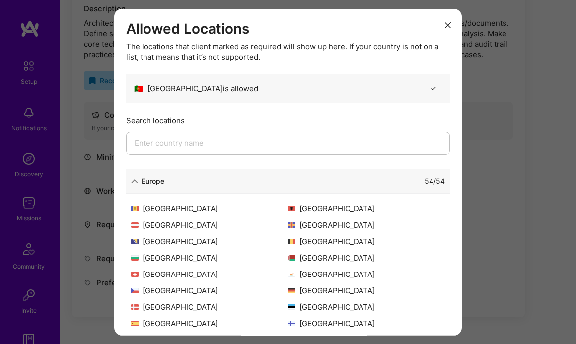
click at [243, 143] on input "modal" at bounding box center [288, 143] width 324 height 23
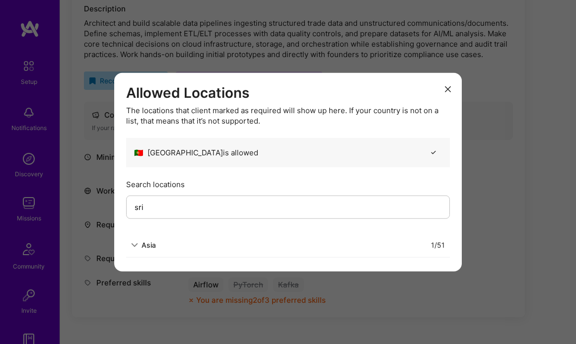
click at [132, 243] on icon "modal" at bounding box center [134, 245] width 7 height 7
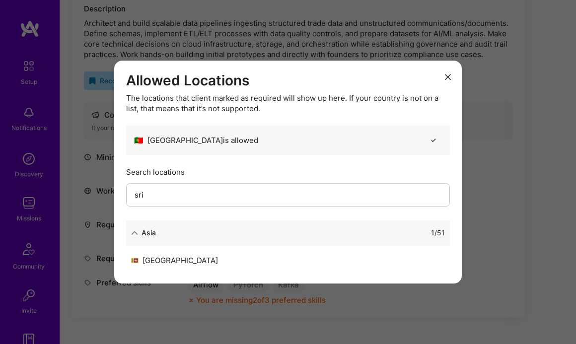
click at [179, 194] on input "sri" at bounding box center [288, 194] width 324 height 23
type input "s"
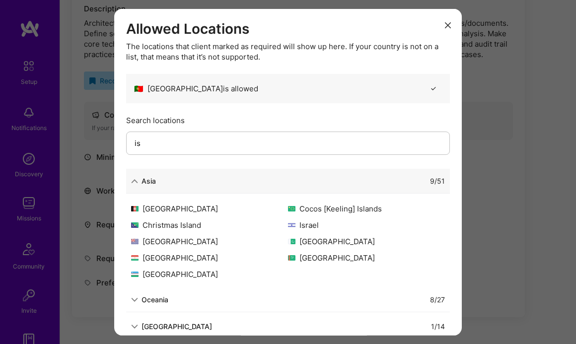
type input "i"
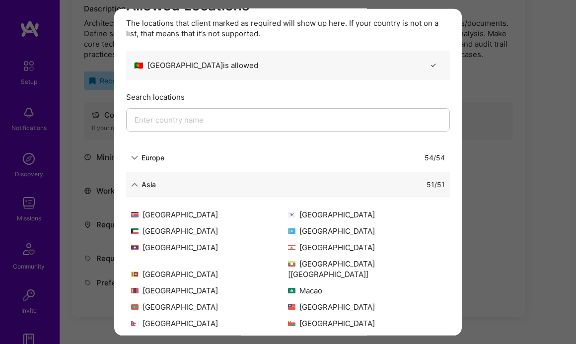
scroll to position [0, 0]
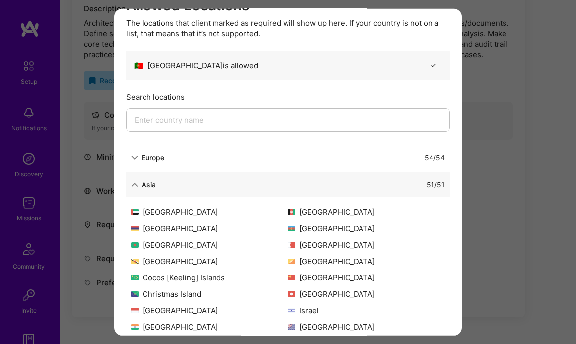
click at [505, 103] on div "Allowed Locations The locations that client marked as required will show up her…" at bounding box center [288, 172] width 576 height 344
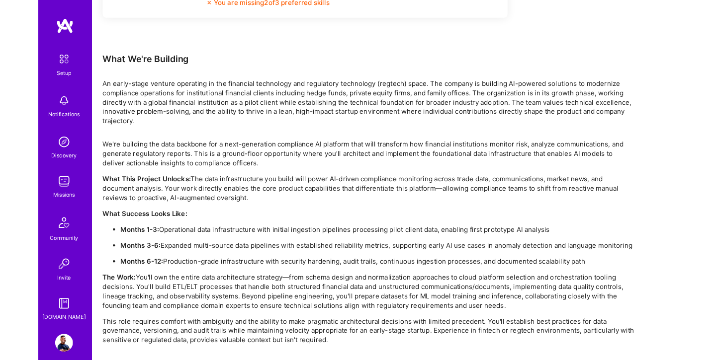
scroll to position [638, 0]
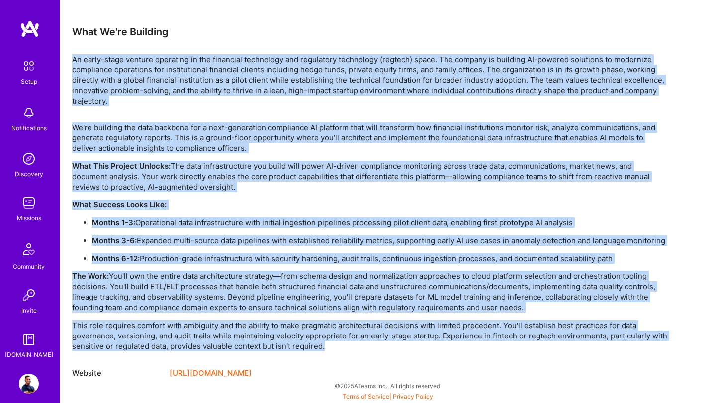
drag, startPoint x: 73, startPoint y: 196, endPoint x: 350, endPoint y: 344, distance: 314.8
copy div "An early-stage venture operating in the financial technology and regulatory tec…"
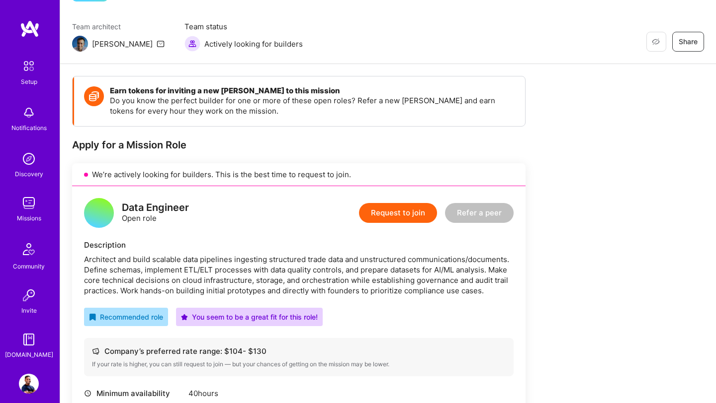
scroll to position [0, 0]
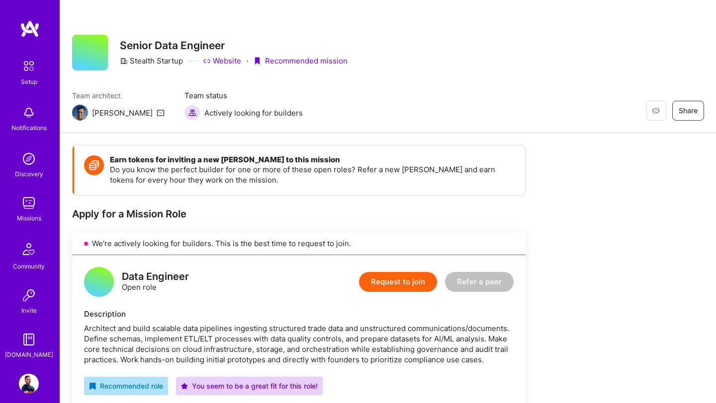
click at [391, 287] on button "Request to join" at bounding box center [398, 282] width 78 height 20
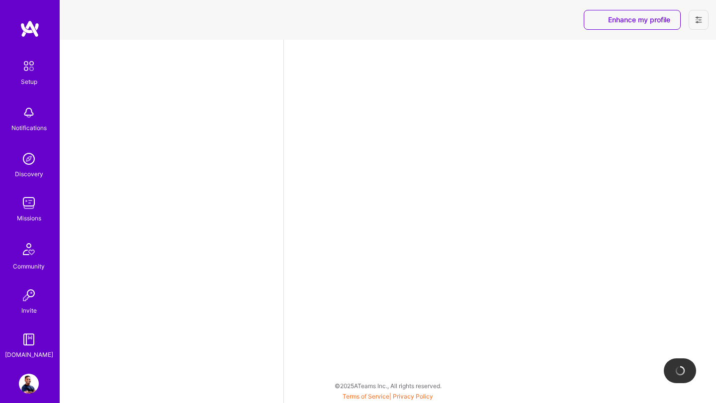
select select "US"
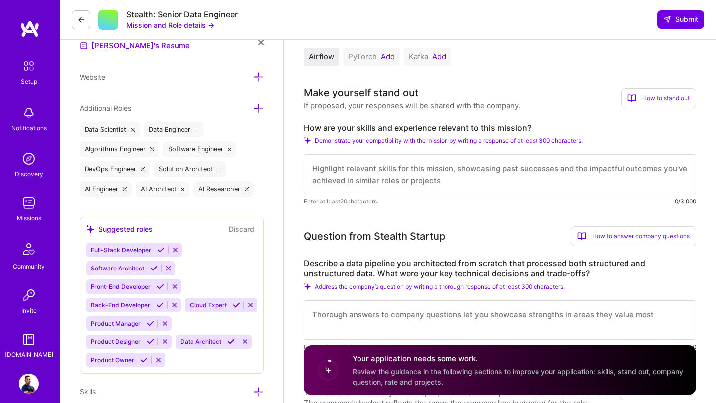
scroll to position [288, 0]
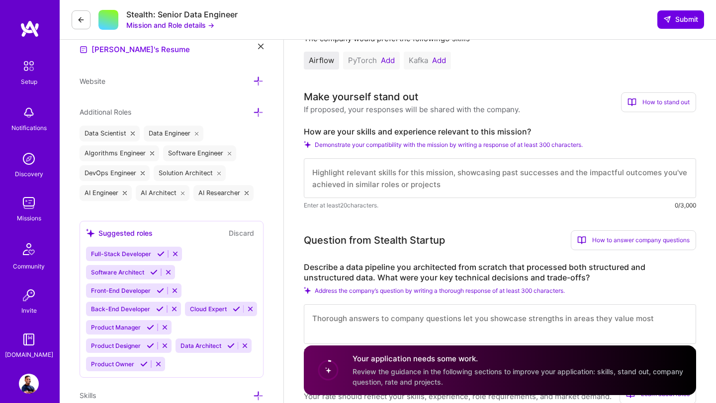
click at [355, 174] on textarea at bounding box center [500, 179] width 392 height 40
paste textarea "L’ip dol sit ametco adi elitseddoeiusm te incidi, utlaboreet-dolor magn aliquae…"
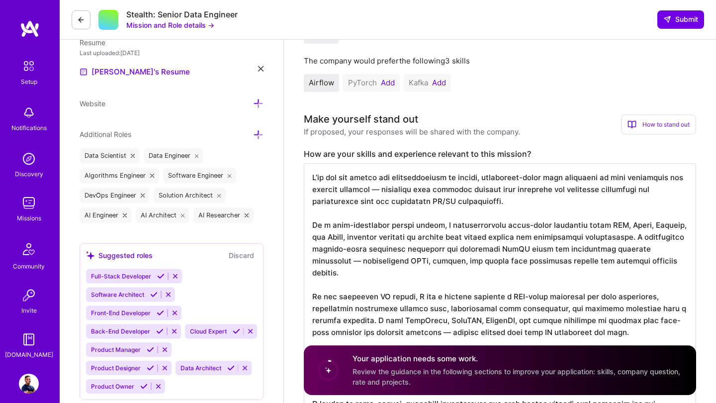
scroll to position [1, 0]
click at [389, 322] on textarea at bounding box center [500, 296] width 392 height 266
click at [379, 320] on textarea at bounding box center [500, 296] width 392 height 266
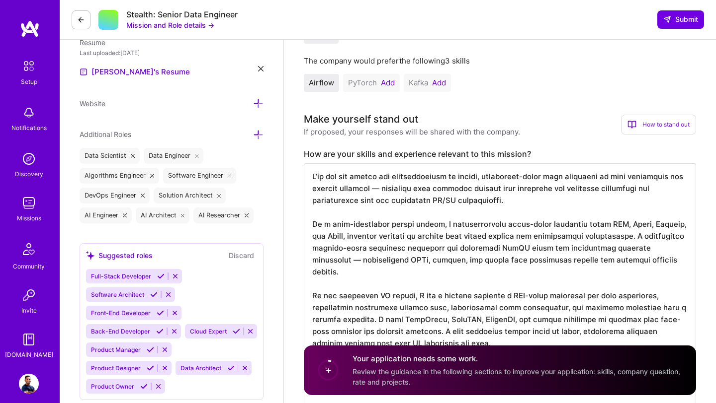
click at [525, 327] on textarea at bounding box center [500, 302] width 392 height 278
click at [524, 318] on textarea at bounding box center [500, 302] width 392 height 278
click at [550, 322] on textarea at bounding box center [500, 302] width 392 height 278
click at [586, 329] on textarea at bounding box center [500, 302] width 392 height 278
click at [584, 322] on textarea at bounding box center [500, 302] width 392 height 278
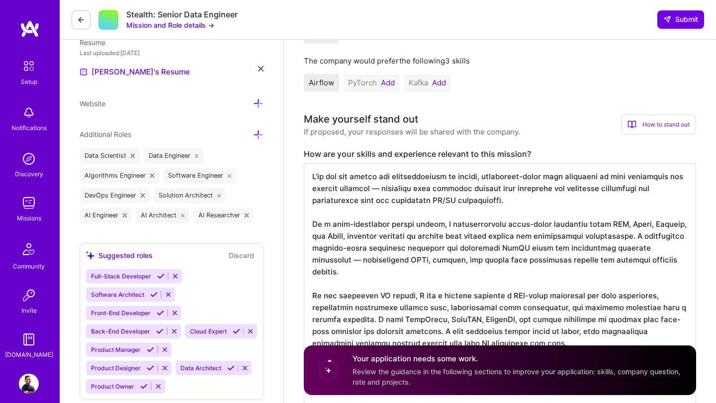
click at [590, 329] on textarea at bounding box center [500, 302] width 392 height 278
click at [581, 322] on textarea at bounding box center [500, 302] width 392 height 278
click at [675, 321] on textarea at bounding box center [500, 302] width 392 height 278
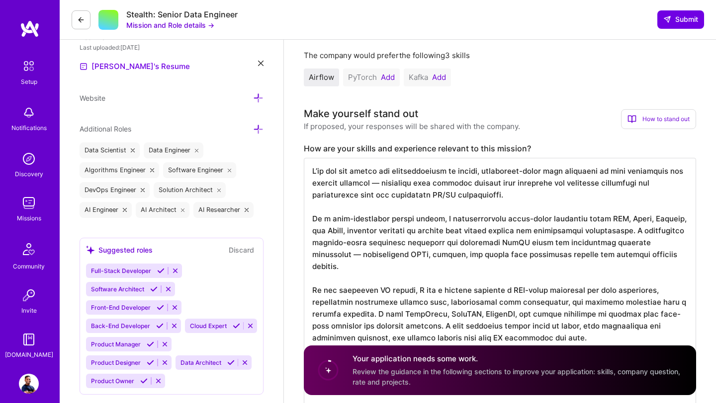
click at [311, 257] on textarea at bounding box center [500, 297] width 392 height 278
drag, startPoint x: 363, startPoint y: 244, endPoint x: 280, endPoint y: 242, distance: 83.0
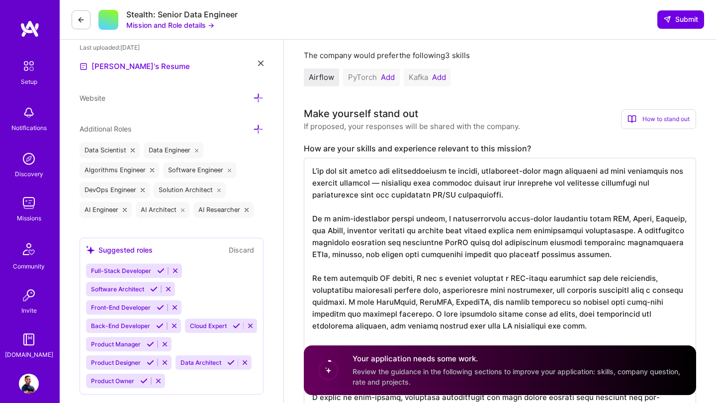
click at [333, 234] on textarea at bounding box center [500, 297] width 392 height 278
click at [620, 220] on textarea at bounding box center [500, 297] width 392 height 278
click at [339, 231] on textarea at bounding box center [500, 297] width 392 height 278
click at [515, 250] on textarea at bounding box center [500, 297] width 392 height 278
click at [556, 265] on textarea at bounding box center [500, 297] width 392 height 278
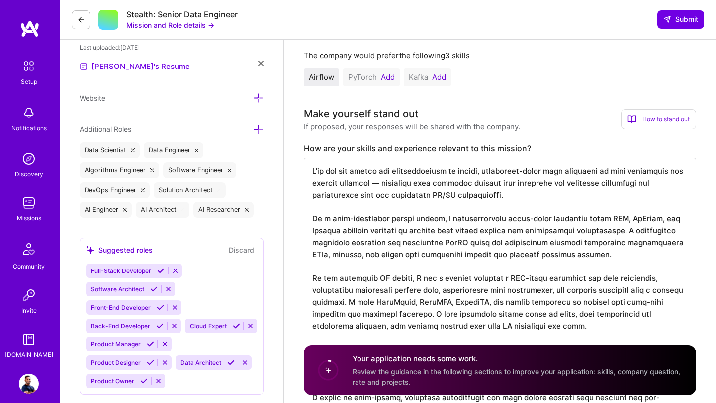
click at [380, 183] on textarea at bounding box center [500, 297] width 392 height 278
click at [325, 173] on textarea at bounding box center [500, 297] width 392 height 278
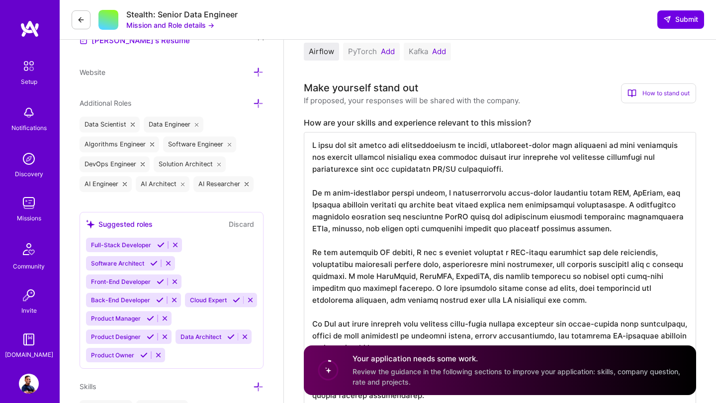
scroll to position [298, 0]
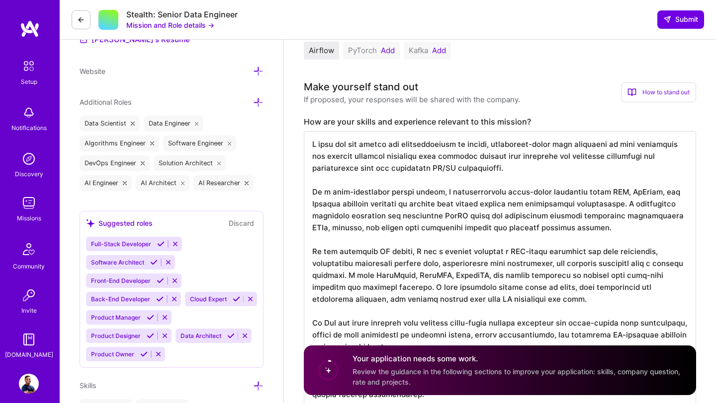
click at [481, 295] on textarea at bounding box center [500, 270] width 392 height 278
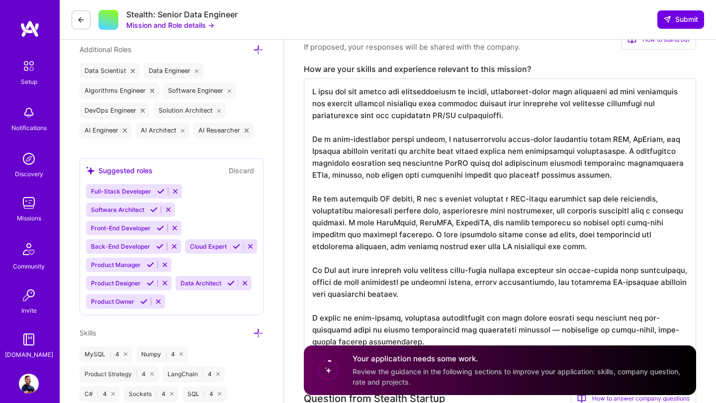
scroll to position [351, 0]
drag, startPoint x: 470, startPoint y: 295, endPoint x: 314, endPoint y: 268, distance: 158.4
click at [314, 267] on textarea at bounding box center [500, 217] width 392 height 278
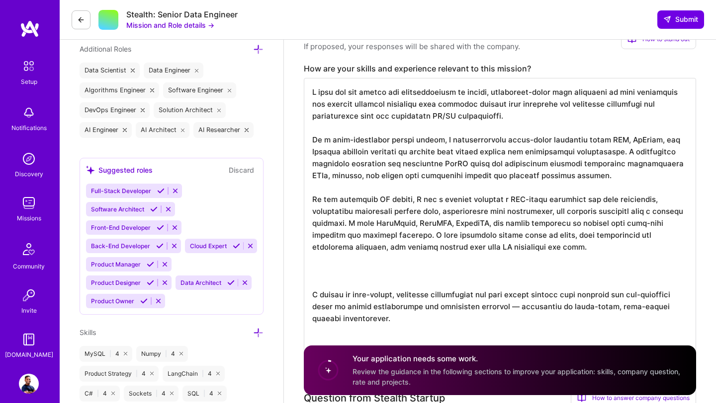
scroll to position [0, 0]
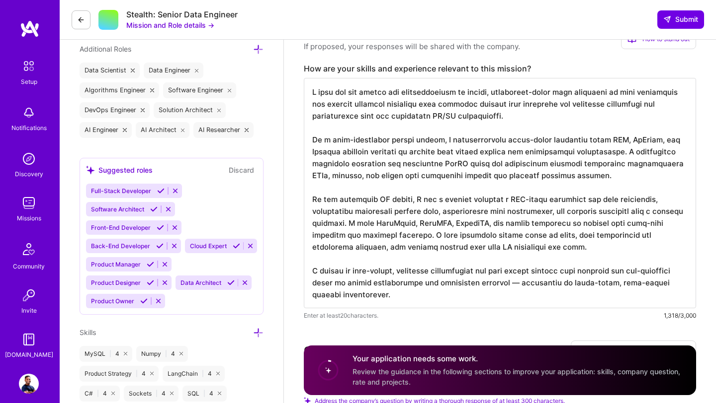
click at [536, 285] on textarea at bounding box center [500, 193] width 392 height 231
click at [444, 290] on textarea at bounding box center [500, 193] width 392 height 231
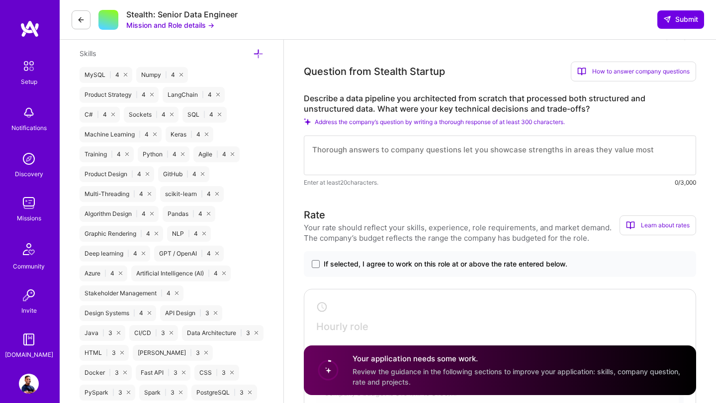
scroll to position [617, 0]
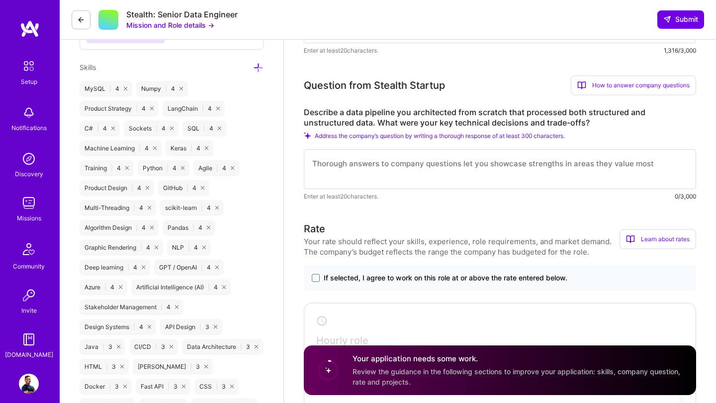
type textarea "I have led the design and implementation of robust, production-grade data pipel…"
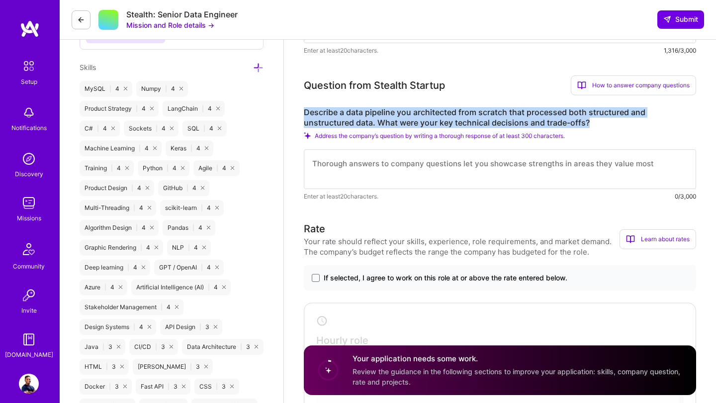
drag, startPoint x: 303, startPoint y: 111, endPoint x: 569, endPoint y: 122, distance: 266.6
copy label "Describe a data pipeline you architected from scratch that processed both struc…"
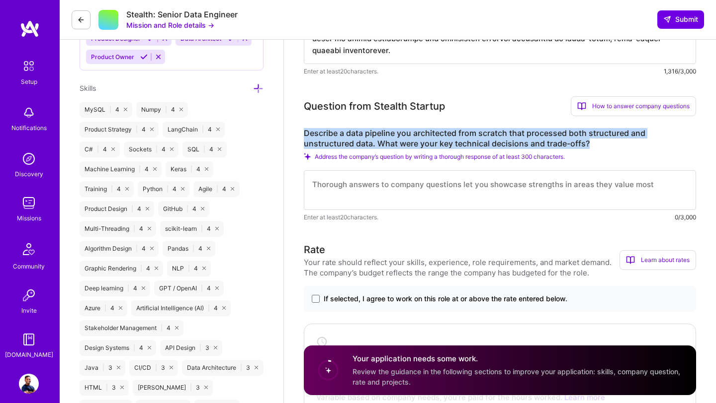
scroll to position [588, 0]
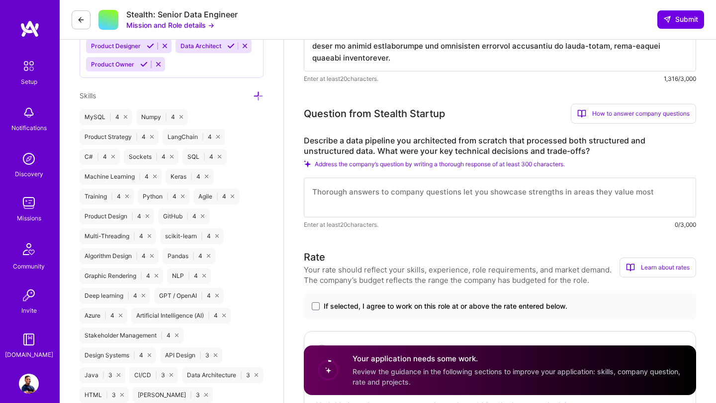
click at [416, 196] on textarea at bounding box center [500, 198] width 392 height 40
paste textarea "Lo i dolo-sitametcon adipisc elitse, D eiusmodt inc utl e dolo magnaali enim ad…"
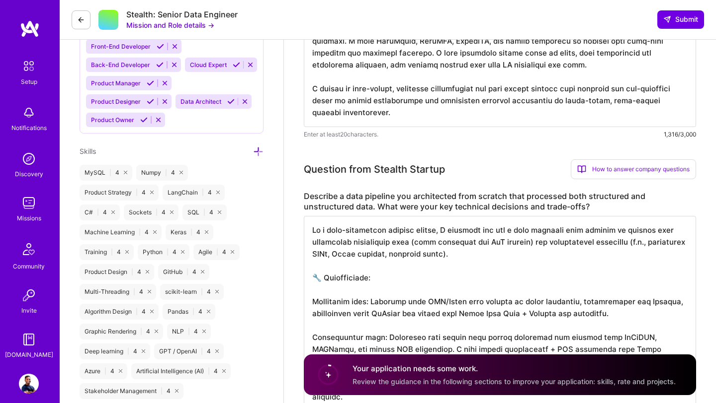
scroll to position [1, 0]
drag, startPoint x: 487, startPoint y: 242, endPoint x: 493, endPoint y: 242, distance: 6.0
click at [499, 242] on textarea at bounding box center [500, 397] width 392 height 362
drag, startPoint x: 412, startPoint y: 242, endPoint x: 530, endPoint y: 244, distance: 117.8
click at [530, 244] on textarea at bounding box center [500, 397] width 392 height 362
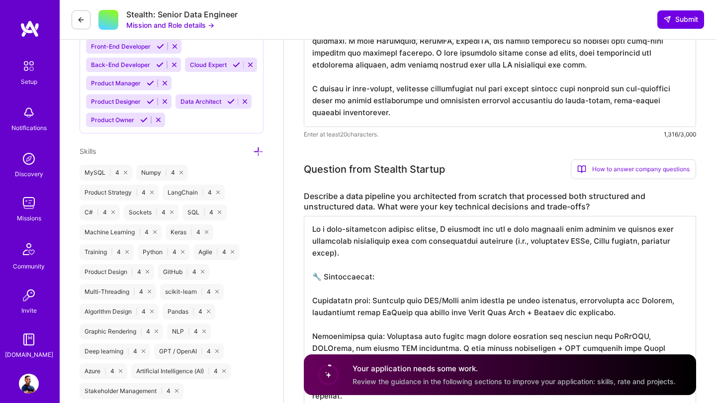
click at [434, 233] on textarea at bounding box center [500, 397] width 392 height 362
click at [326, 229] on textarea at bounding box center [500, 397] width 392 height 362
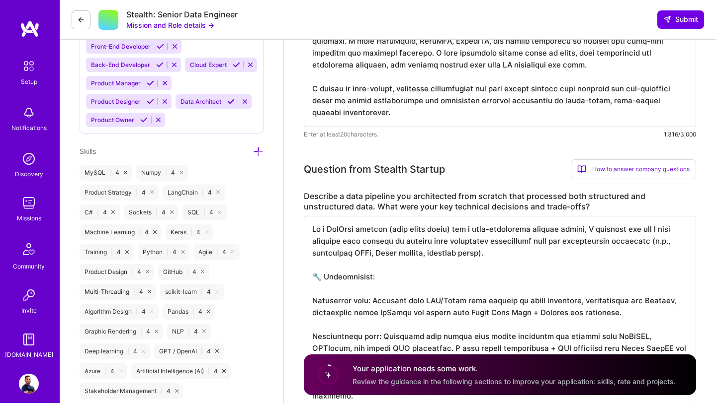
drag, startPoint x: 425, startPoint y: 255, endPoint x: 479, endPoint y: 256, distance: 53.7
click at [479, 256] on textarea at bounding box center [500, 397] width 392 height 362
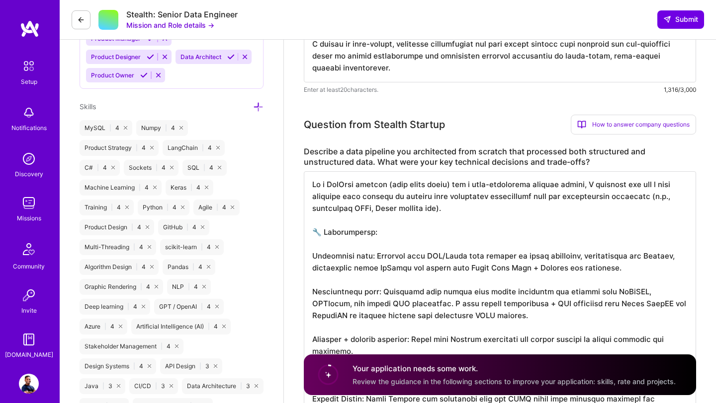
scroll to position [579, 0]
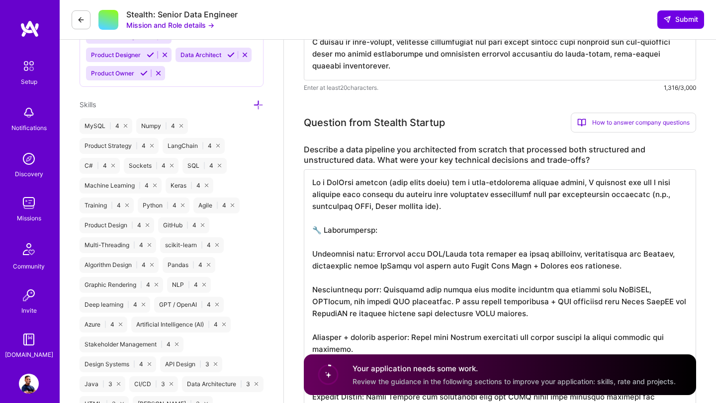
drag, startPoint x: 472, startPoint y: 268, endPoint x: 568, endPoint y: 271, distance: 96.4
click at [568, 271] on textarea at bounding box center [500, 350] width 392 height 362
click at [591, 277] on textarea at bounding box center [500, 350] width 392 height 362
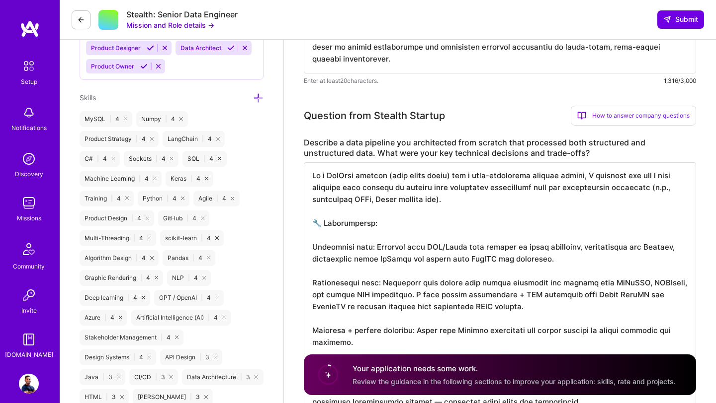
scroll to position [588, 0]
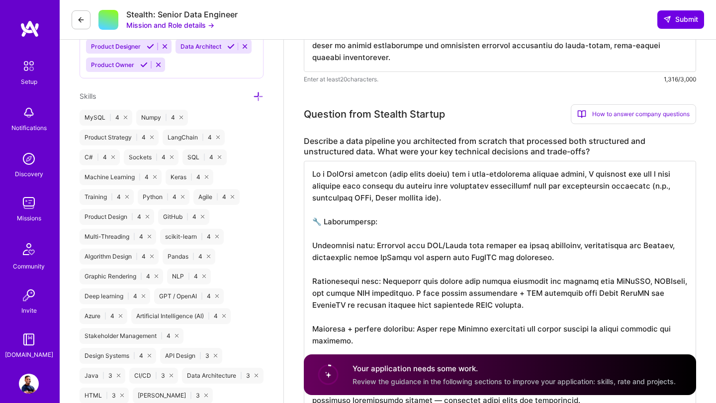
click at [546, 283] on textarea at bounding box center [500, 342] width 392 height 362
click at [562, 282] on textarea at bounding box center [500, 342] width 392 height 362
click at [572, 282] on textarea at bounding box center [500, 342] width 392 height 362
click at [634, 284] on textarea at bounding box center [500, 342] width 392 height 362
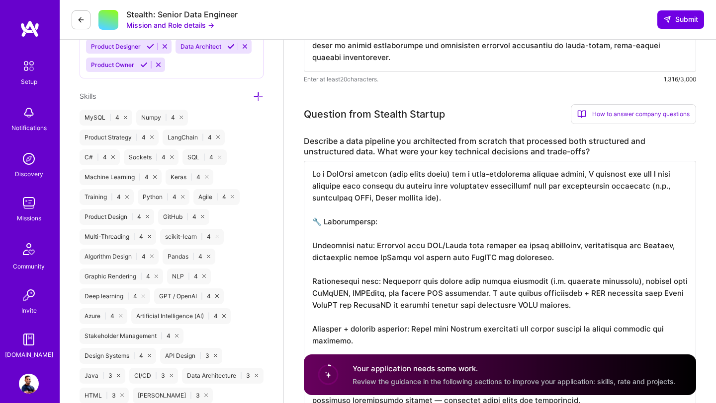
click at [407, 308] on textarea at bounding box center [500, 342] width 392 height 362
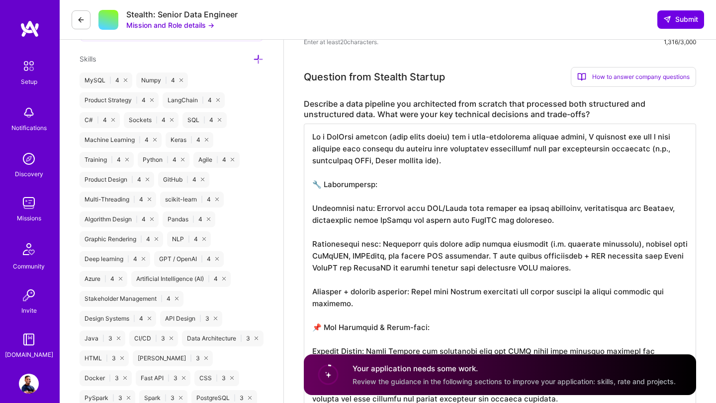
scroll to position [626, 0]
drag, startPoint x: 365, startPoint y: 268, endPoint x: 431, endPoint y: 272, distance: 66.2
click at [431, 272] on textarea at bounding box center [500, 304] width 392 height 362
drag, startPoint x: 607, startPoint y: 258, endPoint x: 530, endPoint y: 259, distance: 77.0
click at [530, 259] on textarea at bounding box center [500, 304] width 392 height 362
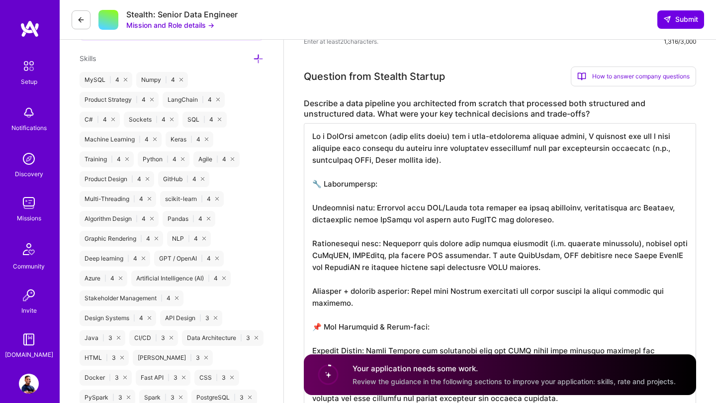
click at [373, 268] on textarea at bounding box center [500, 304] width 392 height 362
drag, startPoint x: 465, startPoint y: 268, endPoint x: 568, endPoint y: 268, distance: 103.4
click at [568, 268] on textarea at bounding box center [500, 304] width 392 height 362
click at [463, 277] on textarea at bounding box center [500, 304] width 392 height 362
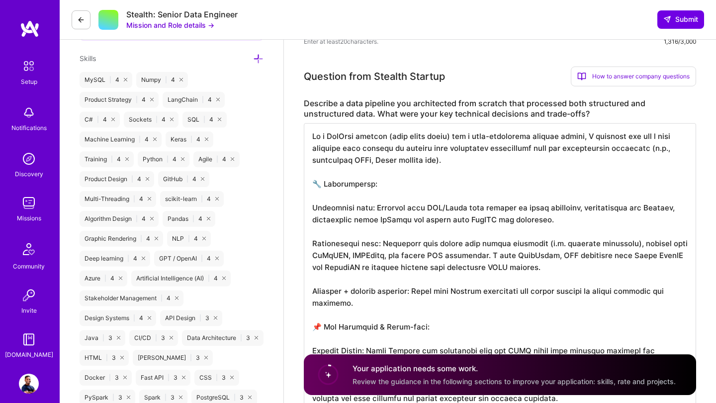
click at [435, 267] on textarea at bounding box center [500, 304] width 392 height 362
type textarea "Lo i DolOrsi ametcon (adip elits doeiu) tem i utla-etdolorema aliquae admini, V…"
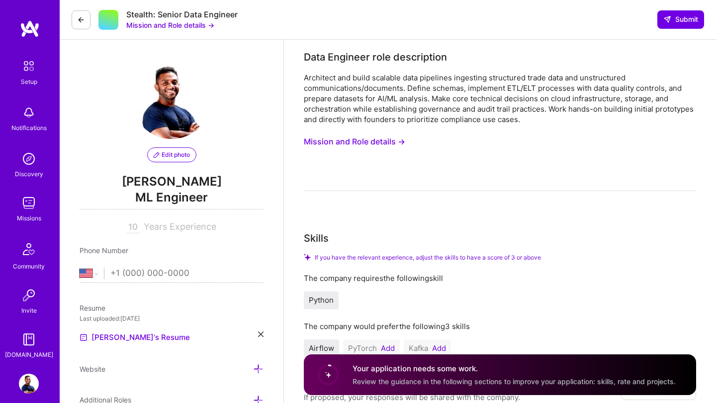
select select "US"
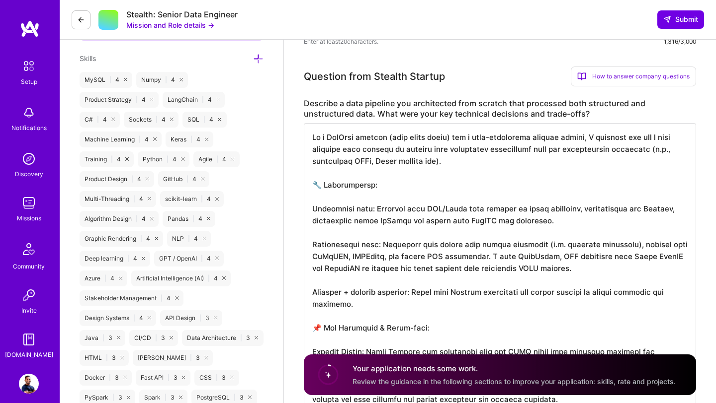
scroll to position [1, 0]
drag, startPoint x: 642, startPoint y: 245, endPoint x: 515, endPoint y: 278, distance: 131.5
click at [515, 278] on textarea at bounding box center [500, 304] width 392 height 362
drag, startPoint x: 642, startPoint y: 245, endPoint x: 502, endPoint y: 252, distance: 140.3
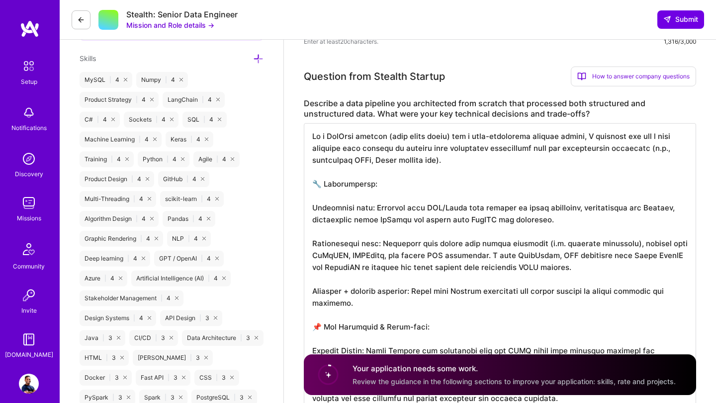
click at [502, 252] on textarea at bounding box center [500, 304] width 392 height 362
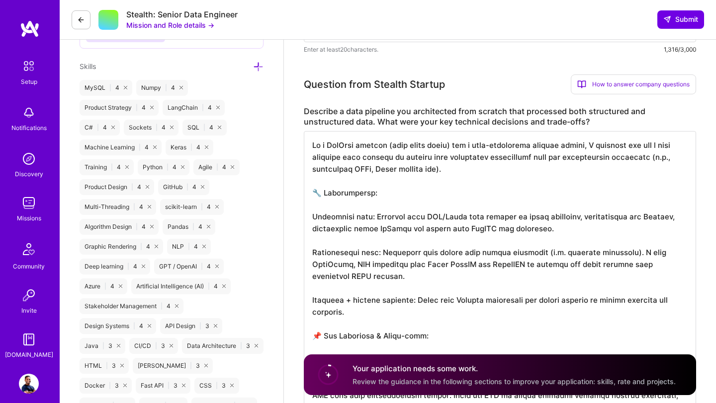
scroll to position [620, 0]
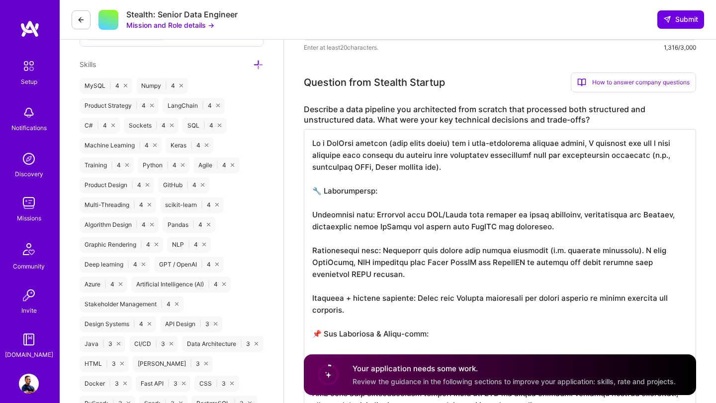
click at [383, 196] on textarea at bounding box center [500, 310] width 392 height 362
drag, startPoint x: 313, startPoint y: 216, endPoint x: 310, endPoint y: 186, distance: 30.0
click at [310, 186] on textarea at bounding box center [500, 310] width 392 height 362
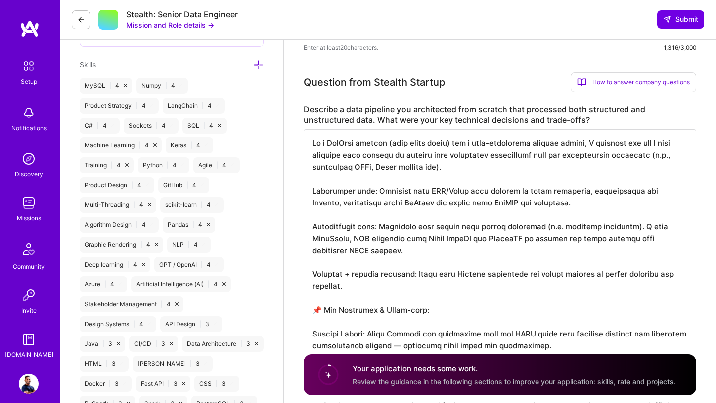
drag, startPoint x: 346, startPoint y: 290, endPoint x: 309, endPoint y: 274, distance: 39.9
click at [309, 274] on textarea at bounding box center [500, 298] width 392 height 338
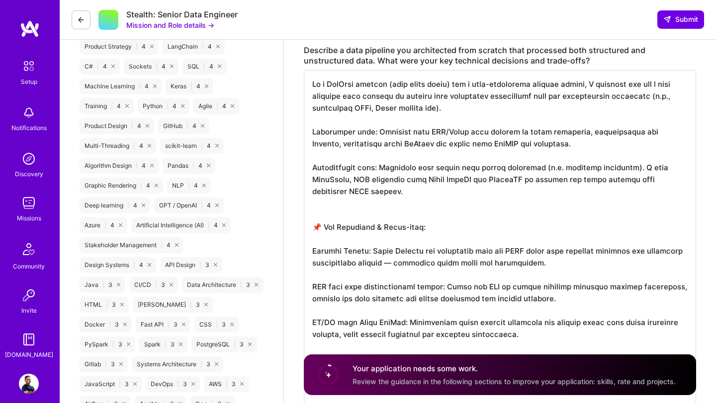
scroll to position [680, 0]
click at [335, 192] on textarea at bounding box center [500, 268] width 392 height 398
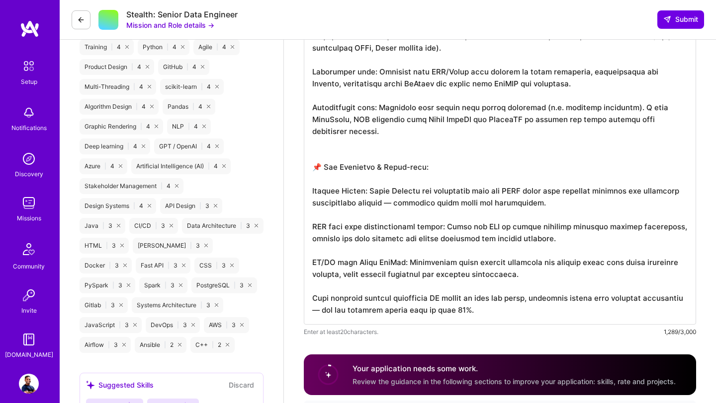
scroll to position [740, 0]
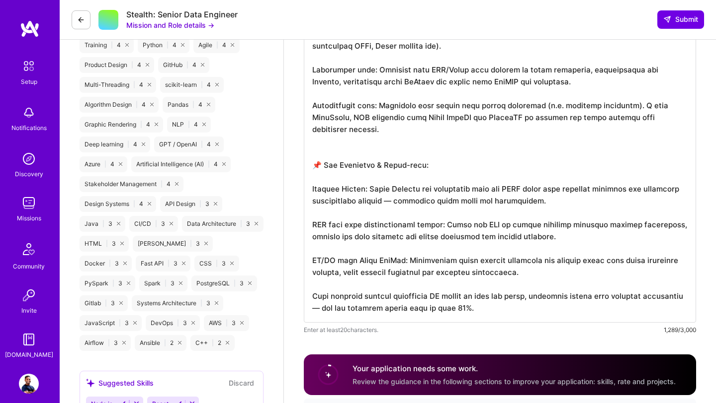
drag, startPoint x: 435, startPoint y: 170, endPoint x: 299, endPoint y: 159, distance: 137.1
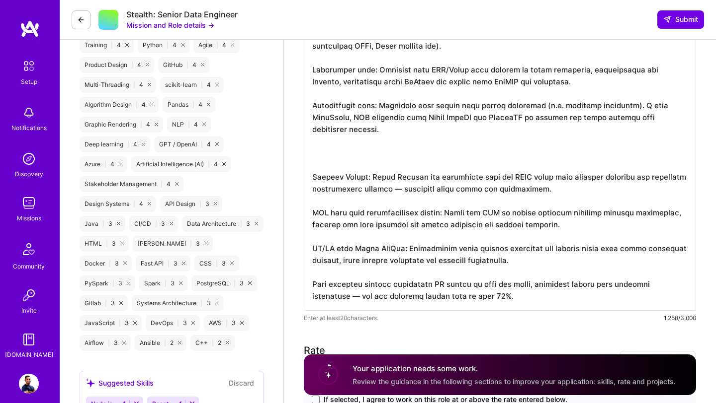
scroll to position [0, 0]
click at [313, 178] on textarea at bounding box center [500, 160] width 392 height 302
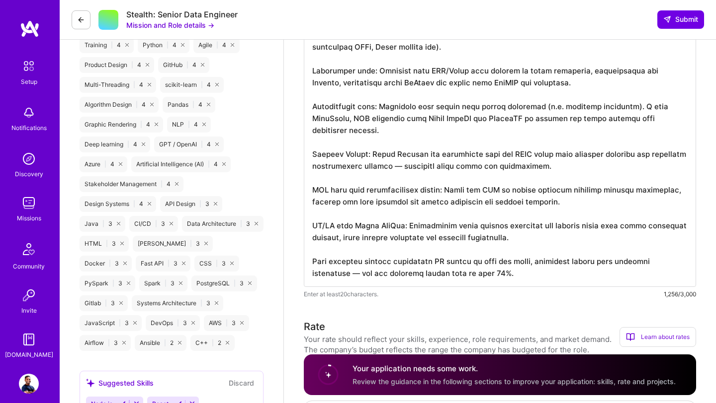
click at [352, 143] on textarea at bounding box center [500, 148] width 392 height 278
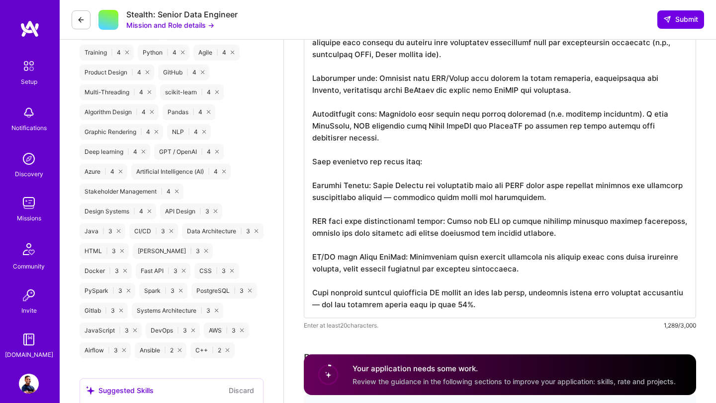
click at [350, 184] on textarea at bounding box center [500, 167] width 392 height 302
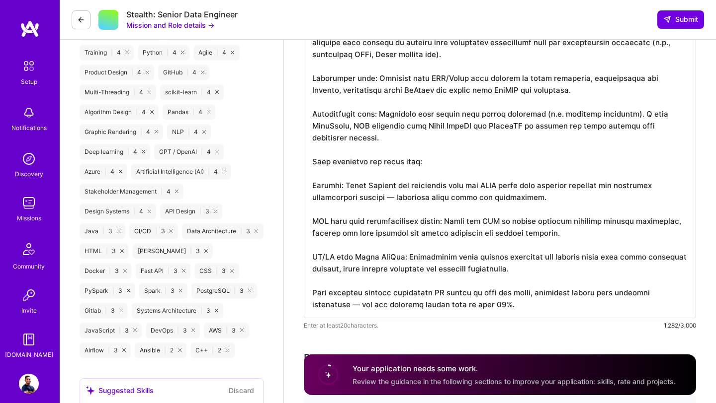
drag, startPoint x: 345, startPoint y: 185, endPoint x: 528, endPoint y: 202, distance: 184.1
click at [528, 202] on textarea at bounding box center [500, 167] width 392 height 302
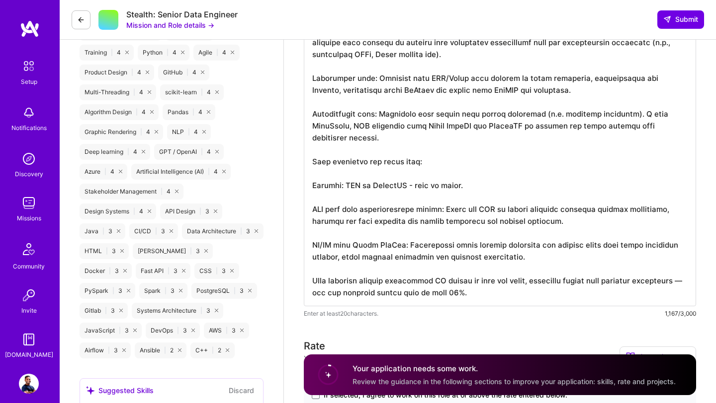
click at [433, 241] on textarea at bounding box center [500, 161] width 392 height 290
drag, startPoint x: 559, startPoint y: 222, endPoint x: 300, endPoint y: 206, distance: 259.4
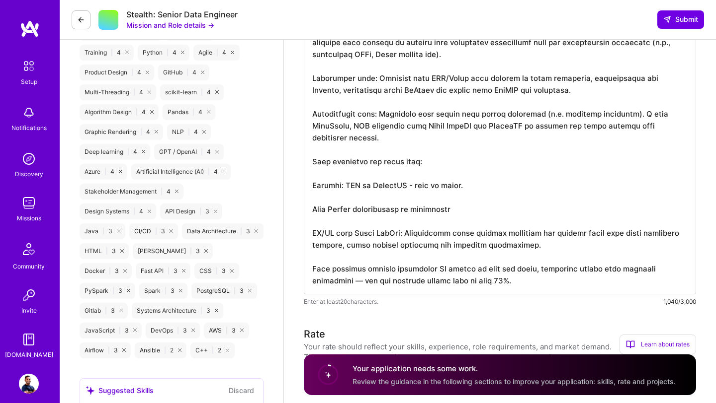
click at [416, 210] on textarea at bounding box center [500, 155] width 392 height 278
click at [474, 212] on textarea at bounding box center [500, 155] width 392 height 278
click at [454, 209] on textarea at bounding box center [500, 155] width 392 height 278
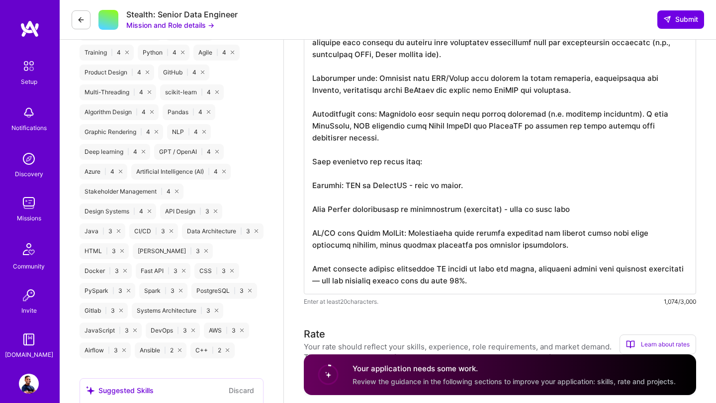
click at [436, 161] on textarea at bounding box center [500, 155] width 392 height 278
click at [450, 196] on textarea at bounding box center [500, 155] width 392 height 278
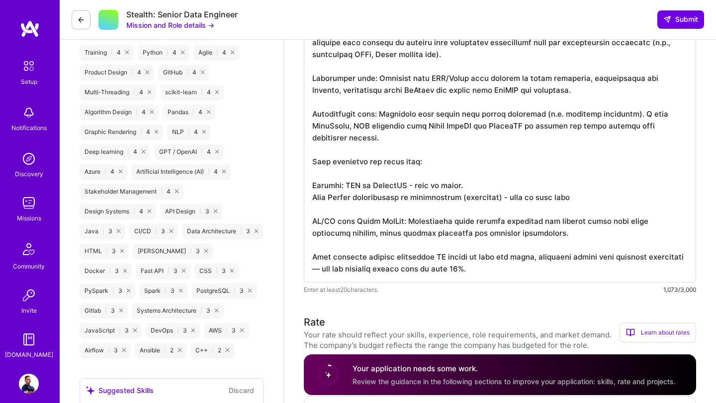
click at [574, 197] on textarea at bounding box center [500, 149] width 392 height 266
click at [605, 197] on textarea at bounding box center [500, 149] width 392 height 266
click at [515, 197] on textarea at bounding box center [500, 149] width 392 height 266
click at [401, 171] on textarea at bounding box center [500, 149] width 392 height 266
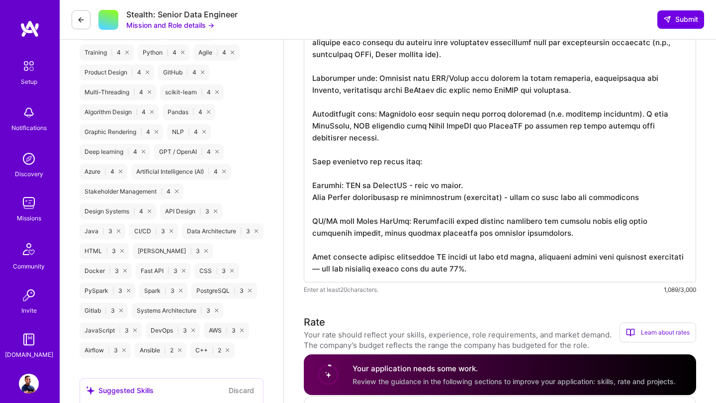
click at [485, 274] on textarea at bounding box center [500, 149] width 392 height 266
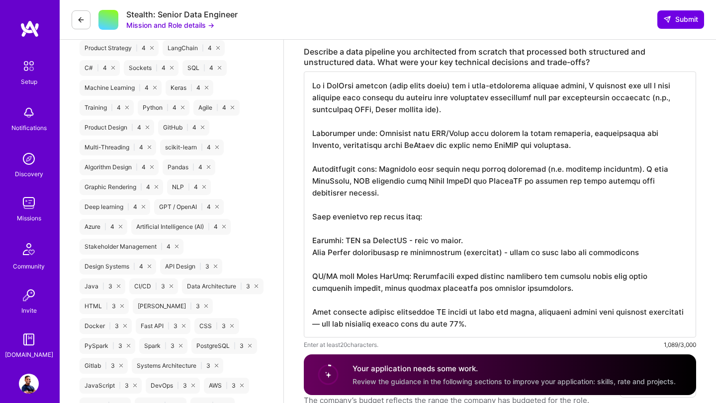
scroll to position [1, 0]
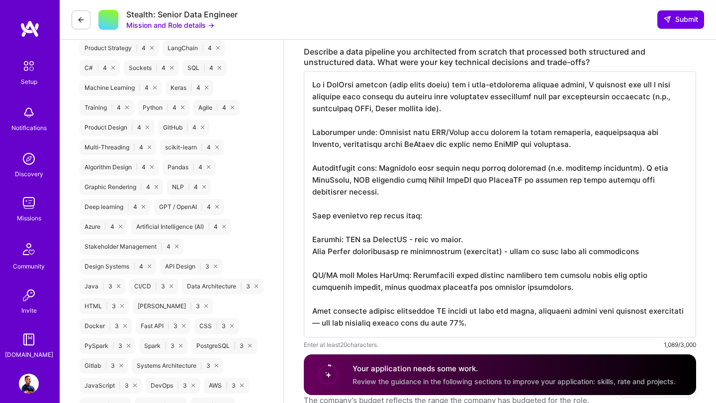
click at [314, 253] on textarea at bounding box center [500, 205] width 392 height 266
click at [662, 252] on textarea at bounding box center [500, 205] width 392 height 266
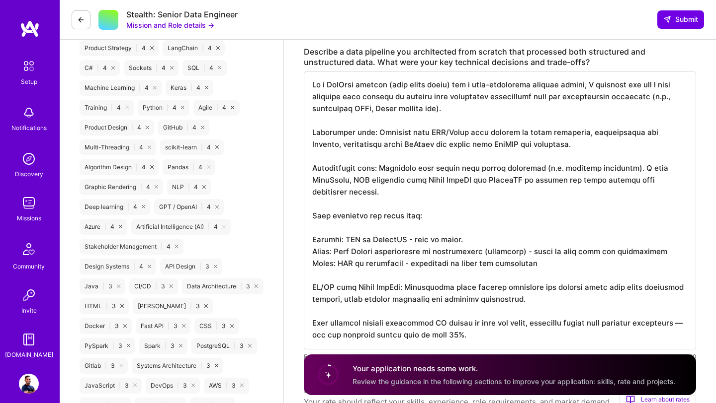
click at [405, 264] on textarea at bounding box center [500, 211] width 392 height 278
click at [540, 281] on textarea at bounding box center [500, 211] width 392 height 278
click at [542, 266] on textarea at bounding box center [500, 211] width 392 height 278
click at [454, 265] on textarea at bounding box center [500, 211] width 392 height 278
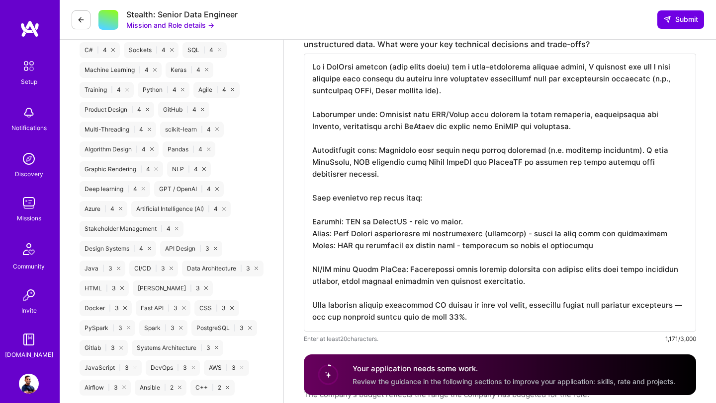
scroll to position [696, 0]
drag, startPoint x: 480, startPoint y: 317, endPoint x: 295, endPoint y: 271, distance: 190.5
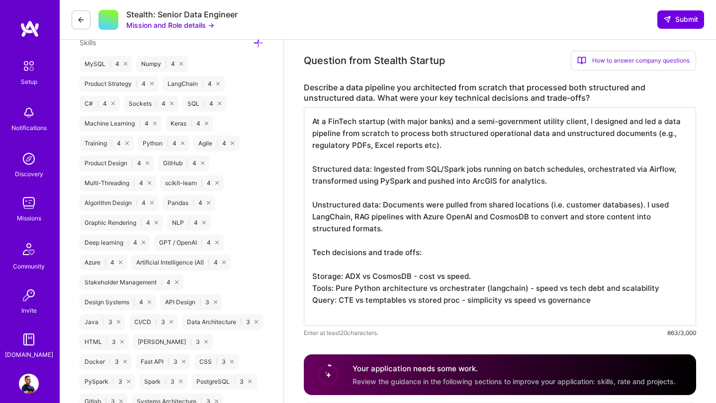
scroll to position [637, 0]
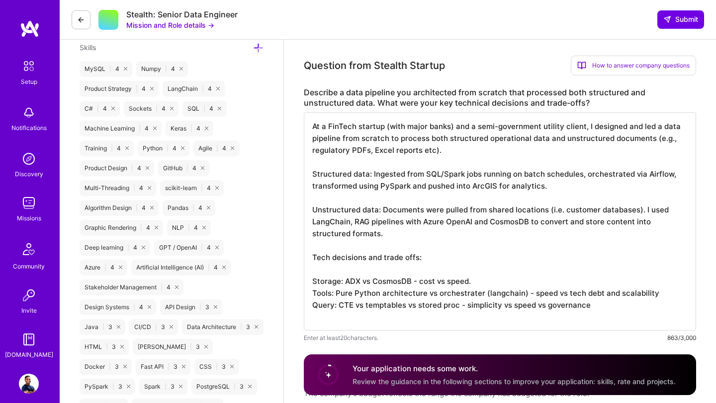
click at [368, 306] on textarea "At a FinTech startup (with major banks) and a semi-government utility client, I…" at bounding box center [500, 221] width 392 height 219
click at [408, 322] on textarea "At a FinTech startup (with major banks) and a semi-government utility client, I…" at bounding box center [500, 221] width 392 height 219
click at [370, 306] on textarea "At a FinTech startup (with major banks) and a semi-government utility client, I…" at bounding box center [500, 215] width 392 height 207
click at [615, 311] on textarea "At a FinTech startup (with major banks) and a semi-government utility client, I…" at bounding box center [500, 215] width 392 height 207
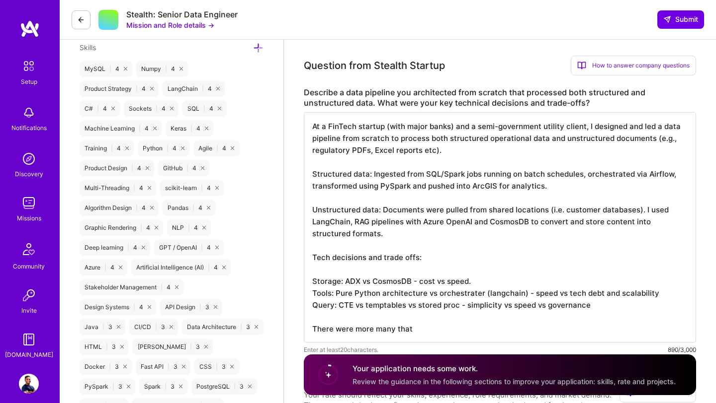
click at [421, 205] on textarea "At a FinTech startup (with major banks) and a semi-government utility client, I…" at bounding box center [500, 227] width 392 height 231
click at [427, 200] on textarea "At a FinTech startup (with major banks) and a semi-government utility client, I…" at bounding box center [500, 227] width 392 height 231
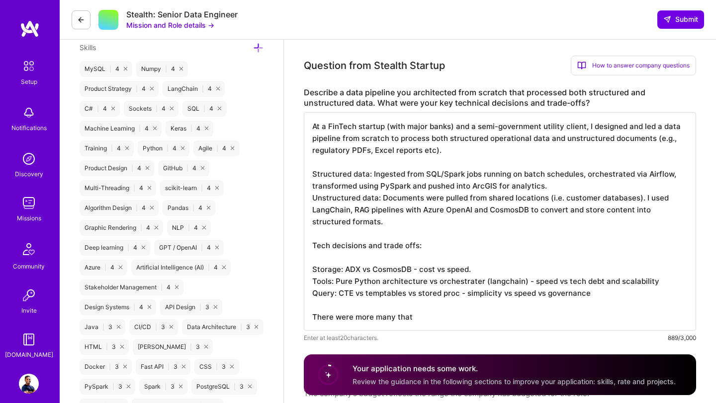
click at [352, 166] on textarea "At a FinTech startup (with major banks) and a semi-government utility client, I…" at bounding box center [500, 221] width 392 height 219
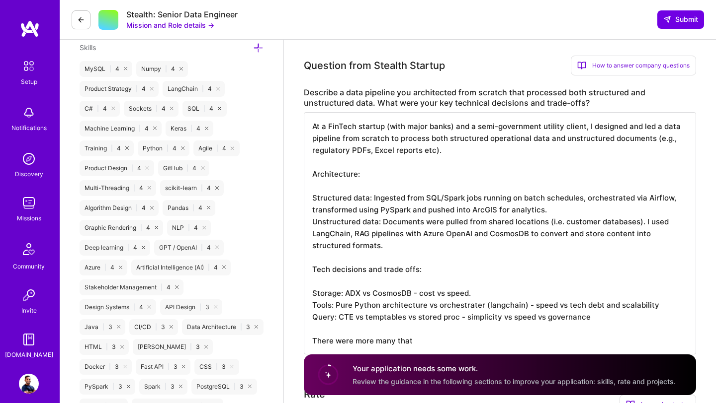
drag, startPoint x: 337, startPoint y: 272, endPoint x: 293, endPoint y: 266, distance: 44.1
click at [342, 287] on textarea "At a FinTech startup (with major banks) and a semi-government utility client, I…" at bounding box center [500, 233] width 392 height 242
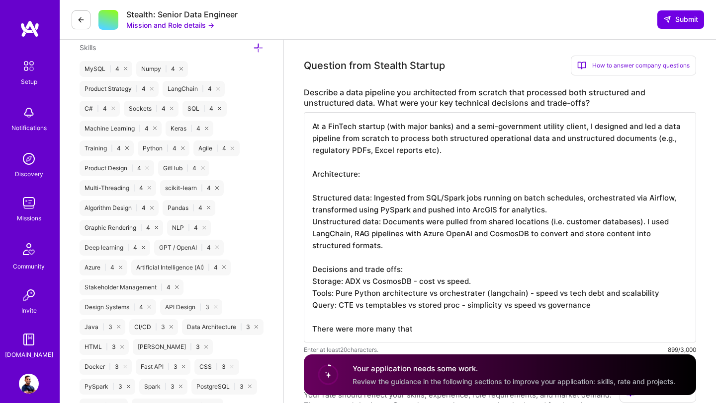
click at [362, 183] on textarea "At a FinTech startup (with major banks) and a semi-government utility client, I…" at bounding box center [500, 227] width 392 height 231
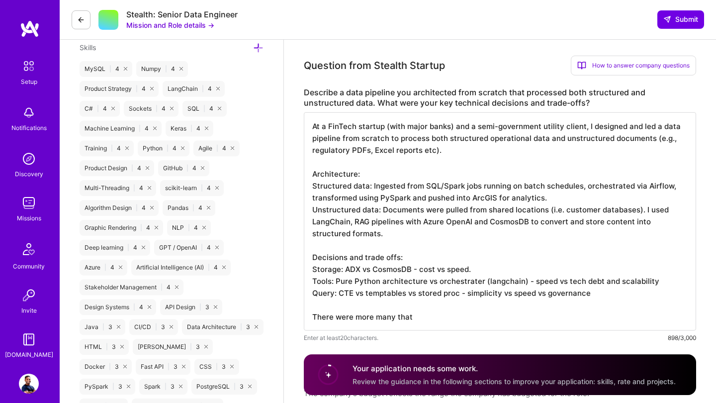
click at [423, 321] on textarea "At a FinTech startup (with major banks) and a semi-government utility client, I…" at bounding box center [500, 221] width 392 height 219
drag, startPoint x: 335, startPoint y: 319, endPoint x: 458, endPoint y: 322, distance: 122.3
click at [459, 323] on textarea "At a FinTech startup (with major banks) and a semi-government utility client, I…" at bounding box center [500, 221] width 392 height 219
click at [509, 239] on textarea "At a FinTech startup (with major banks) and a semi-government utility client, I…" at bounding box center [500, 221] width 392 height 219
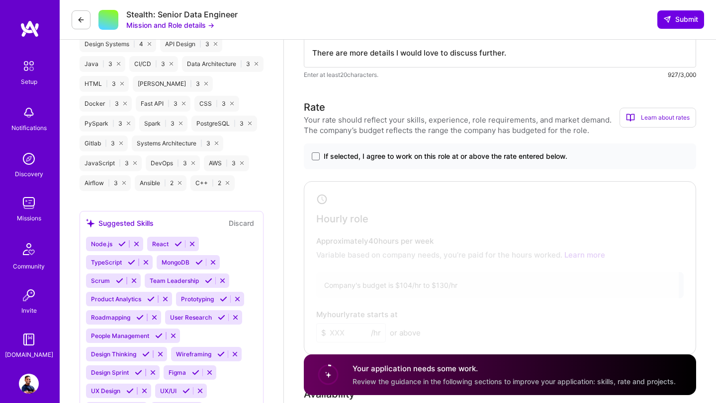
scroll to position [850, 0]
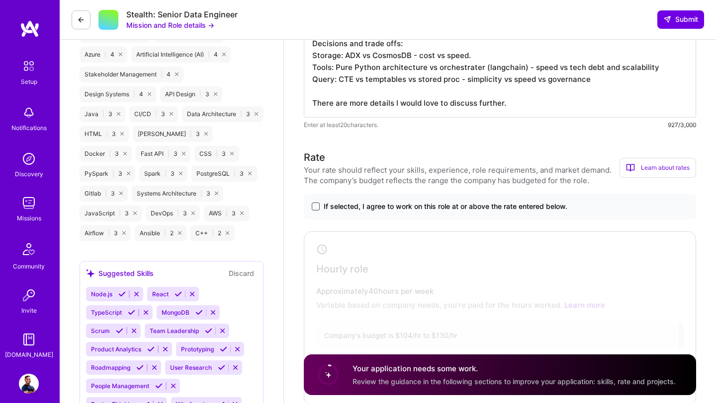
type textarea "At a FinTech startup (with major banks) and a semi-government utility client, I…"
click at [316, 207] on span at bounding box center [316, 207] width 8 height 8
click at [0, 0] on input "If selected, I agree to work on this role at or above the rate entered below." at bounding box center [0, 0] width 0 height 0
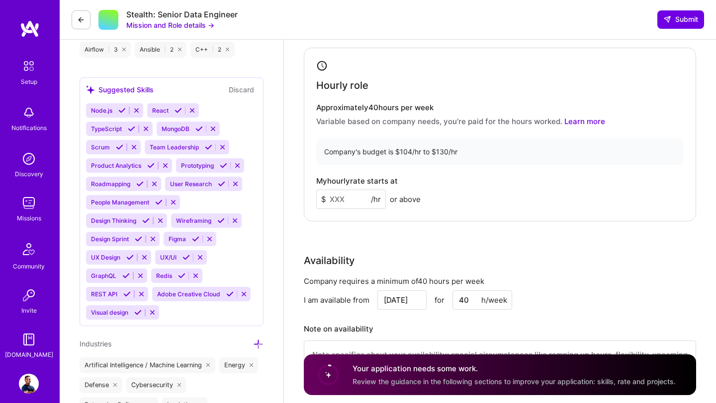
scroll to position [1047, 0]
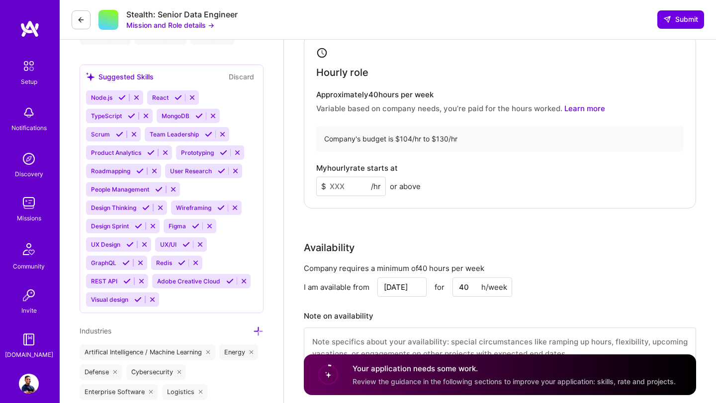
click at [355, 190] on input at bounding box center [351, 186] width 70 height 19
type input "125"
click at [390, 221] on div "Rate Your rate should reflect your skills, experience, role requirements, and m…" at bounding box center [500, 167] width 392 height 428
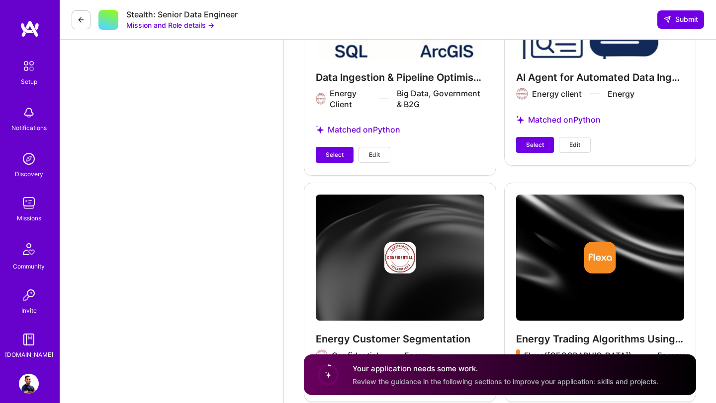
scroll to position [2925, 0]
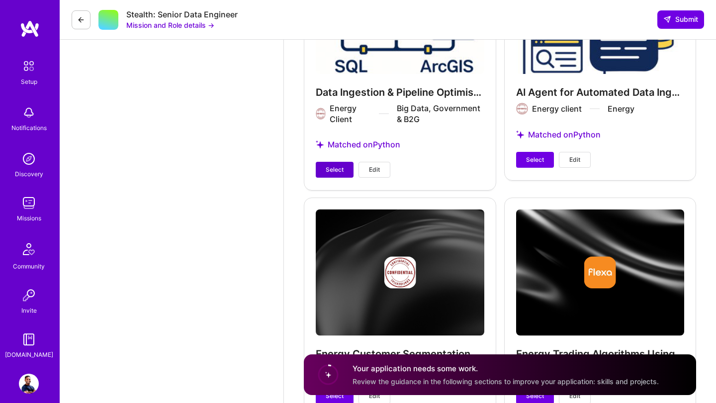
click at [338, 171] on span "Select" at bounding box center [334, 169] width 18 height 9
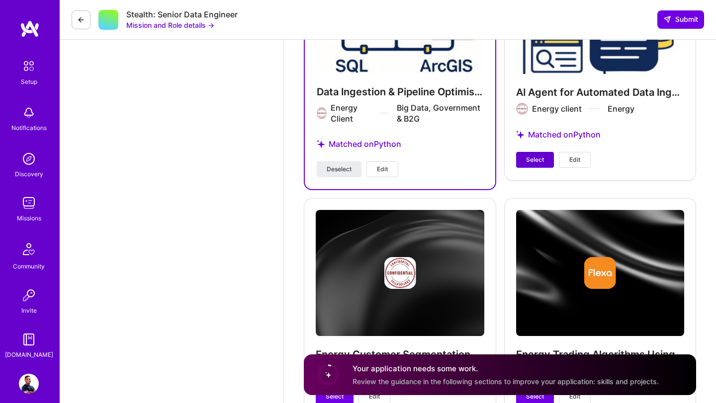
click at [534, 165] on button "Select" at bounding box center [535, 160] width 38 height 16
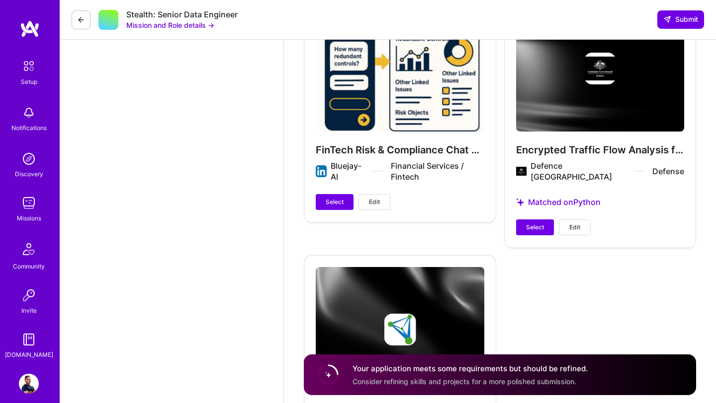
scroll to position [3378, 0]
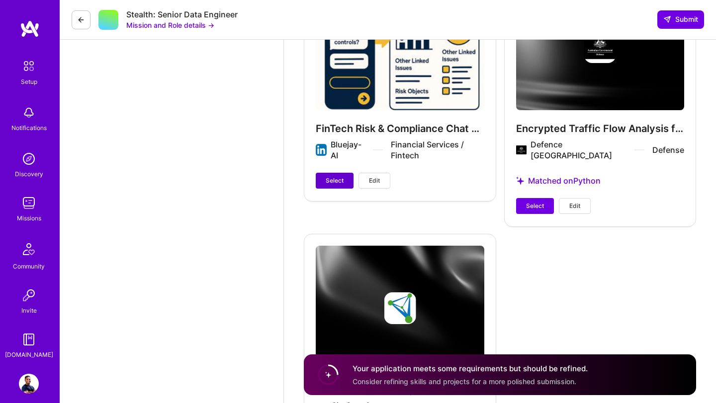
click at [338, 182] on span "Select" at bounding box center [334, 180] width 18 height 9
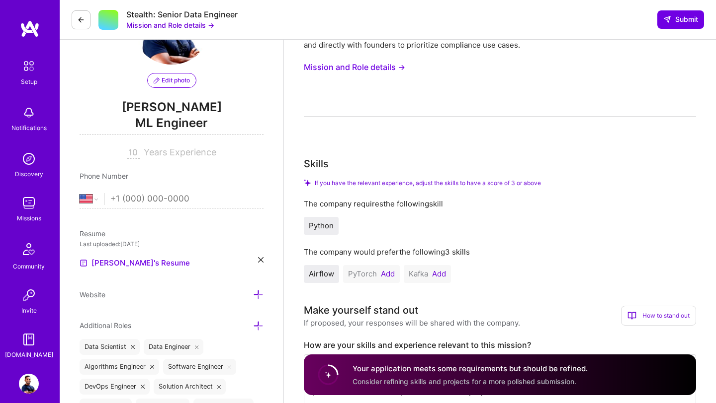
scroll to position [75, 0]
click at [388, 274] on button "Add" at bounding box center [388, 274] width 14 height 8
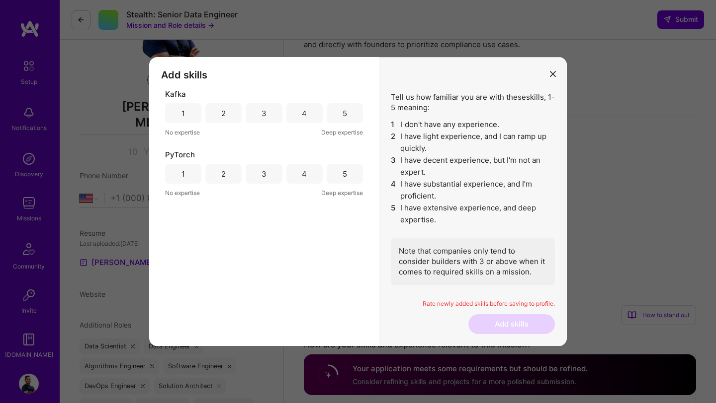
click at [187, 114] on div "1" at bounding box center [183, 113] width 36 height 20
click at [297, 173] on div "4" at bounding box center [304, 174] width 36 height 20
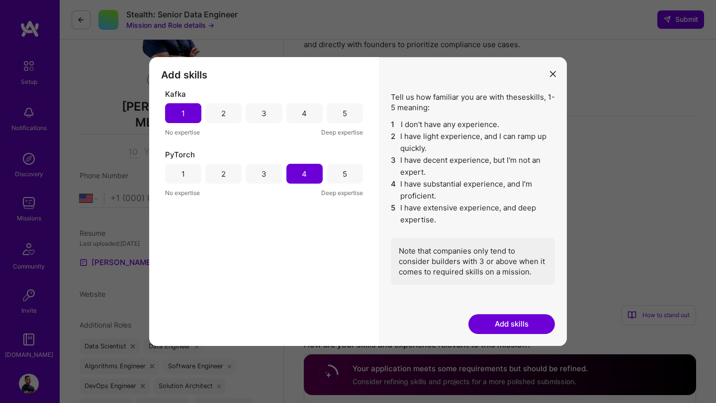
click at [272, 175] on div "3" at bounding box center [263, 174] width 36 height 20
click at [517, 326] on button "Add skills" at bounding box center [511, 325] width 86 height 20
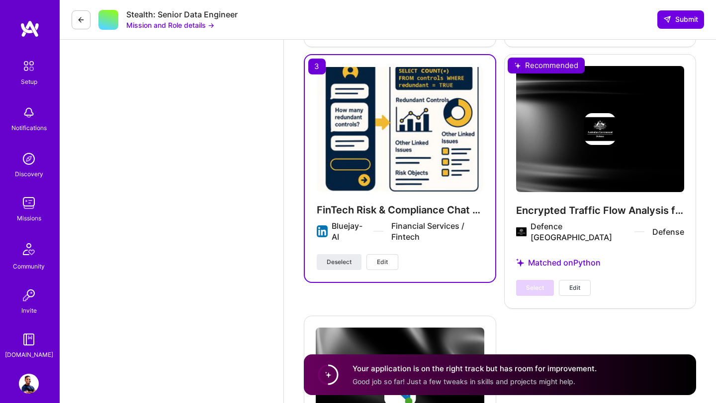
scroll to position [3287, 0]
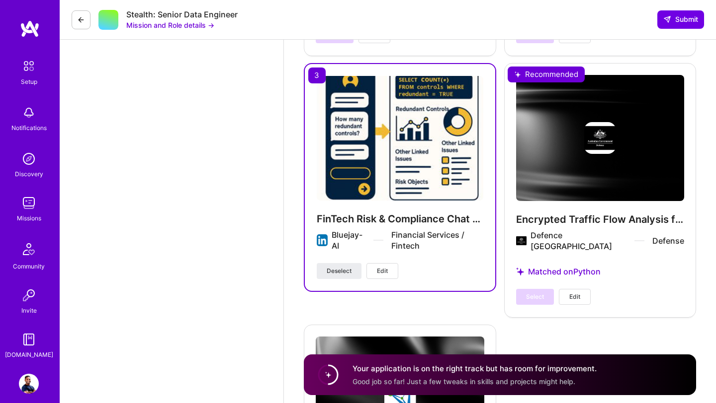
click at [318, 79] on div "FinTech Risk & Compliance Chat App Bluejay-AI Financial Services / Fintech Dese…" at bounding box center [400, 177] width 192 height 229
click at [344, 270] on span "Deselect" at bounding box center [338, 271] width 25 height 9
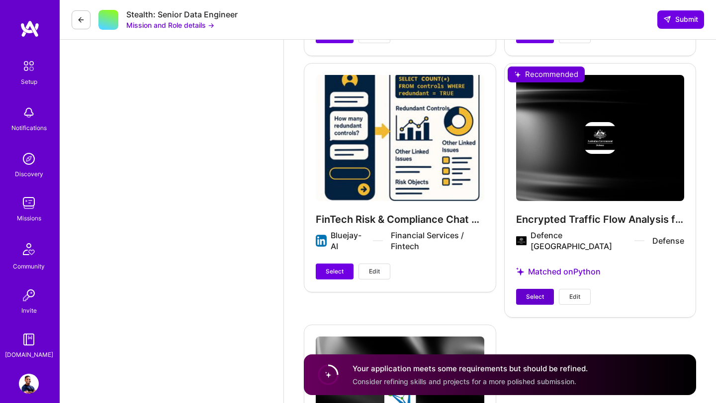
click at [533, 293] on span "Select" at bounding box center [535, 297] width 18 height 9
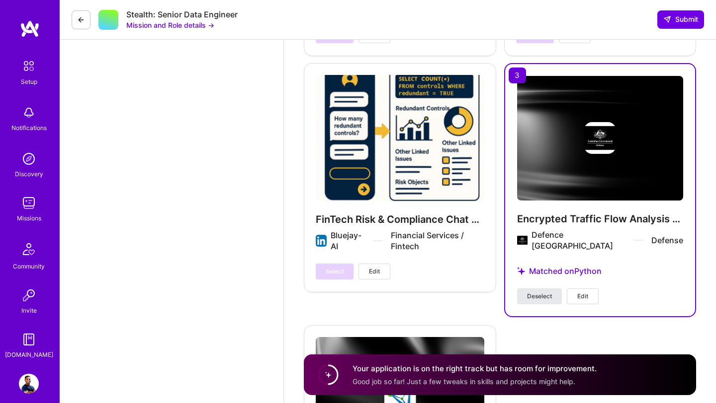
click at [532, 292] on span "Deselect" at bounding box center [539, 296] width 25 height 9
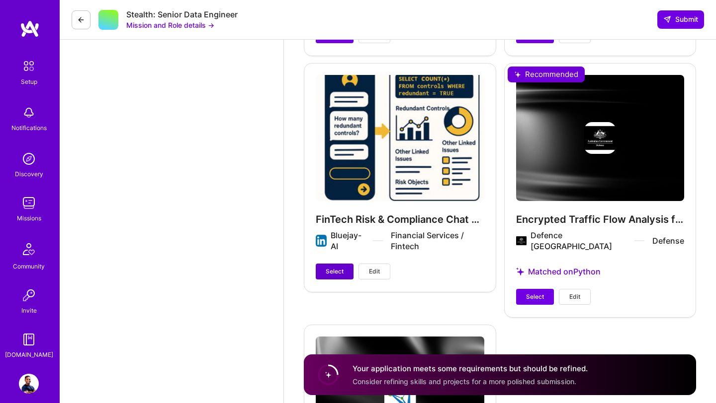
click at [335, 269] on span "Select" at bounding box center [334, 271] width 18 height 9
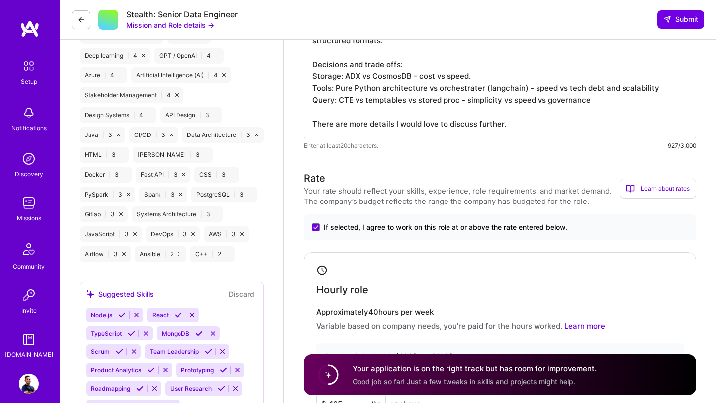
scroll to position [715, 0]
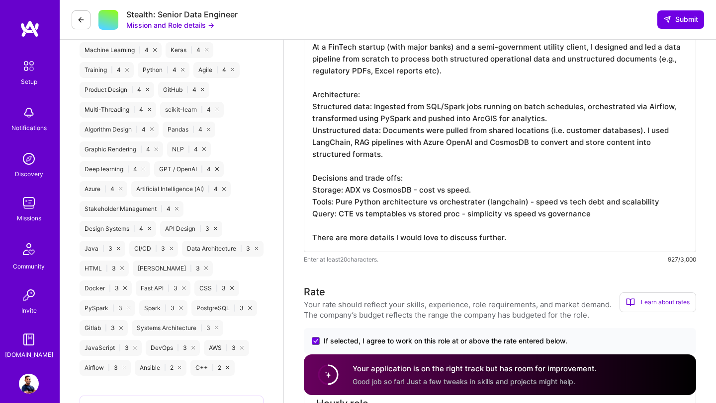
click at [383, 214] on textarea "At a FinTech startup (with major banks) and a semi-government utility client, I…" at bounding box center [500, 143] width 392 height 219
click at [386, 235] on textarea "At a FinTech startup (with major banks) and a semi-government utility client, I…" at bounding box center [500, 143] width 392 height 219
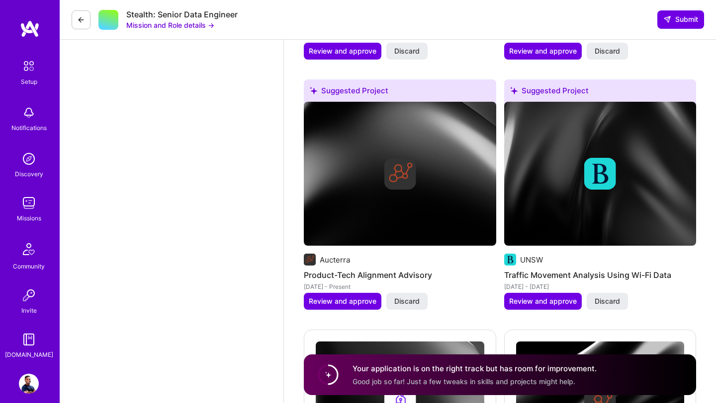
scroll to position [2306, 0]
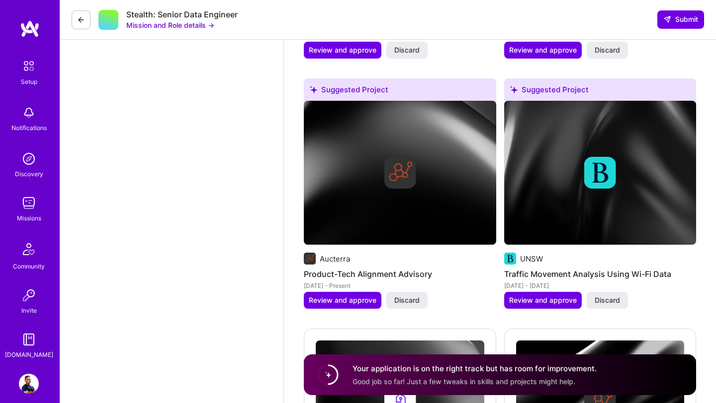
type textarea "At a FinTech startup (with major banks) and a semi-government utility client, I…"
click at [384, 374] on h4 "Your application is on the right track but has room for improvement." at bounding box center [474, 369] width 244 height 10
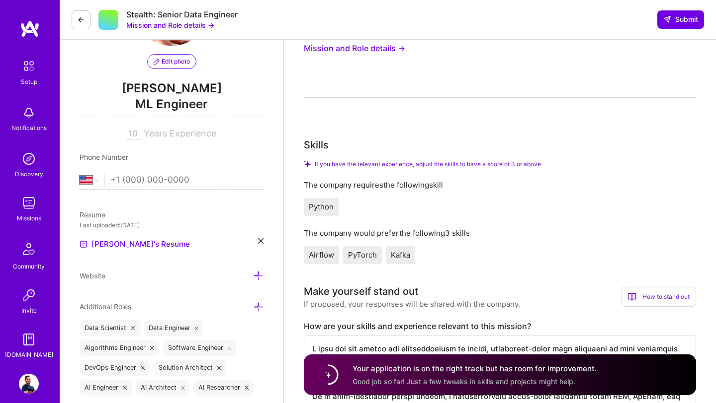
scroll to position [94, 0]
click at [398, 256] on span "Kafka" at bounding box center [400, 254] width 19 height 9
click at [356, 256] on span "PyTorch" at bounding box center [362, 254] width 29 height 9
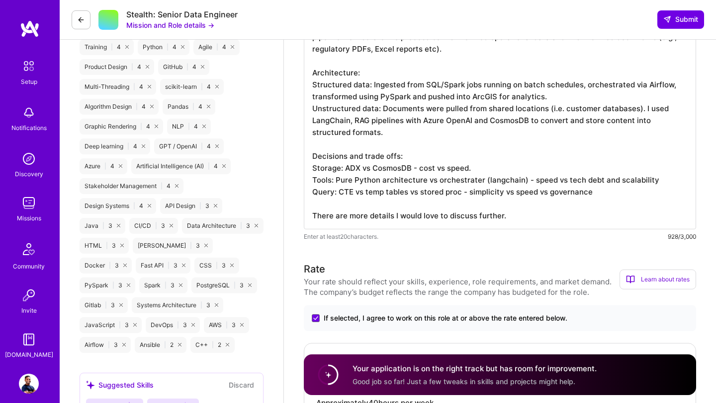
scroll to position [735, 0]
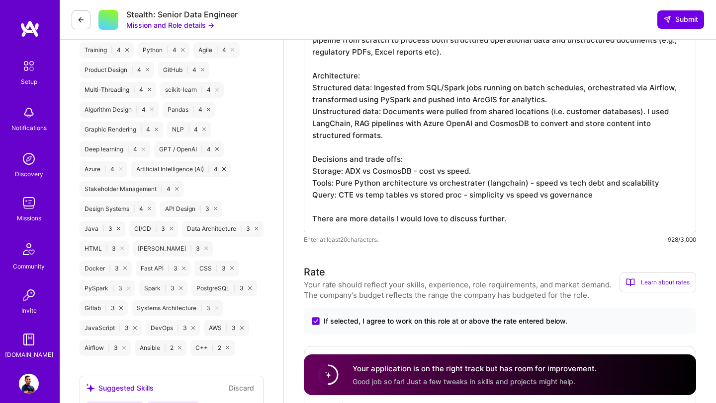
drag, startPoint x: 513, startPoint y: 224, endPoint x: 339, endPoint y: 15, distance: 271.7
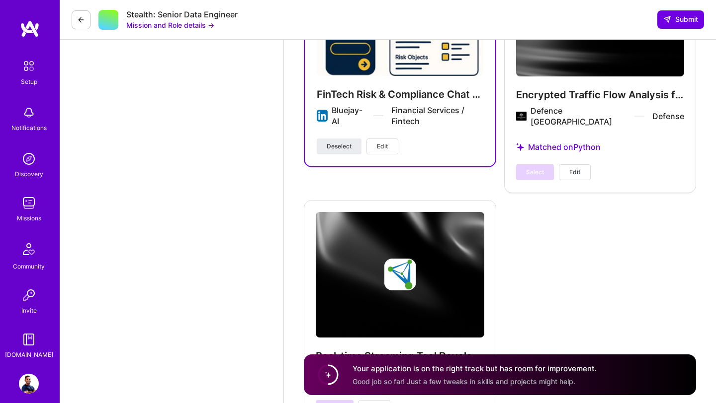
scroll to position [3487, 0]
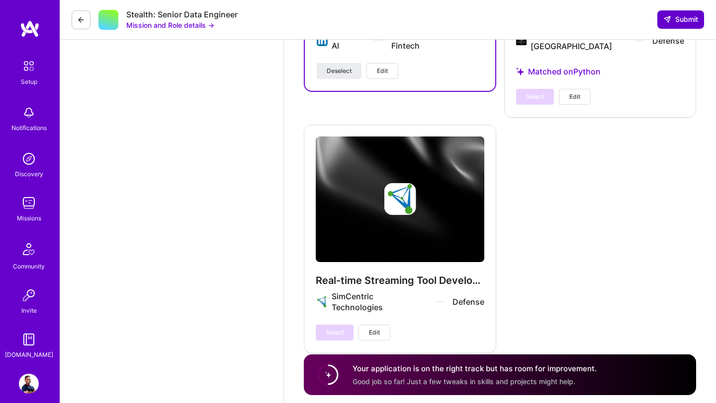
click at [687, 20] on span "Submit" at bounding box center [680, 19] width 35 height 10
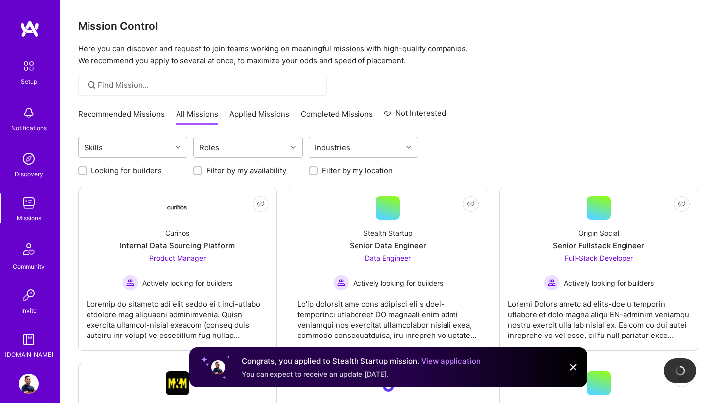
click at [461, 360] on link "View application" at bounding box center [451, 361] width 60 height 9
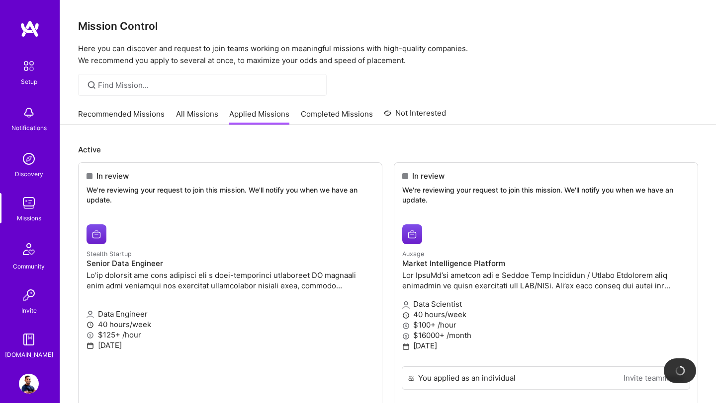
click at [36, 379] on img at bounding box center [29, 384] width 20 height 20
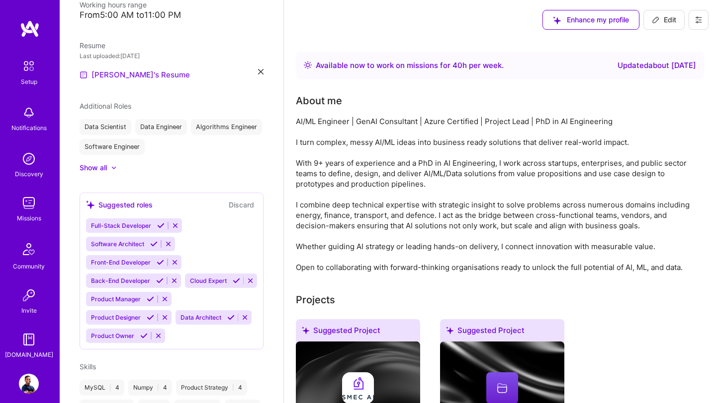
scroll to position [420, 0]
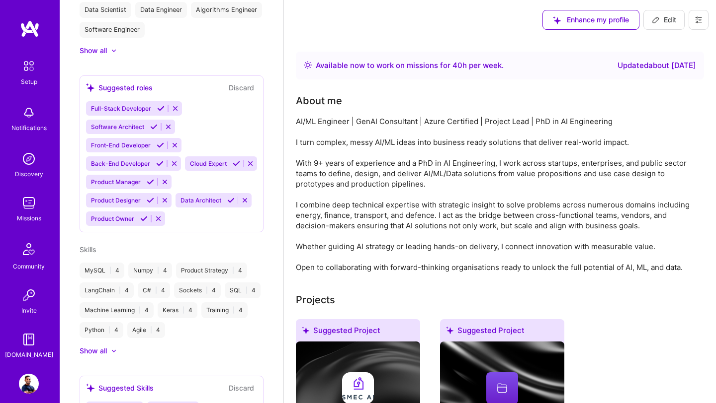
click at [110, 354] on div at bounding box center [109, 351] width 4 height 10
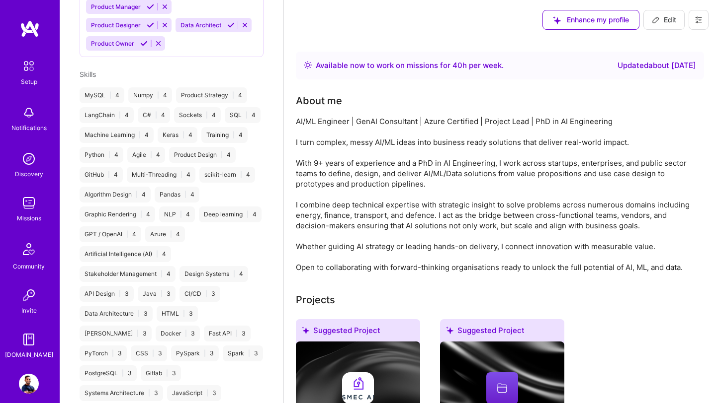
scroll to position [609, 0]
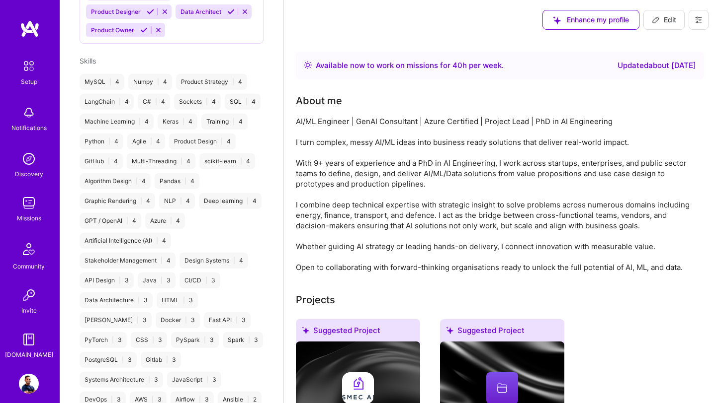
click at [36, 204] on img at bounding box center [29, 203] width 20 height 20
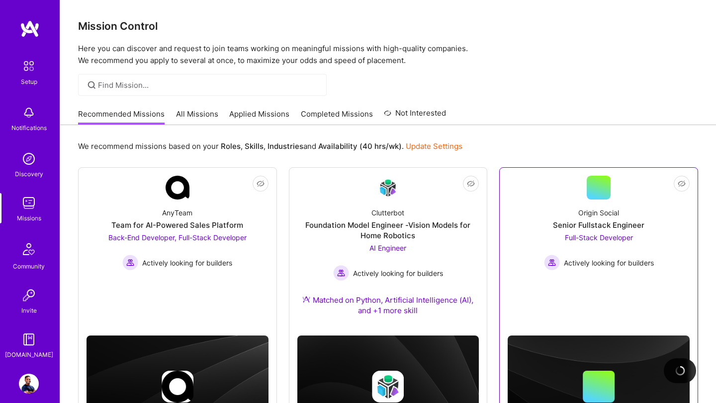
click at [623, 230] on div "Senior Fullstack Engineer" at bounding box center [598, 225] width 91 height 10
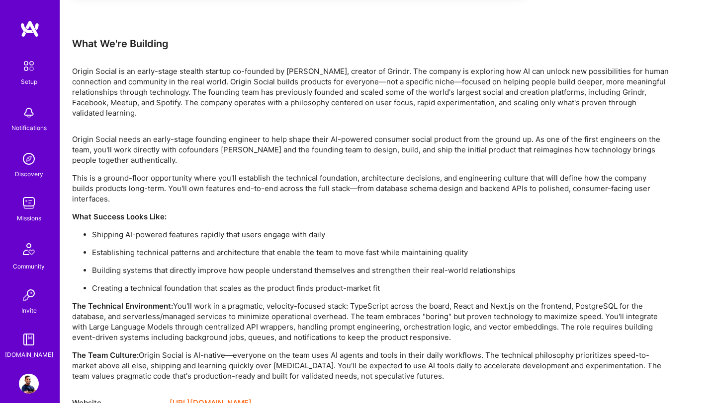
scroll to position [628, 0]
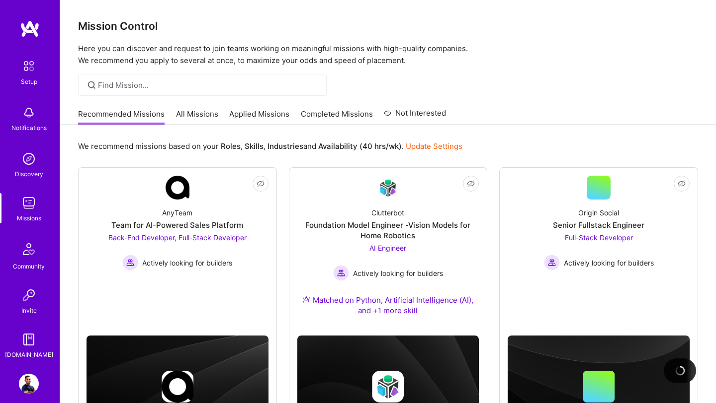
click at [35, 219] on div "Missions" at bounding box center [29, 218] width 24 height 10
click at [30, 210] on img at bounding box center [29, 203] width 20 height 20
click at [257, 115] on link "Applied Missions" at bounding box center [259, 117] width 60 height 16
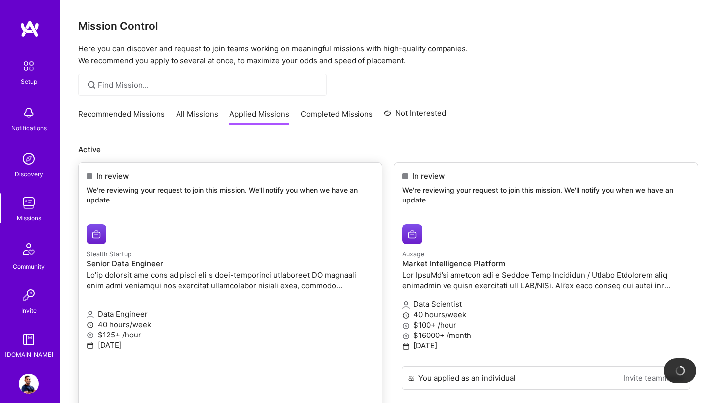
click at [251, 267] on h4 "Senior Data Engineer" at bounding box center [229, 263] width 287 height 9
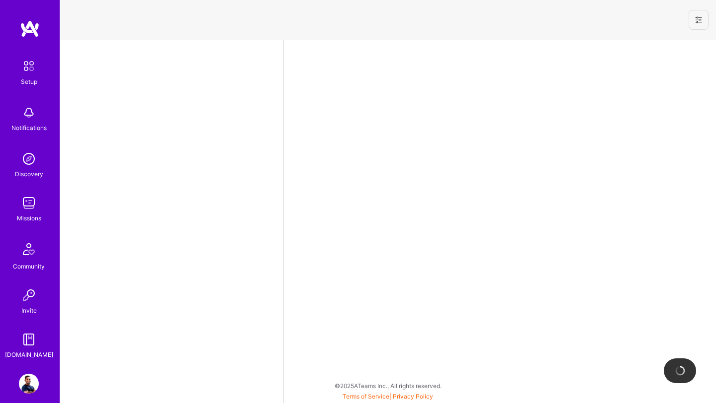
select select "US"
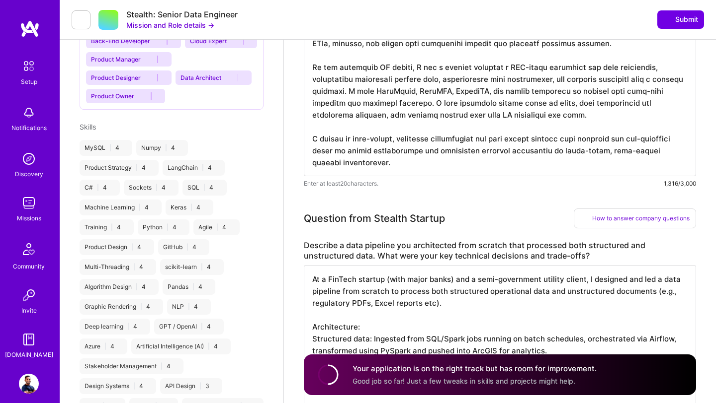
scroll to position [1, 0]
click at [480, 314] on textarea "At a FinTech startup (with major banks) and a semi-government utility client, I…" at bounding box center [500, 374] width 392 height 219
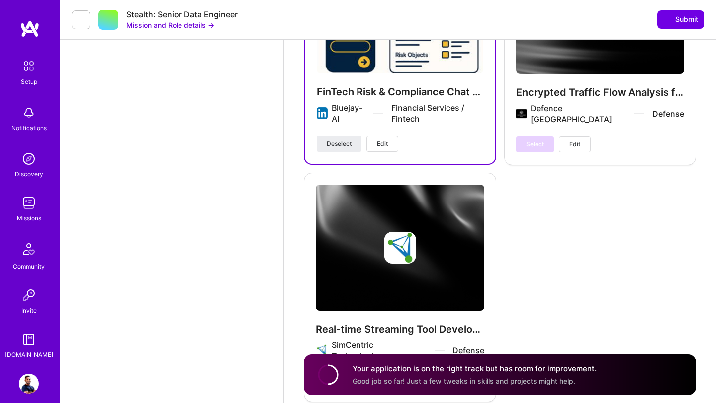
scroll to position [3393, 0]
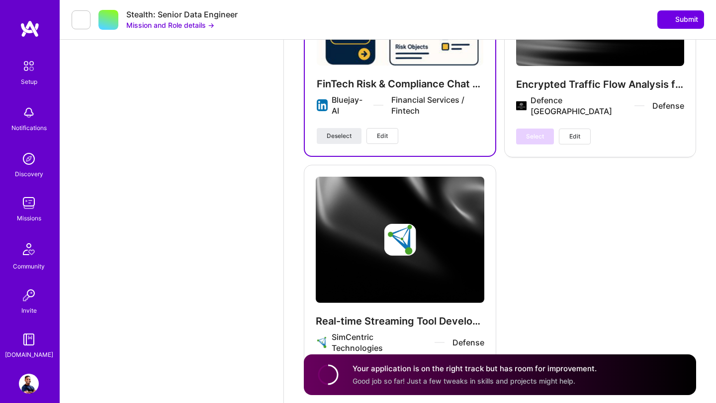
click at [573, 132] on span "Edit" at bounding box center [574, 136] width 11 height 9
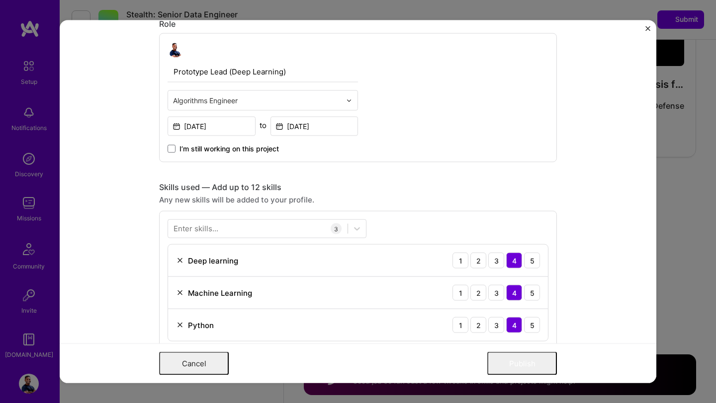
scroll to position [290, 0]
click at [268, 228] on div at bounding box center [257, 228] width 179 height 16
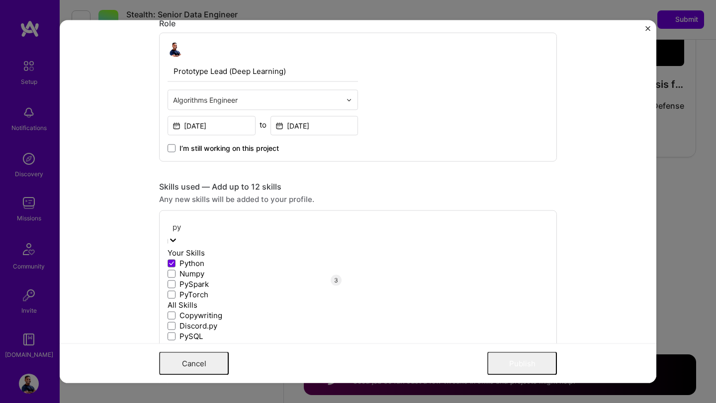
click at [189, 300] on div "PyTorch" at bounding box center [266, 295] width 199 height 10
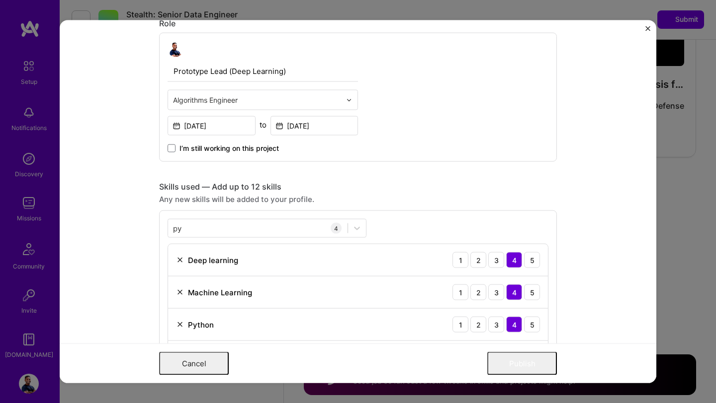
click at [419, 208] on div "Skills used — Add up to 12 skills Any new skills will be added to your profile.…" at bounding box center [358, 282] width 398 height 200
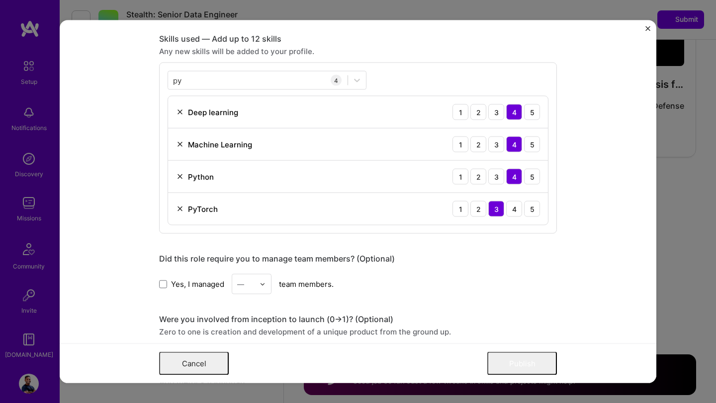
scroll to position [429, 0]
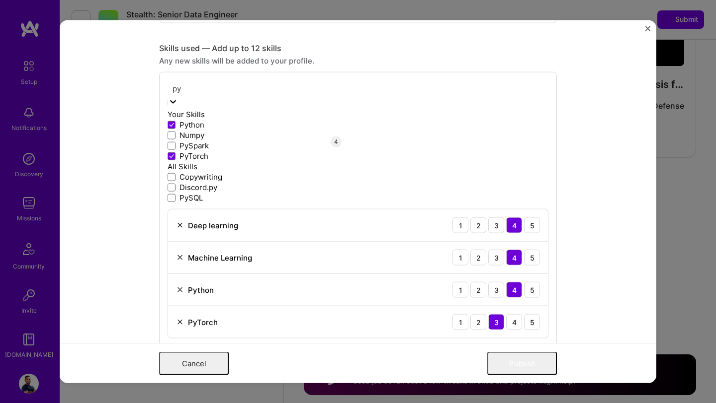
click at [229, 95] on div "py py" at bounding box center [266, 89] width 199 height 16
type input "p"
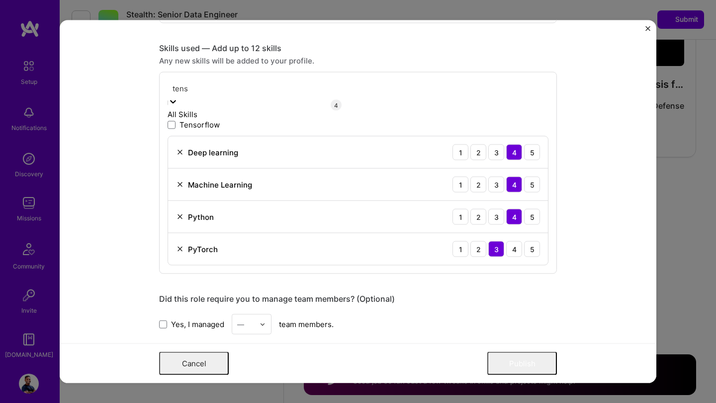
click at [182, 130] on div "Tensorflow" at bounding box center [266, 125] width 199 height 10
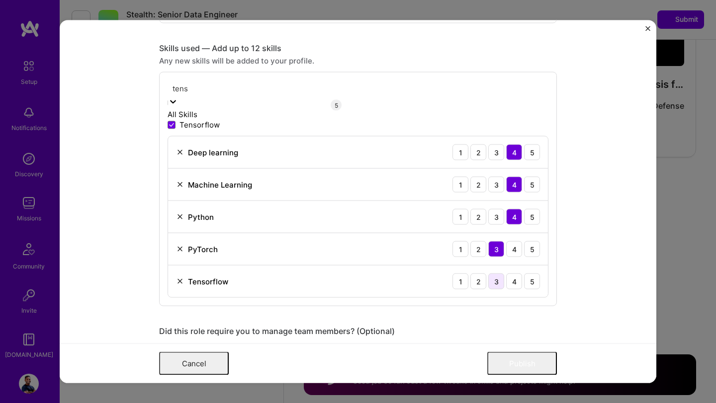
type input "tens"
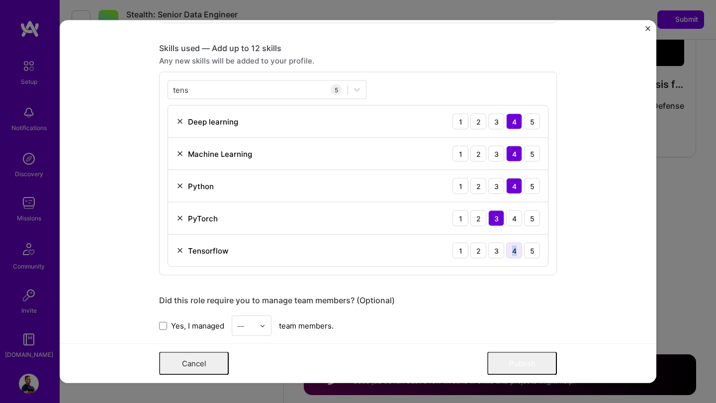
drag, startPoint x: 498, startPoint y: 255, endPoint x: 513, endPoint y: 257, distance: 15.1
click at [513, 257] on div "1 2 3 4 5" at bounding box center [495, 251] width 87 height 16
click at [497, 254] on div "3" at bounding box center [496, 251] width 16 height 16
click at [533, 373] on button "Publish" at bounding box center [522, 363] width 70 height 23
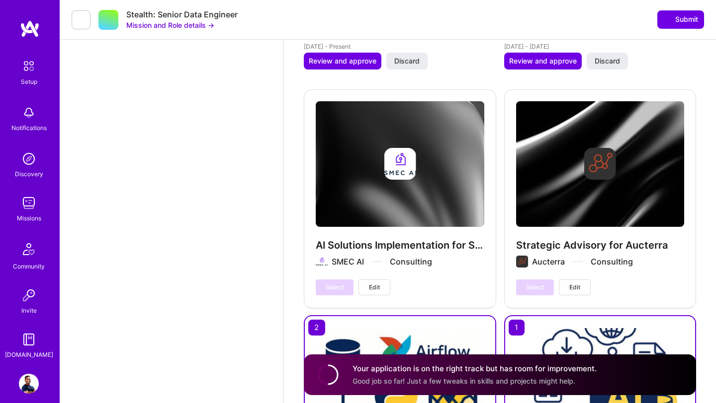
scroll to position [2553, 0]
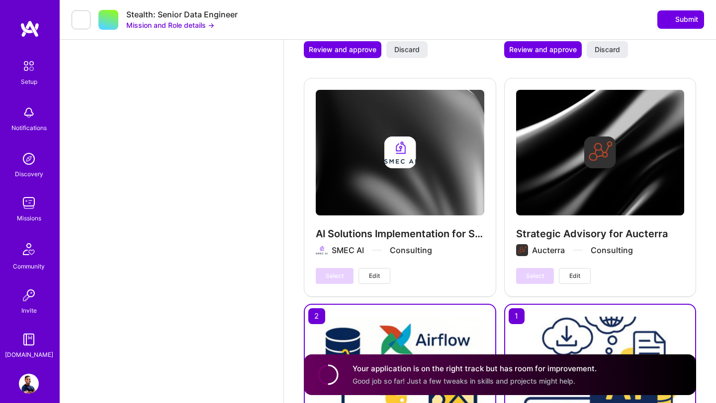
click at [488, 376] on div "Your application is on the right track but has room for improvement. Good job s…" at bounding box center [474, 375] width 244 height 23
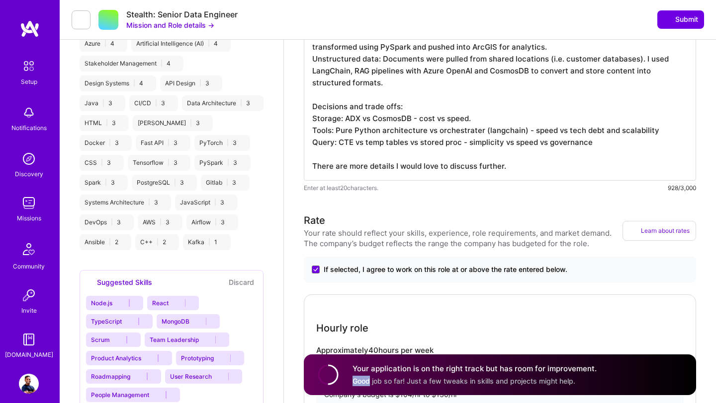
scroll to position [788, 0]
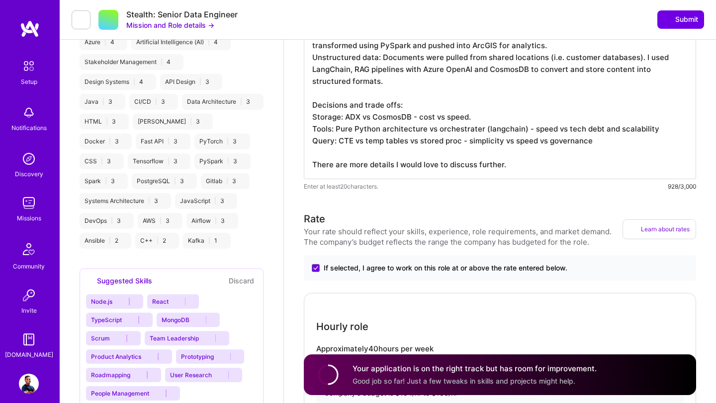
click at [488, 133] on textarea "At a FinTech startup (with major banks) and a semi-government utility client, I…" at bounding box center [500, 70] width 392 height 219
click at [507, 133] on textarea "At a FinTech startup (with major banks) and a semi-government utility client, I…" at bounding box center [500, 70] width 392 height 219
click at [481, 136] on textarea "At a FinTech startup (with major banks) and a semi-government utility client, I…" at bounding box center [500, 70] width 392 height 219
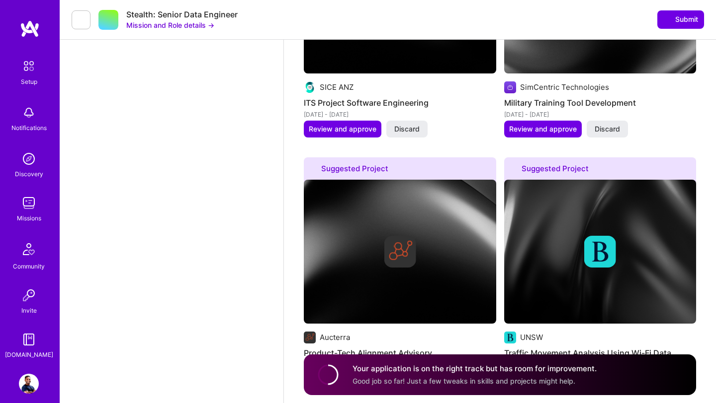
scroll to position [2646, 0]
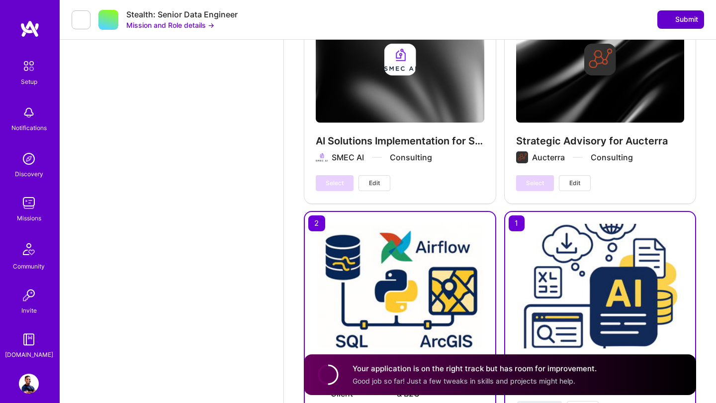
type textarea "At a FinTech startup (with major banks) and a semi-government utility client, I…"
click at [695, 20] on span "Submit" at bounding box center [680, 19] width 35 height 10
